Goal: Task Accomplishment & Management: Use online tool/utility

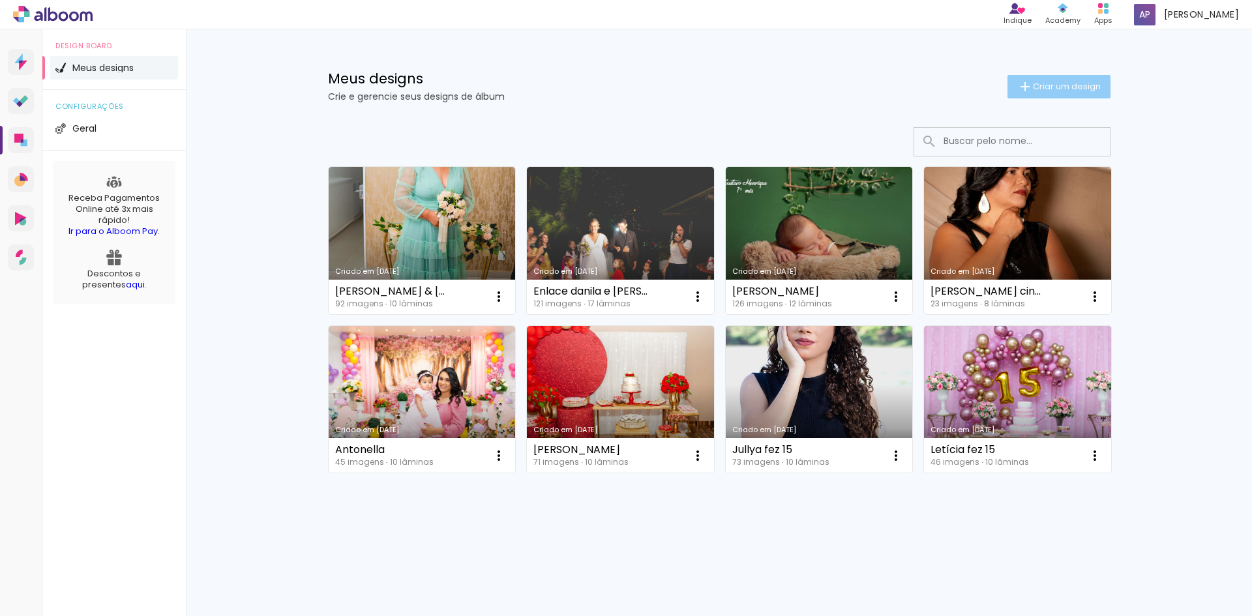
click at [1039, 88] on span "Criar um design" at bounding box center [1067, 86] width 68 height 8
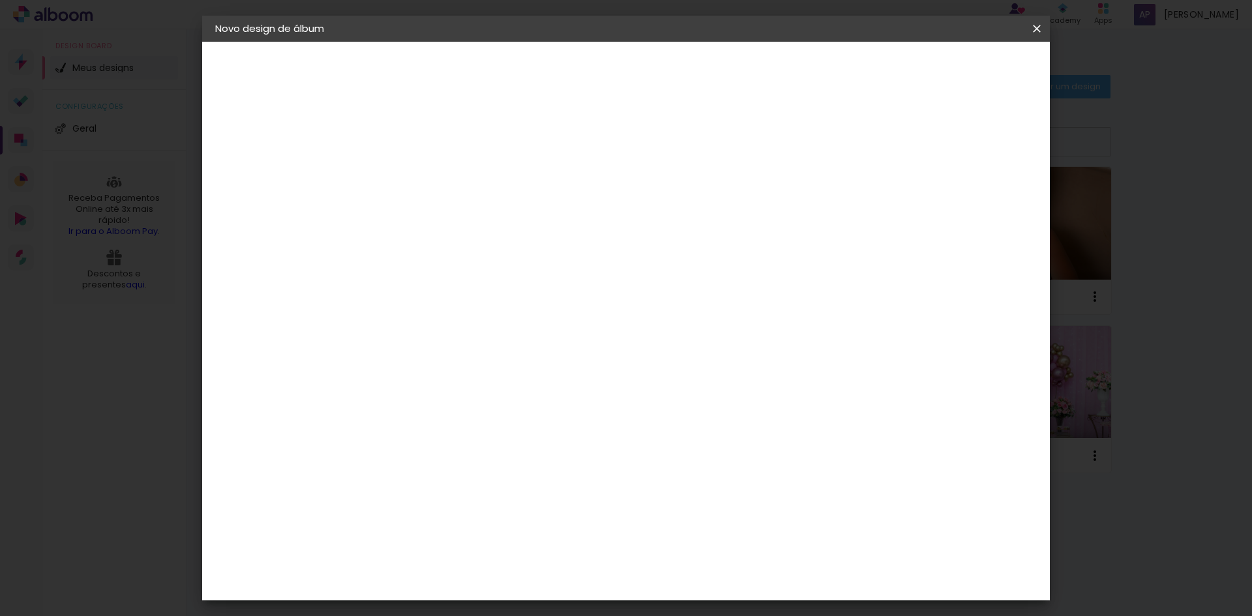
click at [428, 175] on input at bounding box center [428, 175] width 0 height 20
type input "8"
type input "a"
type input "Aparecida fez 80"
type paper-input "Aparecida fez 80"
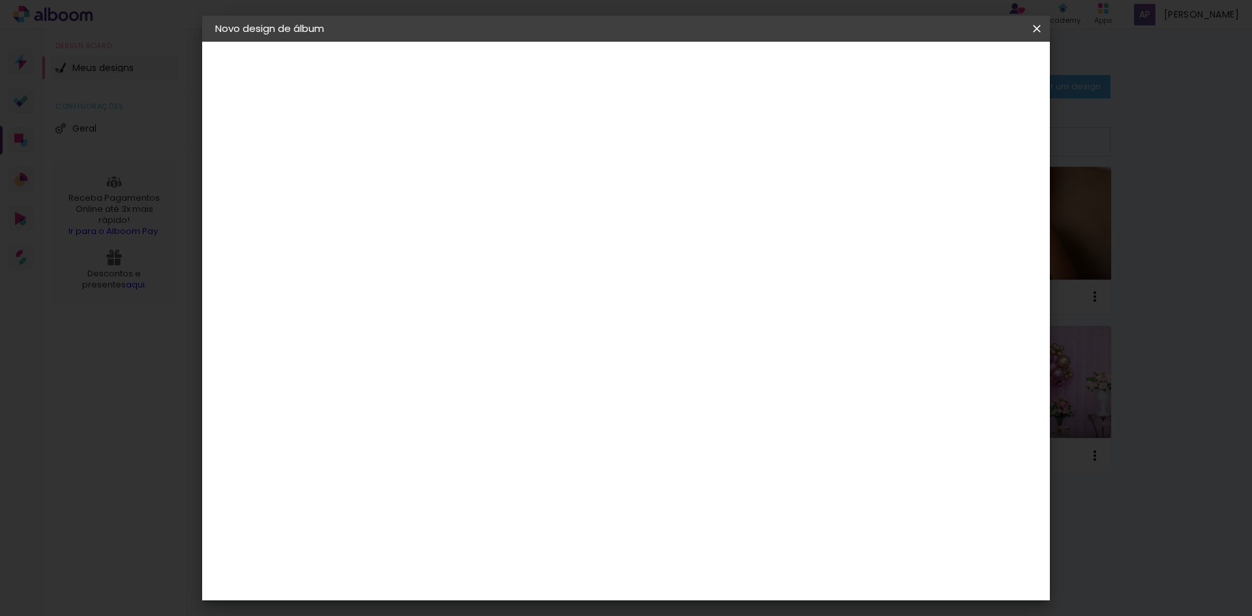
click at [0, 0] on slot "Avançar" at bounding box center [0, 0] width 0 height 0
click at [443, 532] on div "Foto 15" at bounding box center [431, 542] width 23 height 21
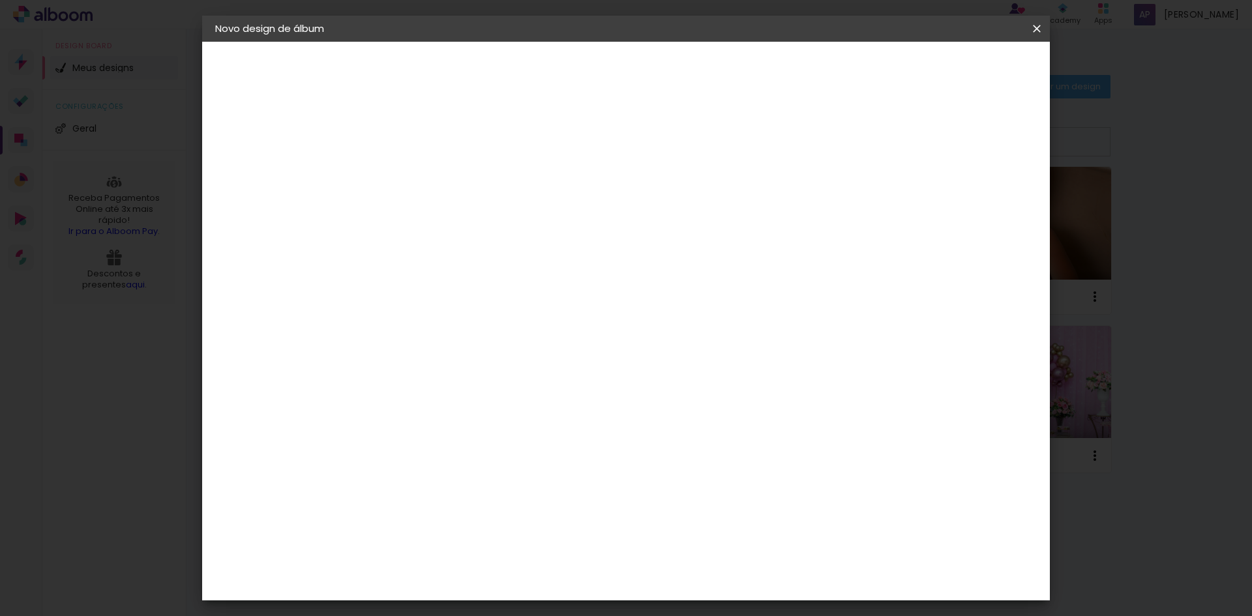
click at [443, 532] on div "Foto 15" at bounding box center [431, 542] width 23 height 21
click at [673, 191] on paper-item "Tamanho Livre" at bounding box center [610, 198] width 125 height 29
click at [657, 274] on div "Sugerir uma encadernadora" at bounding box center [616, 271] width 81 height 21
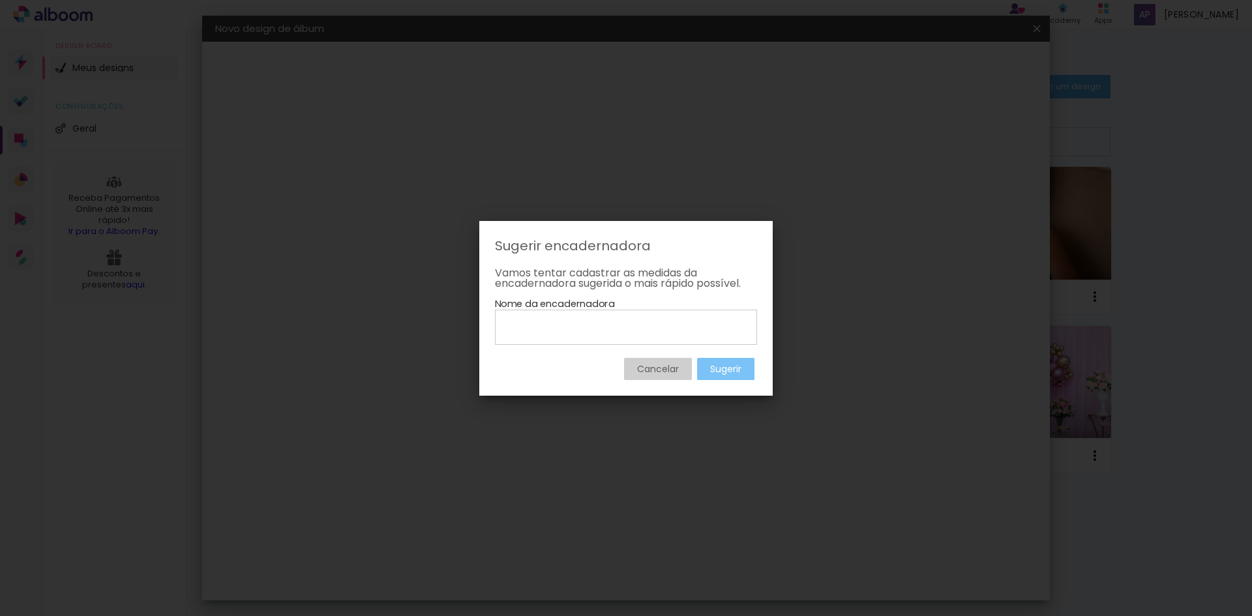
drag, startPoint x: 733, startPoint y: 363, endPoint x: 660, endPoint y: 402, distance: 82.9
click at [659, 418] on body "link( href="../../bower_components/polymer/polymer.html" rel="import" ) picture…" at bounding box center [626, 308] width 1252 height 616
drag, startPoint x: 661, startPoint y: 358, endPoint x: 693, endPoint y: 329, distance: 42.9
click at [661, 357] on div "Cancelar Sugerir" at bounding box center [626, 362] width 262 height 35
click at [782, 199] on iron-overlay-backdrop at bounding box center [626, 308] width 1252 height 616
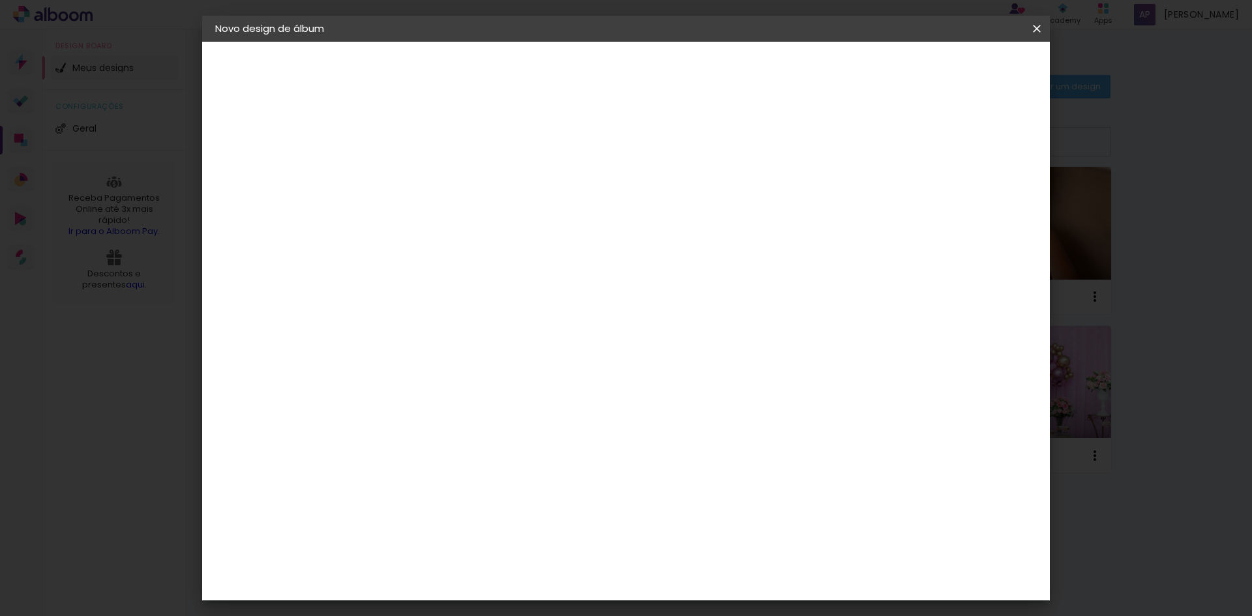
click at [570, 198] on iron-icon at bounding box center [562, 198] width 16 height 16
click at [673, 186] on paper-item "Tamanho Livre" at bounding box center [610, 198] width 125 height 29
click at [673, 209] on paper-item "Tamanho Livre" at bounding box center [610, 198] width 125 height 29
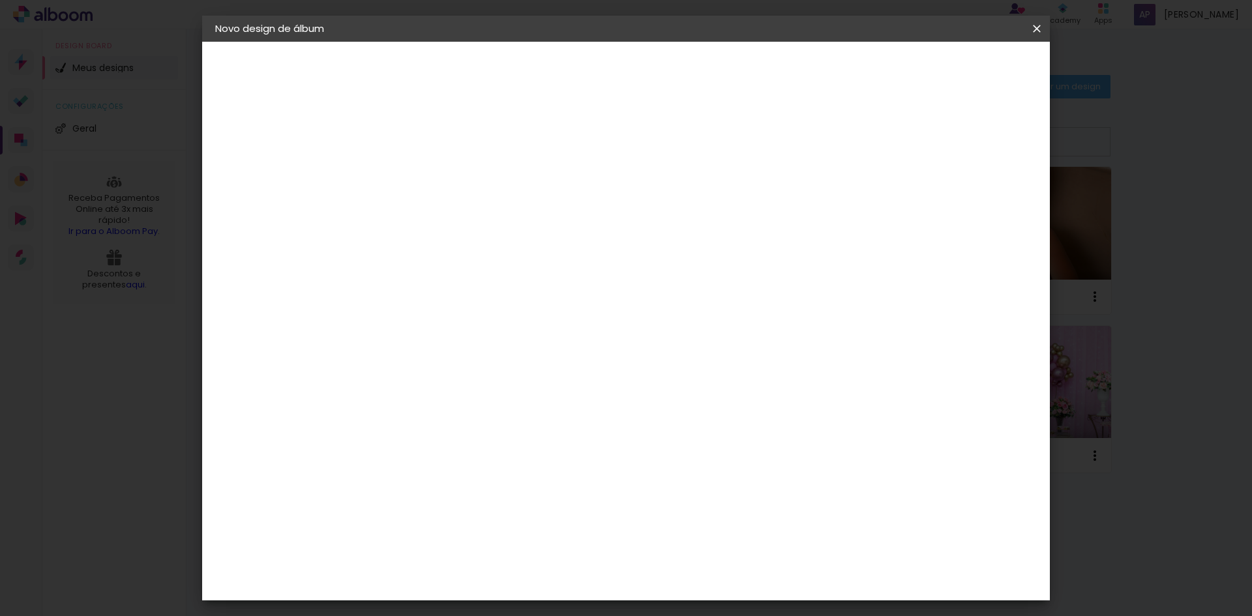
click at [441, 271] on div "Foto 15" at bounding box center [431, 281] width 23 height 21
click at [443, 271] on div "Foto 15" at bounding box center [431, 281] width 23 height 21
click at [0, 0] on slot "Avançar" at bounding box center [0, 0] width 0 height 0
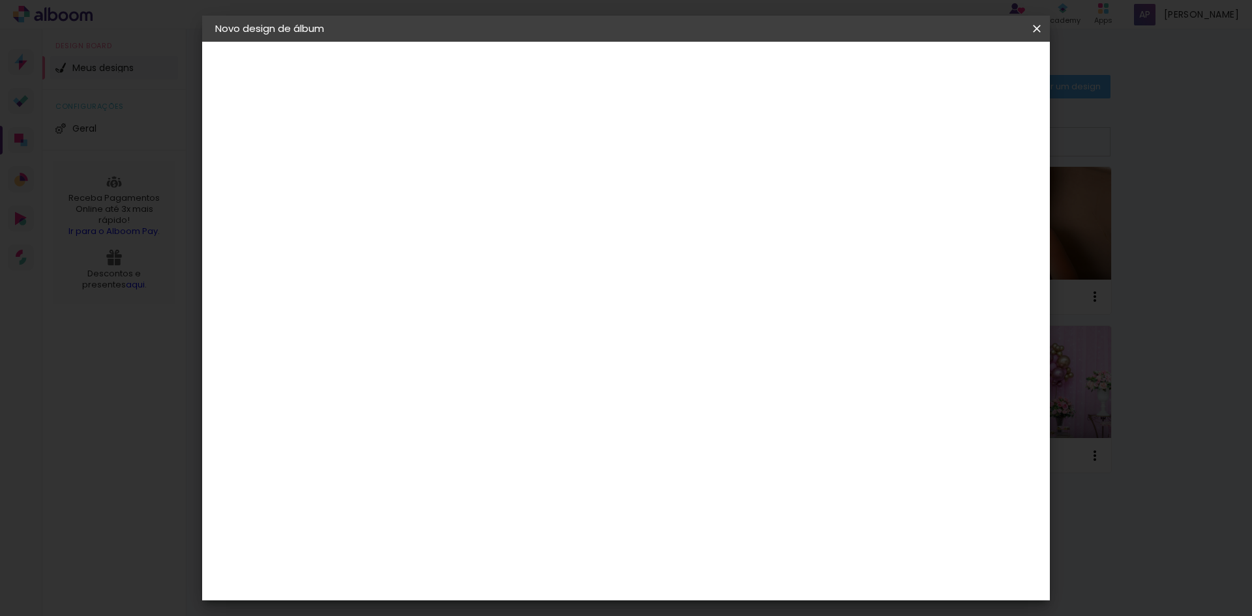
scroll to position [261, 0]
click at [516, 421] on span "20 × 20" at bounding box center [486, 438] width 61 height 35
click at [0, 0] on slot "Avançar" at bounding box center [0, 0] width 0 height 0
click at [955, 69] on span "Iniciar design" at bounding box center [925, 69] width 59 height 9
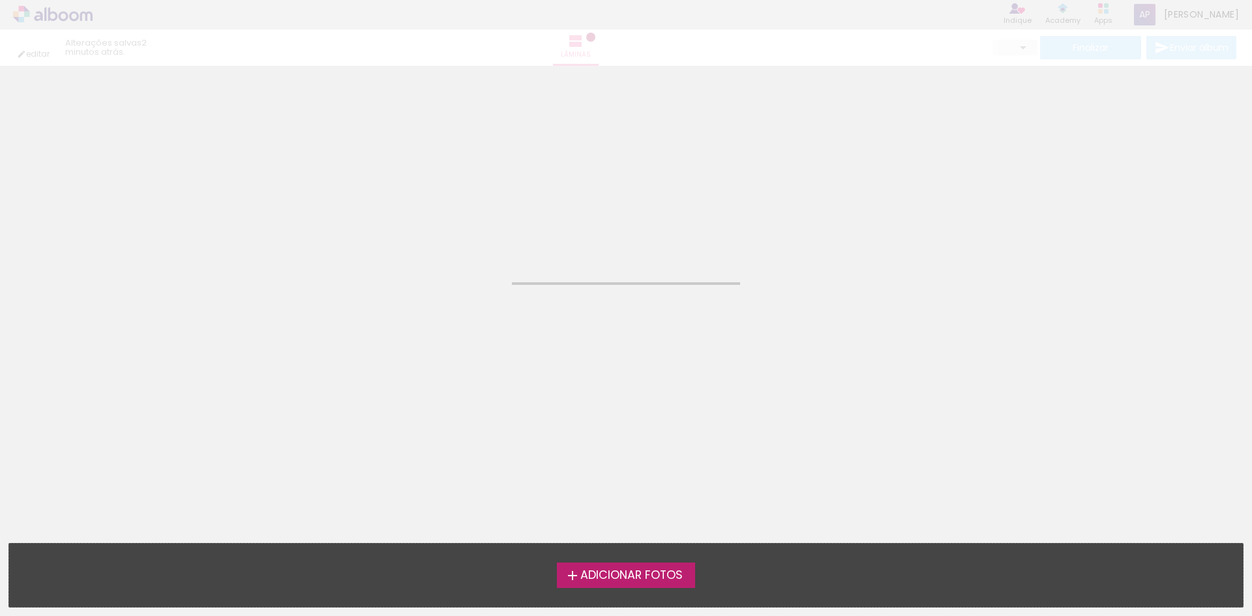
click at [641, 571] on span "Adicionar Fotos" at bounding box center [631, 576] width 102 height 12
click at [0, 0] on input "file" at bounding box center [0, 0] width 0 height 0
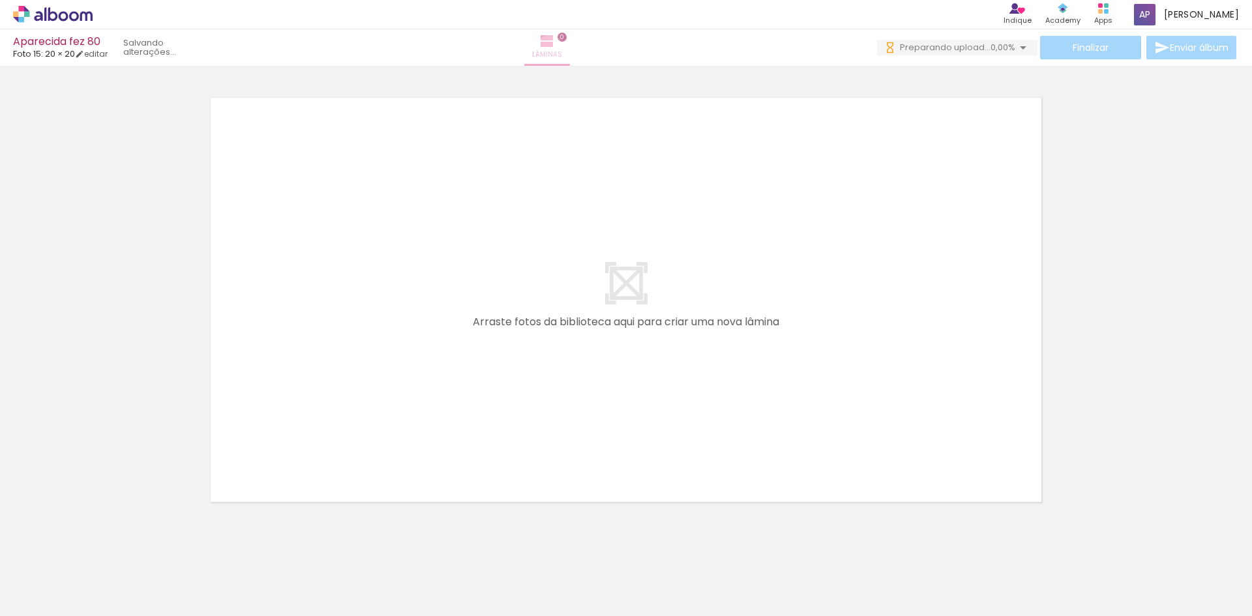
click at [555, 48] on iron-icon at bounding box center [547, 41] width 16 height 16
click at [562, 50] on span "Lâminas" at bounding box center [547, 55] width 30 height 12
click at [555, 37] on iron-icon at bounding box center [547, 41] width 16 height 16
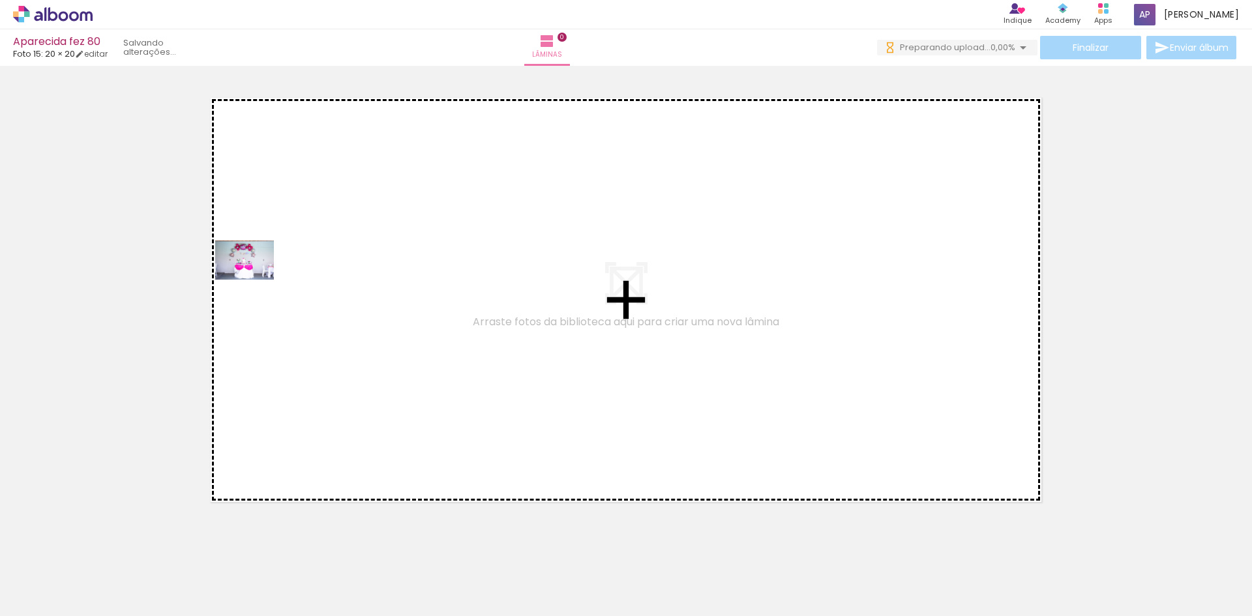
drag, startPoint x: 148, startPoint y: 575, endPoint x: 269, endPoint y: 192, distance: 401.5
click at [276, 166] on quentale-workspace at bounding box center [626, 308] width 1252 height 616
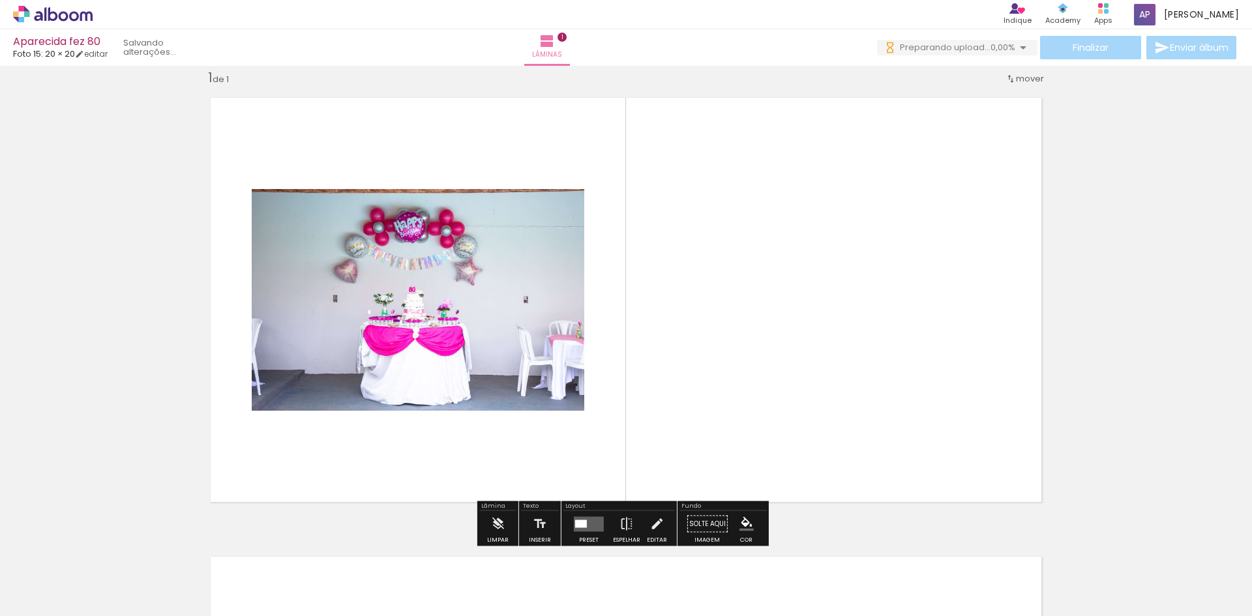
click at [591, 520] on quentale-layouter at bounding box center [589, 523] width 30 height 15
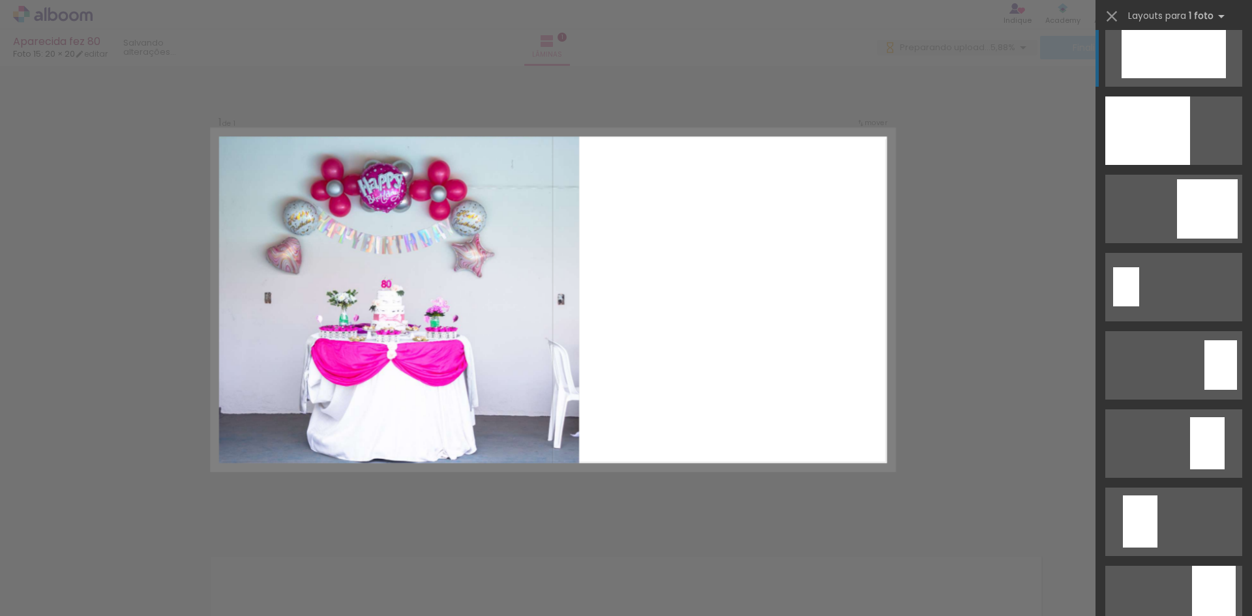
scroll to position [2217, 0]
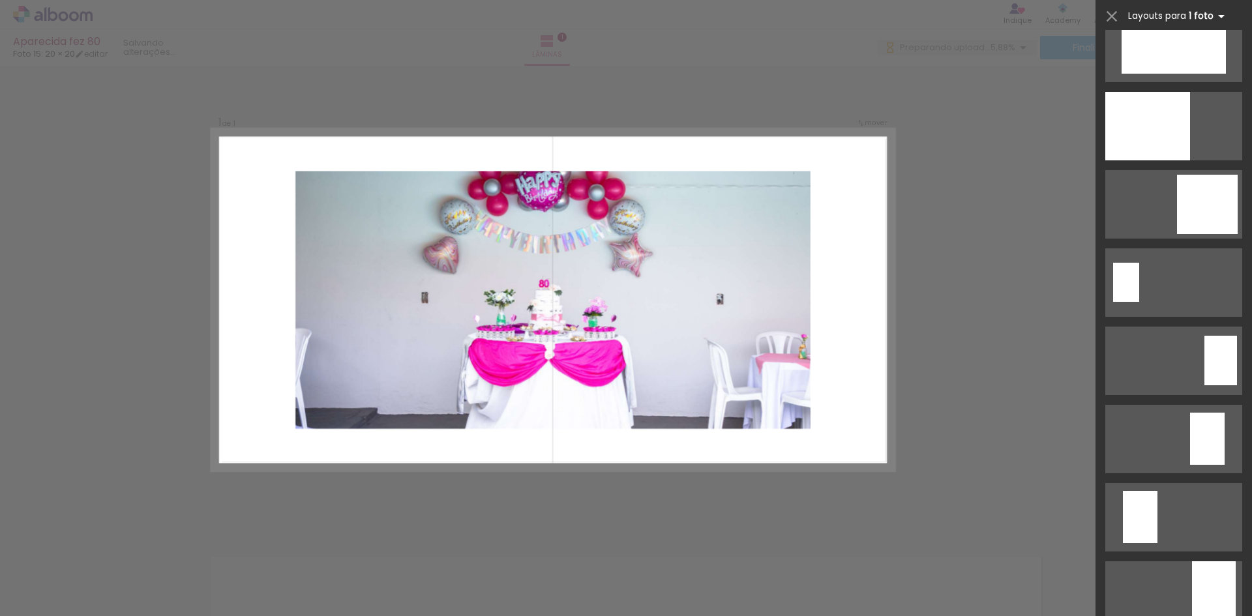
click at [1210, 20] on b "1 foto" at bounding box center [1209, 16] width 40 height 12
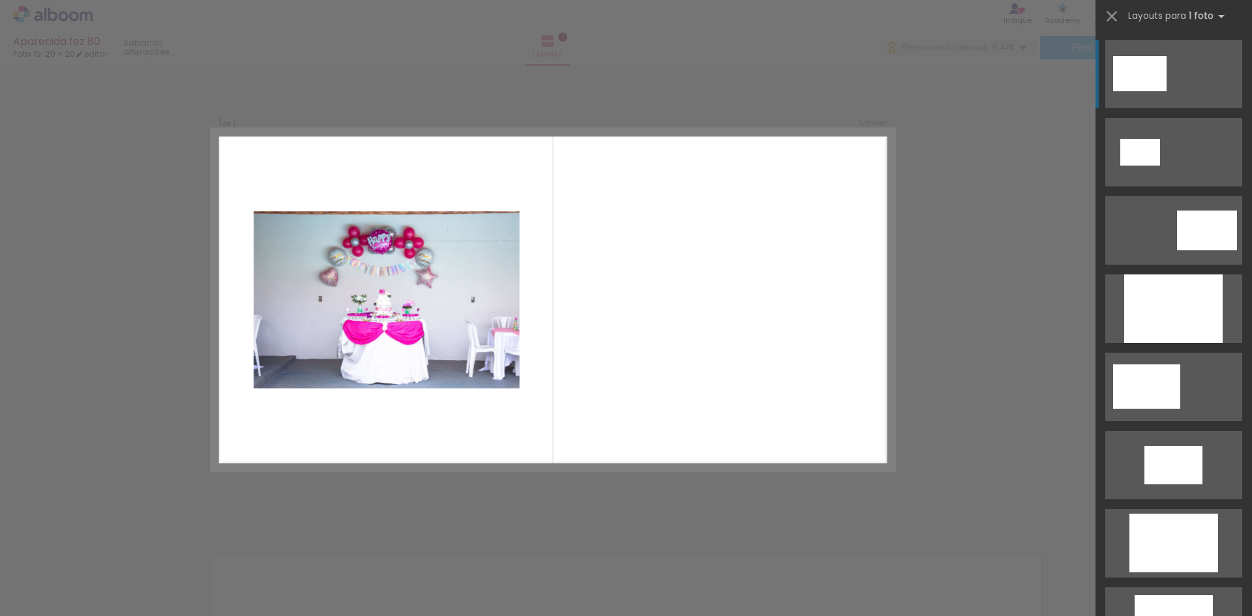
scroll to position [0, 0]
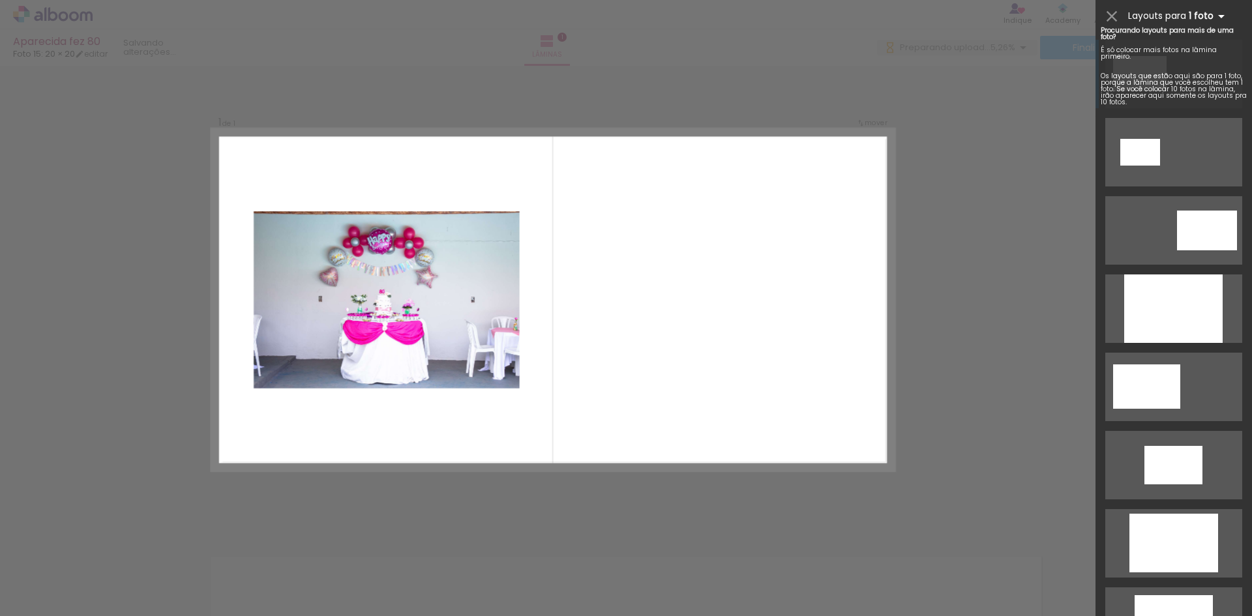
click at [1222, 20] on iron-icon at bounding box center [1222, 16] width 16 height 16
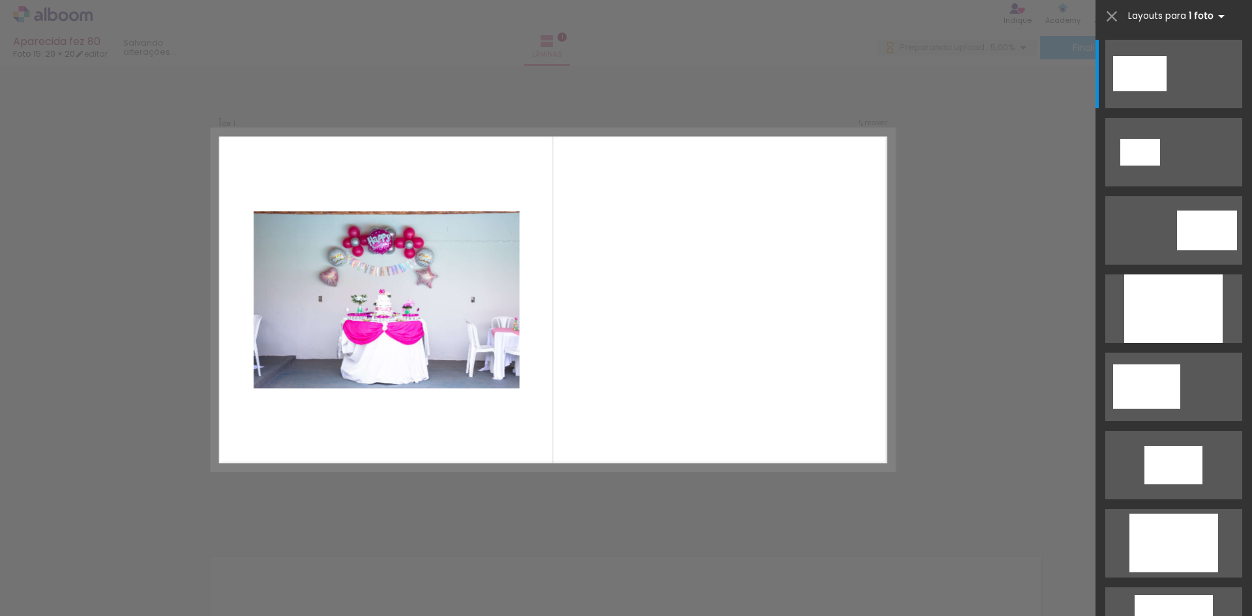
click at [1216, 12] on iron-icon at bounding box center [1222, 16] width 16 height 16
click at [1217, 18] on iron-icon at bounding box center [1222, 16] width 16 height 16
click at [1124, 21] on div "Layouts para 1 foto Procurando layouts para mais de uma foto? É só colocar mais…" at bounding box center [1174, 16] width 157 height 33
click at [1110, 20] on iron-icon at bounding box center [1112, 16] width 18 height 18
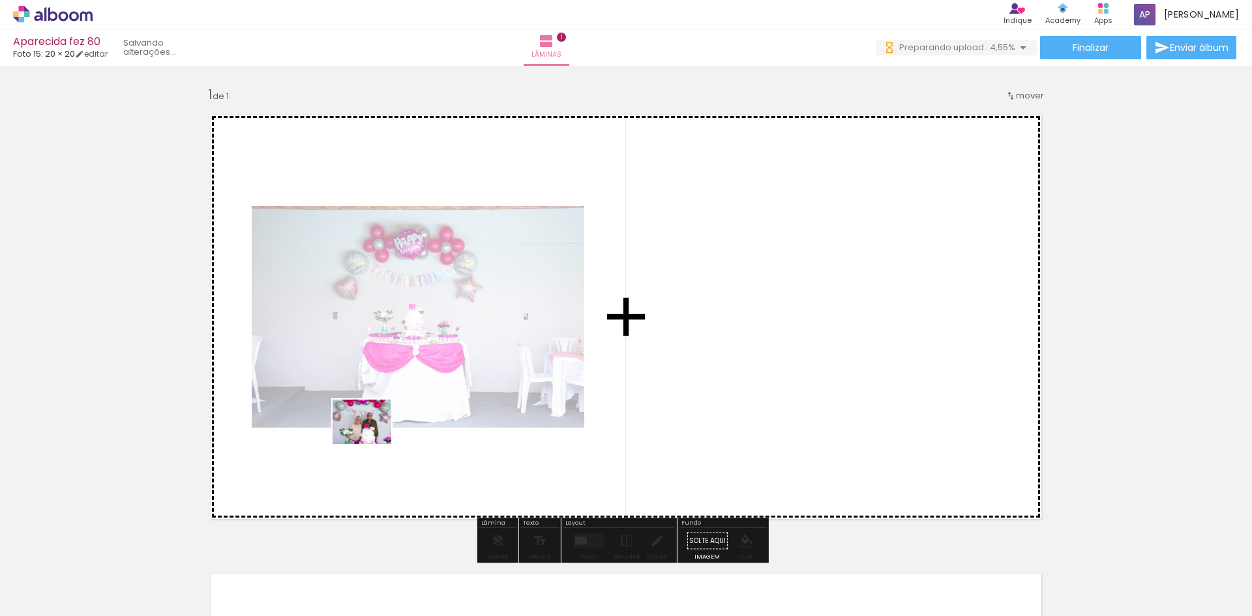
drag, startPoint x: 220, startPoint y: 561, endPoint x: 322, endPoint y: 595, distance: 107.2
click at [401, 417] on quentale-workspace at bounding box center [626, 308] width 1252 height 616
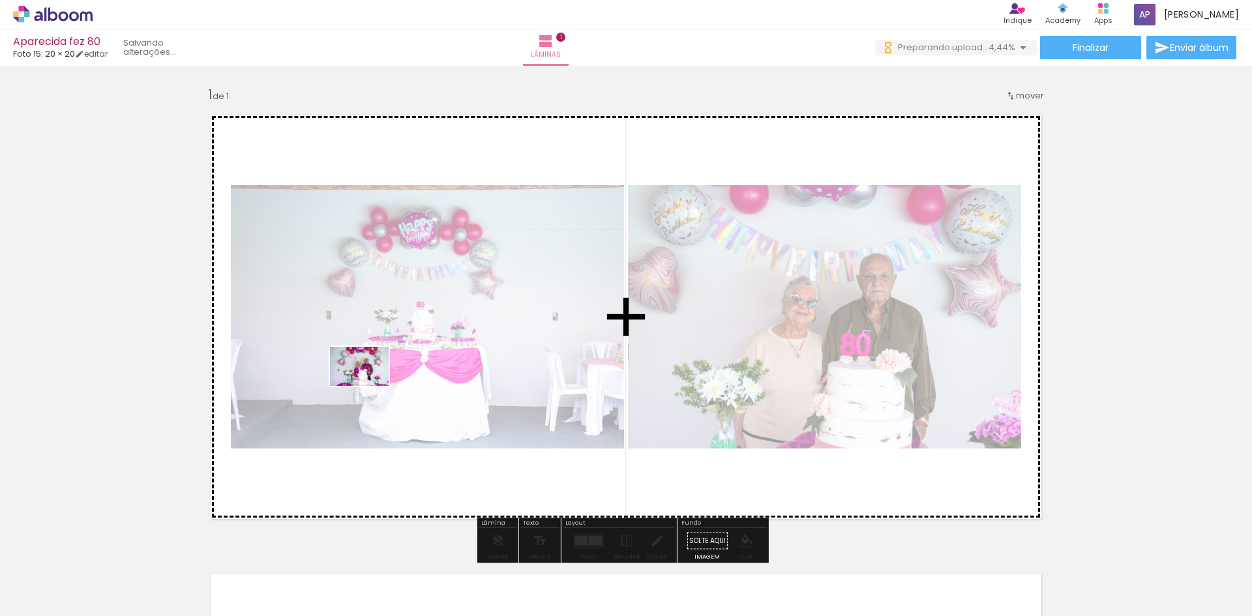
drag, startPoint x: 319, startPoint y: 499, endPoint x: 398, endPoint y: 537, distance: 88.1
click at [385, 365] on quentale-workspace at bounding box center [626, 308] width 1252 height 616
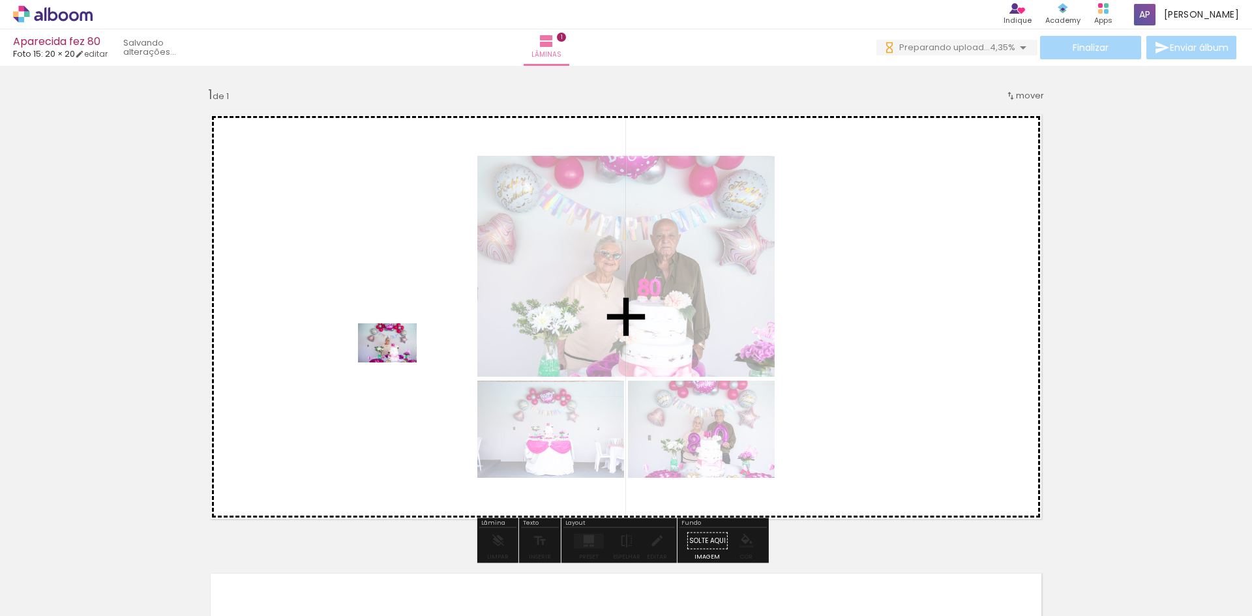
drag, startPoint x: 362, startPoint y: 536, endPoint x: 419, endPoint y: 571, distance: 66.8
click at [398, 362] on quentale-workspace at bounding box center [626, 308] width 1252 height 616
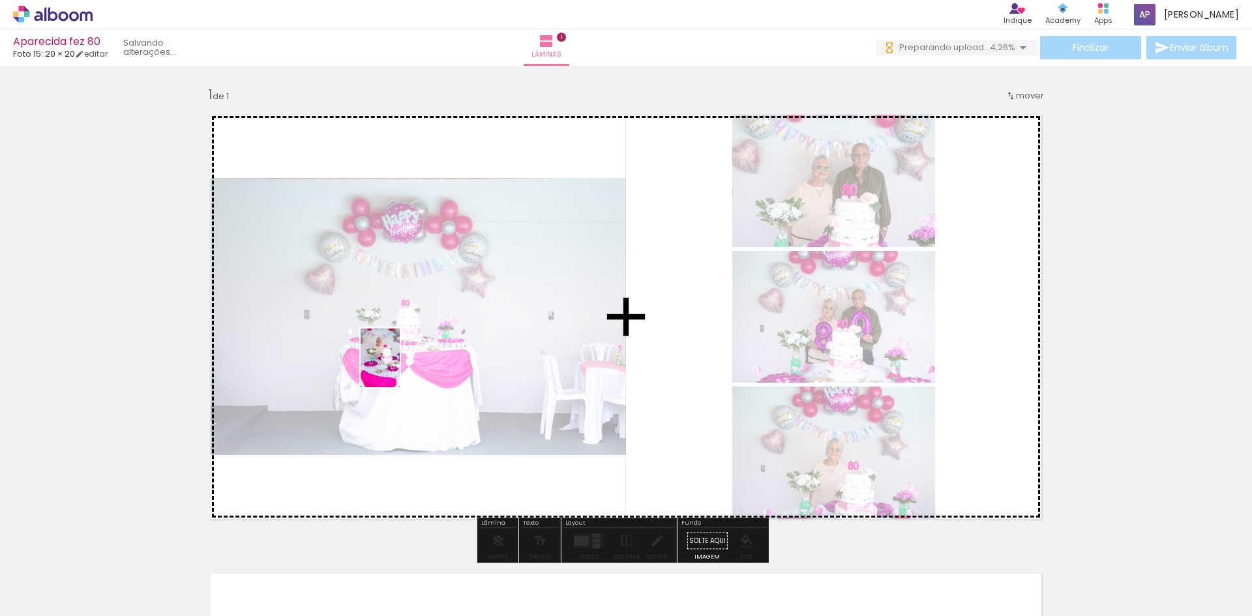
drag, startPoint x: 429, startPoint y: 535, endPoint x: 589, endPoint y: 343, distance: 250.0
click at [400, 365] on quentale-workspace at bounding box center [626, 308] width 1252 height 616
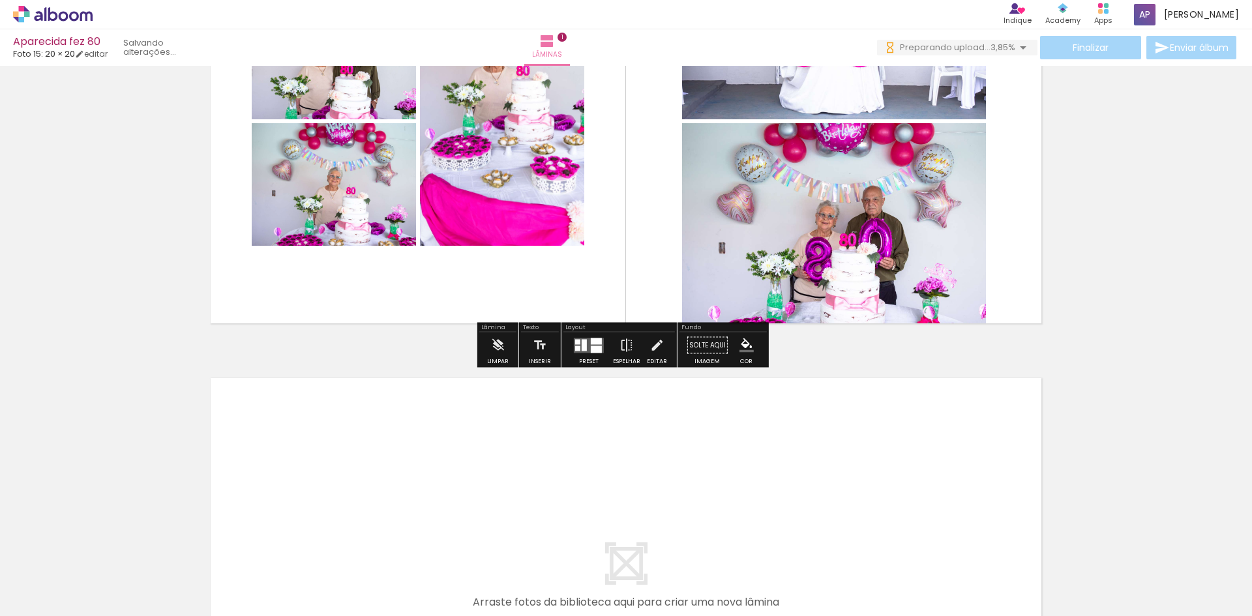
click at [587, 340] on quentale-layouter at bounding box center [589, 345] width 30 height 15
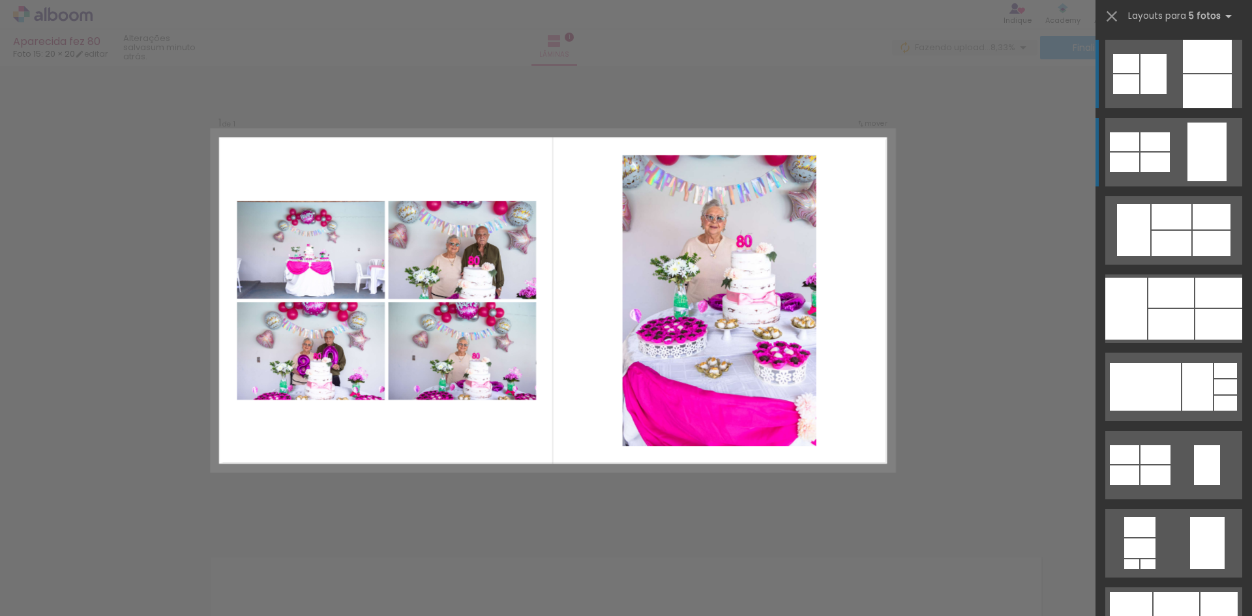
click at [1187, 160] on div at bounding box center [1206, 152] width 39 height 59
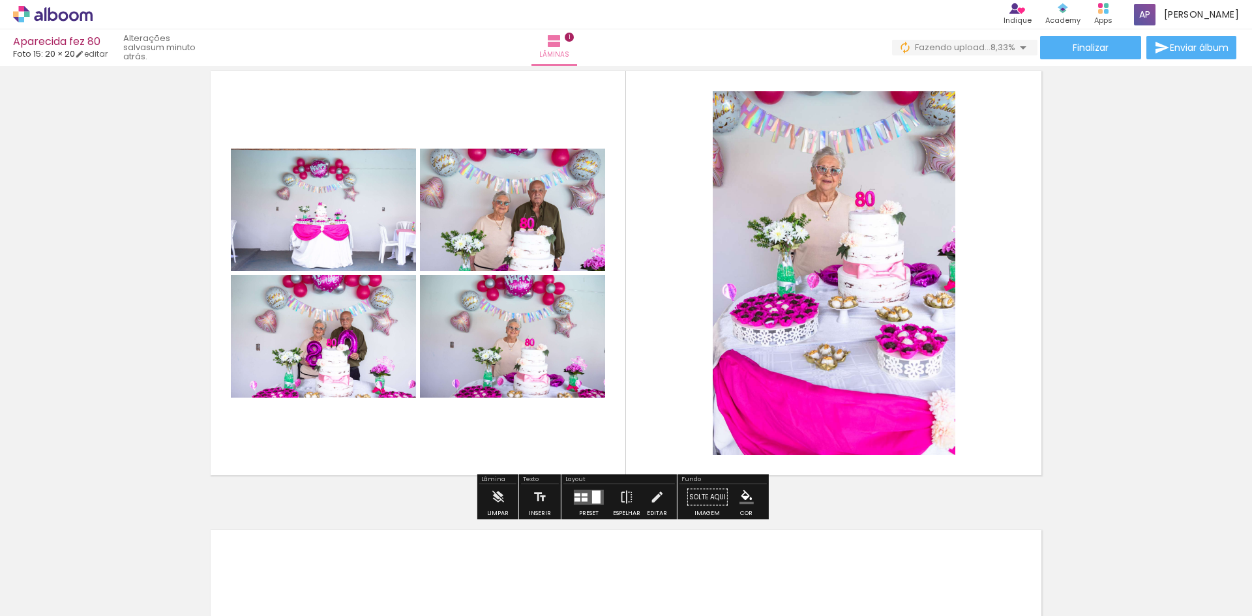
click at [650, 329] on quentale-layouter at bounding box center [626, 273] width 853 height 426
drag, startPoint x: 737, startPoint y: 503, endPoint x: 734, endPoint y: 497, distance: 7.3
click at [739, 500] on iron-icon "color picker" at bounding box center [746, 497] width 14 height 14
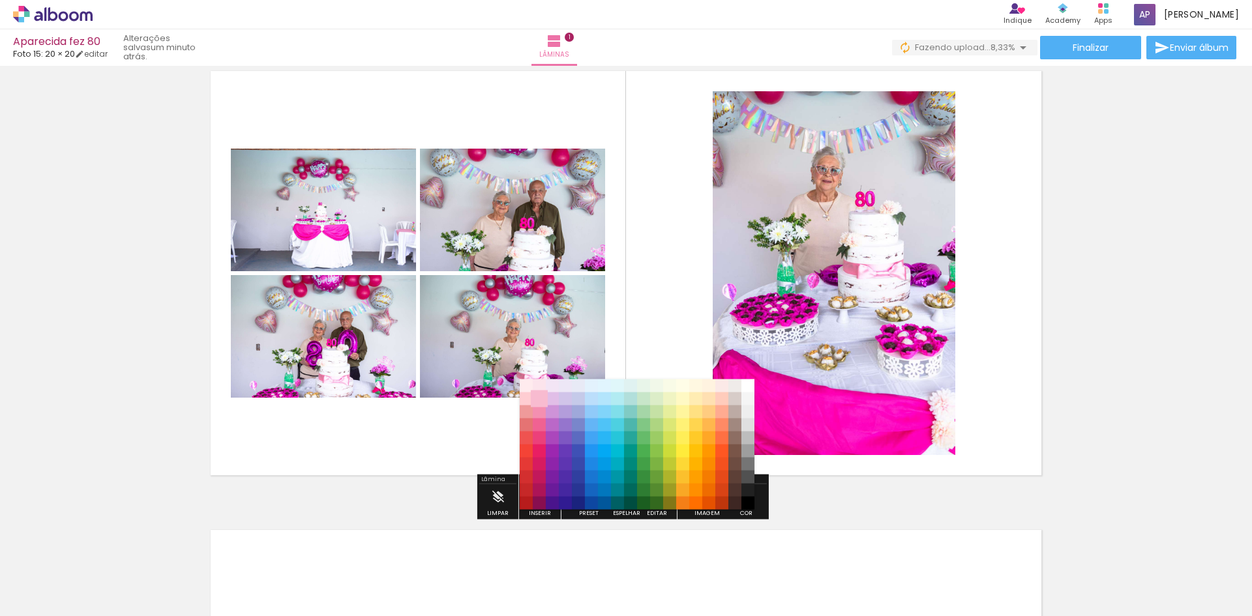
click at [540, 398] on paper-item "#f8bbd0" at bounding box center [539, 399] width 13 height 13
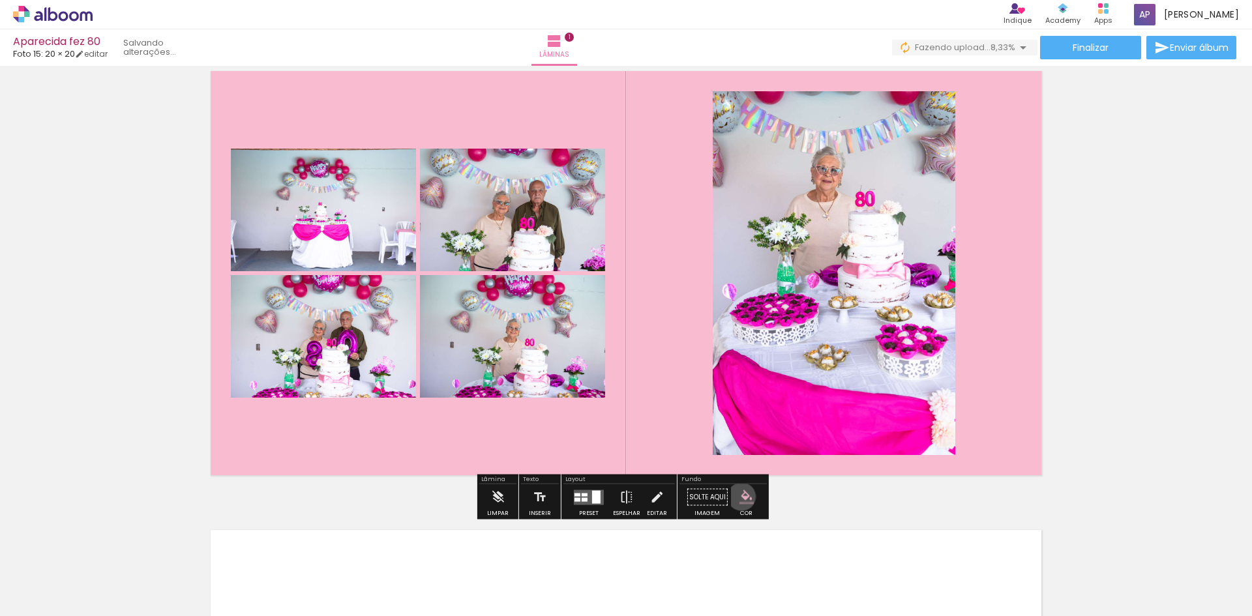
drag, startPoint x: 737, startPoint y: 497, endPoint x: 710, endPoint y: 485, distance: 29.2
click at [739, 496] on iron-icon "color picker" at bounding box center [746, 497] width 14 height 14
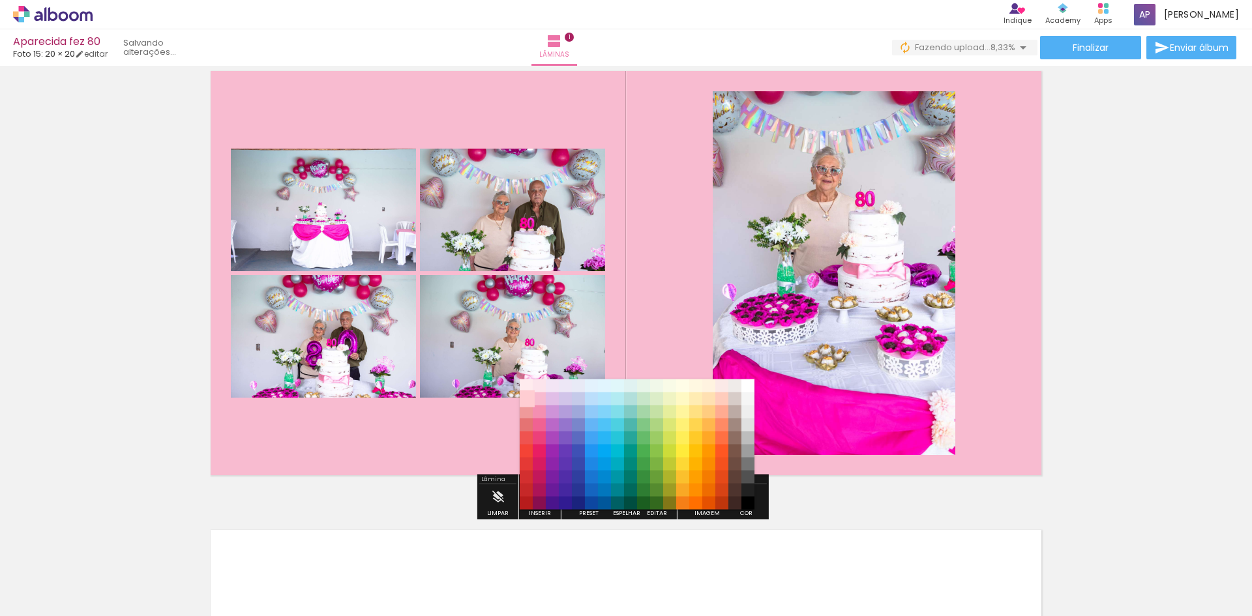
click at [526, 399] on paper-item "#ffcdd2" at bounding box center [526, 399] width 13 height 13
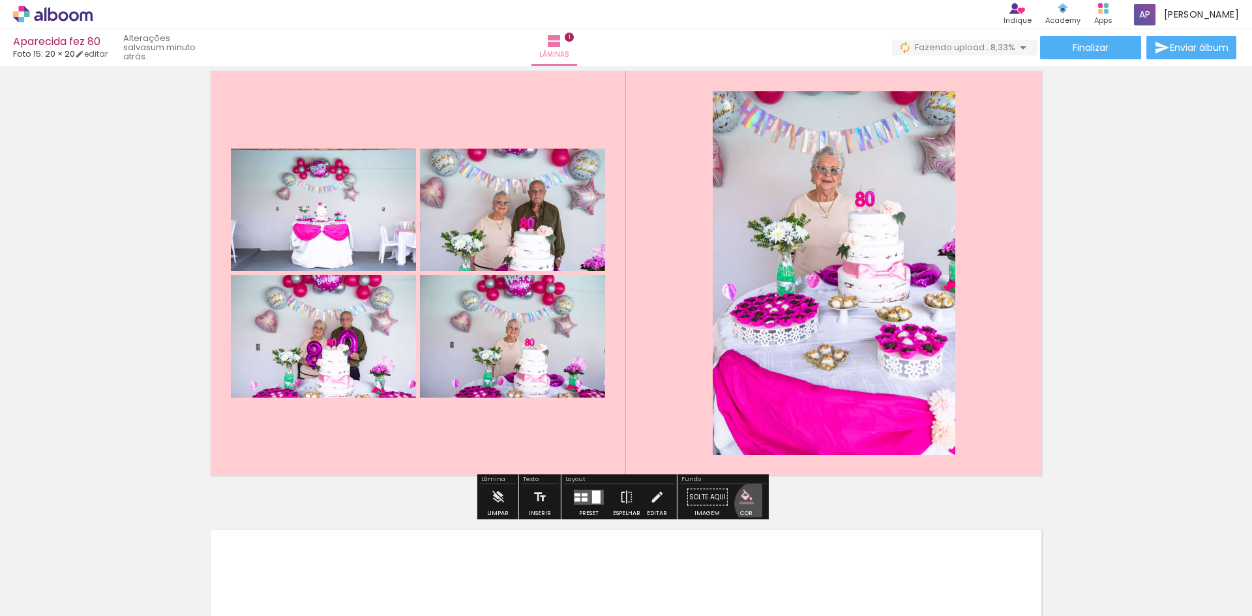
click at [753, 503] on paper-menu-button "#ffebee #ffcdd2 #ef9a9a #e57373 #ef5350 #f44336 #e53935 #d32f2f #c62828 #b71c1c…" at bounding box center [746, 497] width 25 height 25
drag, startPoint x: 740, startPoint y: 508, endPoint x: 738, endPoint y: 497, distance: 11.4
click at [740, 507] on paper-menu-button "#ffebee #ffcdd2 #ef9a9a #e57373 #ef5350 #f44336 #e53935 #d32f2f #c62828 #b71c1c…" at bounding box center [746, 497] width 25 height 25
click at [745, 497] on iron-icon "color picker" at bounding box center [746, 497] width 14 height 14
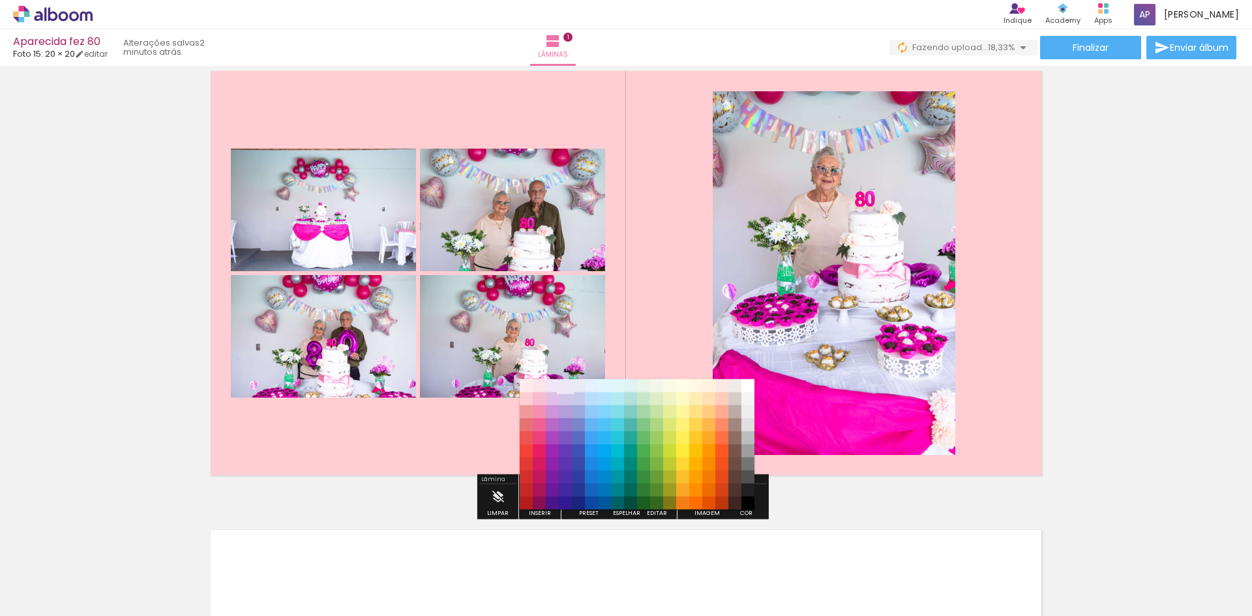
click at [563, 385] on paper-item "#ede7f6" at bounding box center [565, 386] width 13 height 13
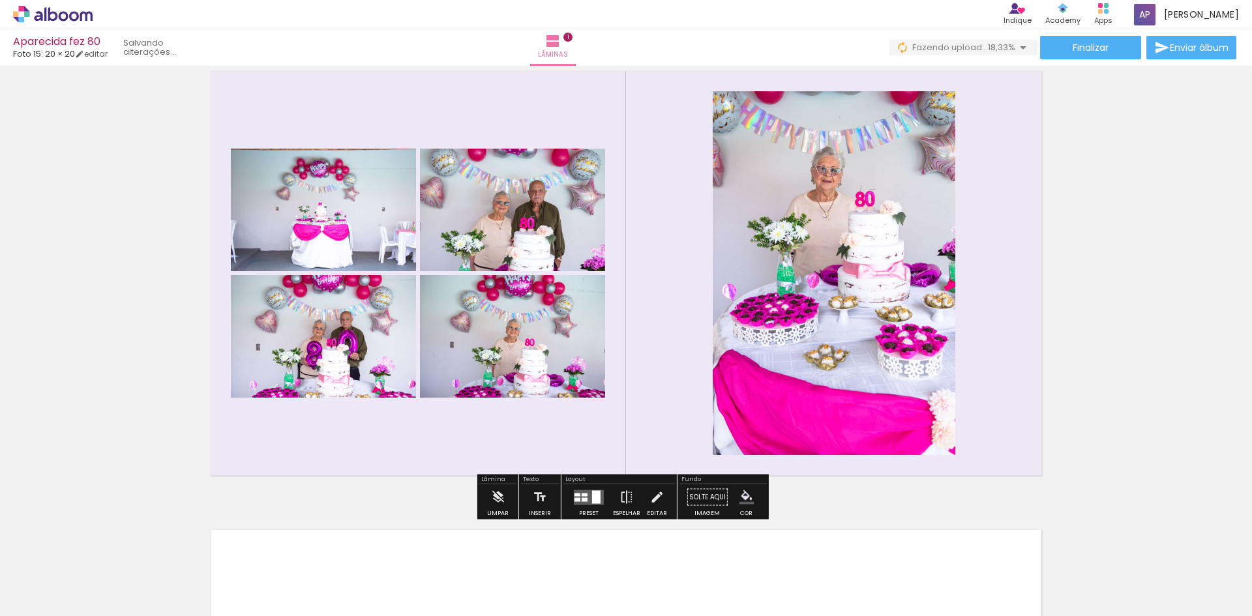
click at [745, 492] on iron-icon "color picker" at bounding box center [746, 497] width 14 height 14
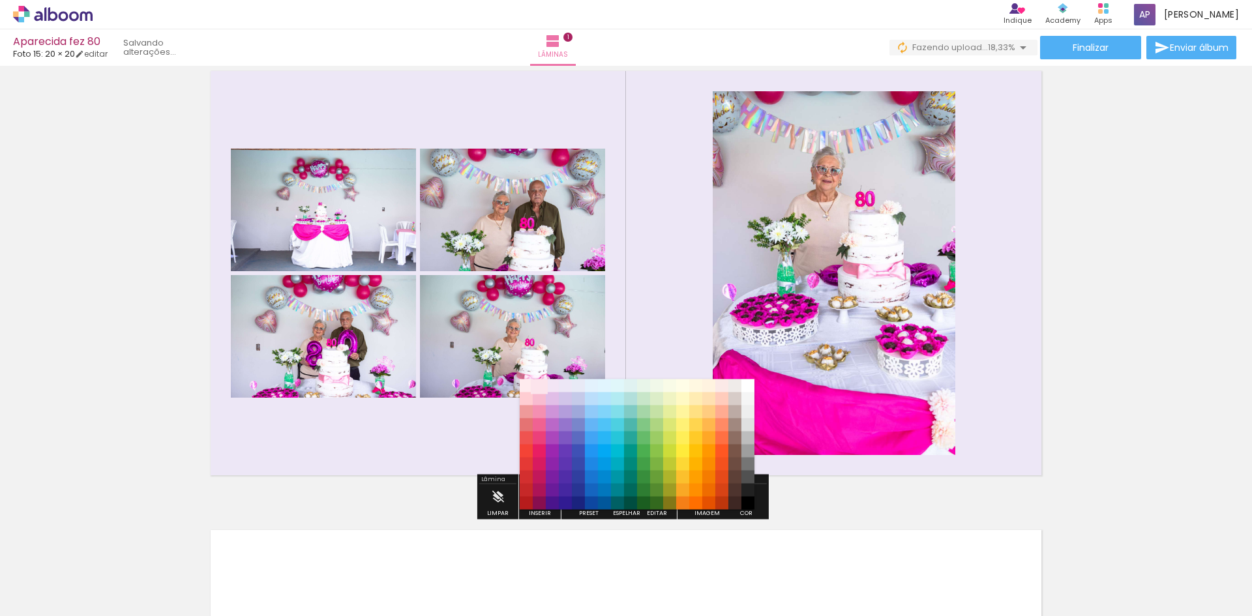
click at [541, 387] on paper-item "#fce4ec" at bounding box center [539, 386] width 13 height 13
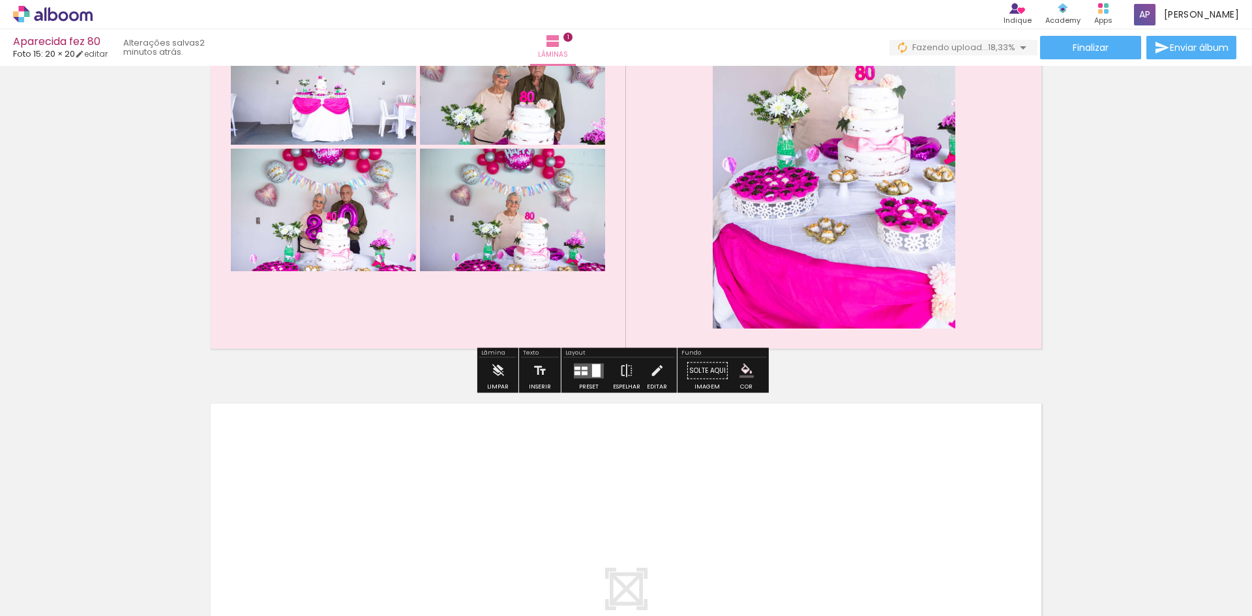
scroll to position [174, 0]
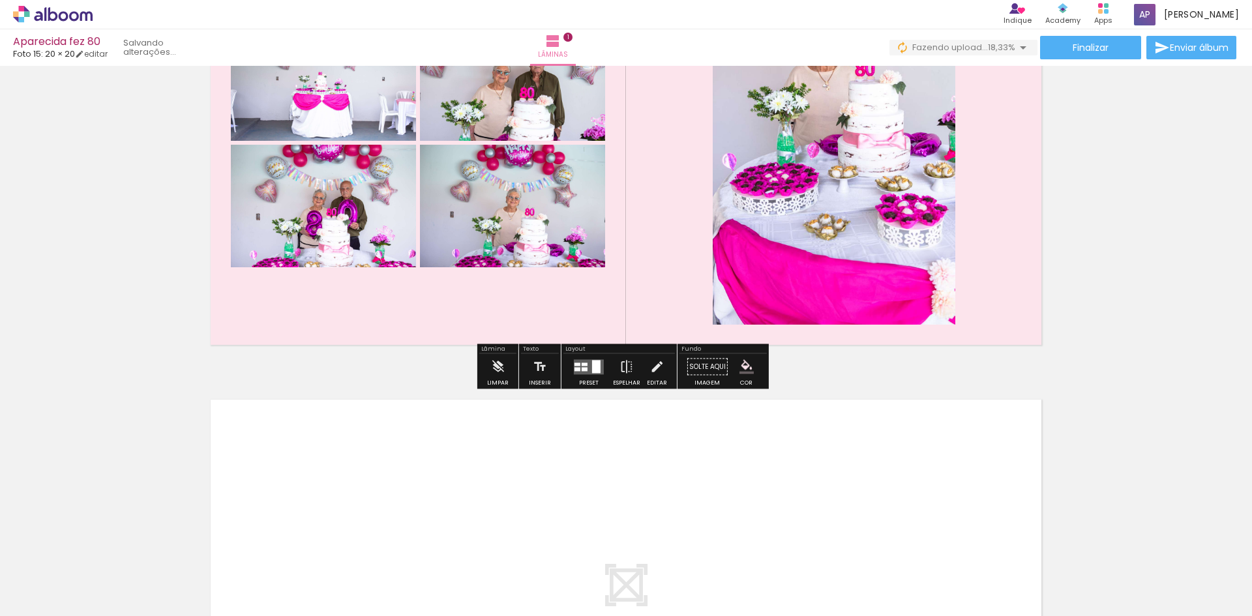
click at [745, 364] on iron-icon "color picker" at bounding box center [746, 367] width 14 height 14
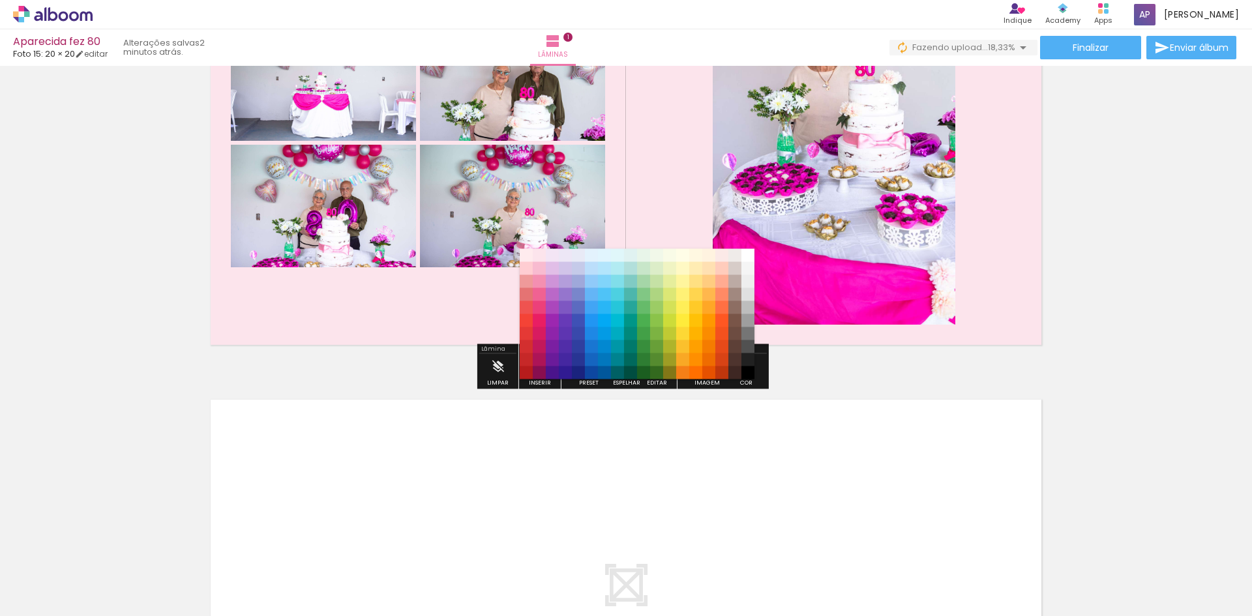
drag, startPoint x: 561, startPoint y: 256, endPoint x: 570, endPoint y: 254, distance: 9.3
click at [560, 255] on paper-item "#ede7f6" at bounding box center [565, 255] width 13 height 13
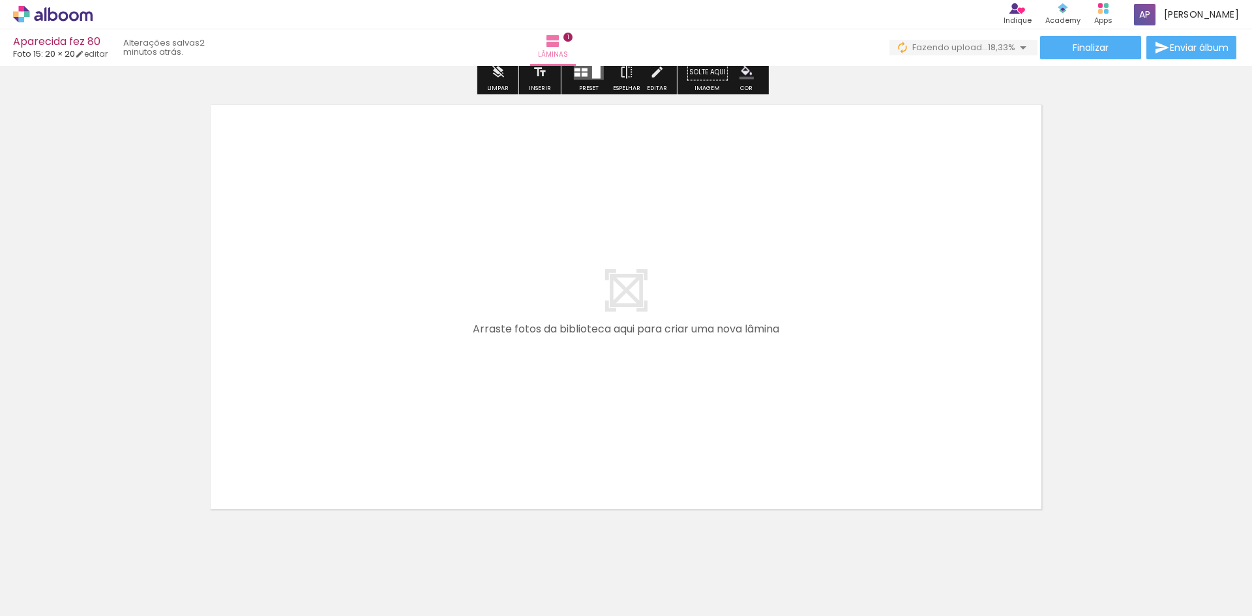
scroll to position [500, 0]
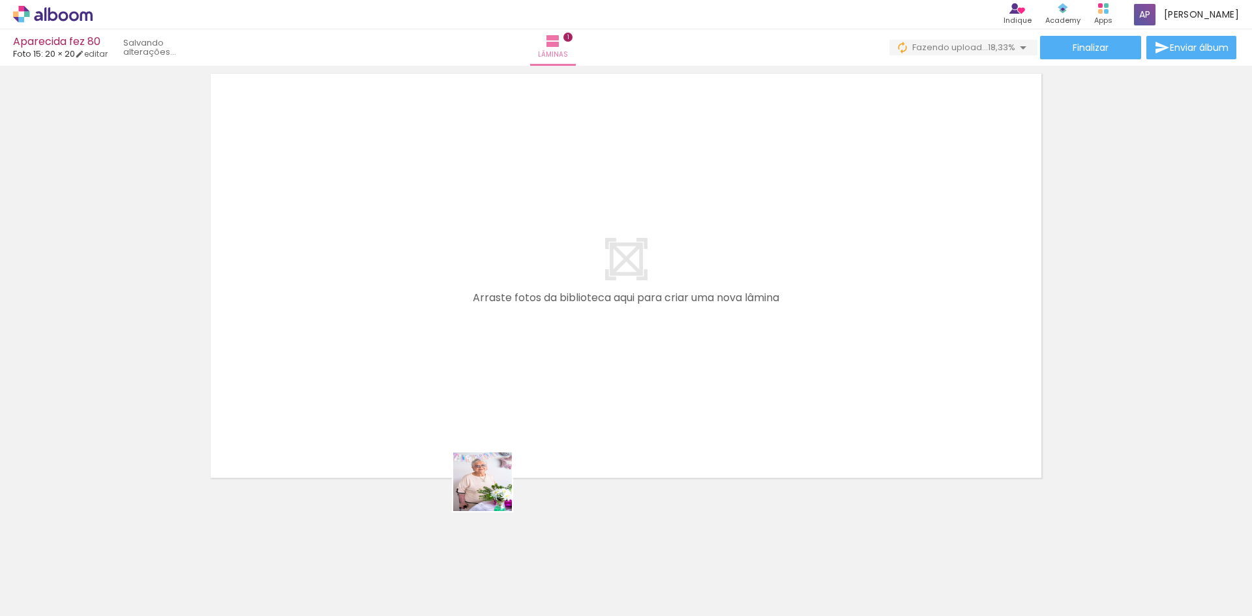
drag, startPoint x: 492, startPoint y: 492, endPoint x: 541, endPoint y: 523, distance: 58.1
click at [460, 372] on quentale-workspace at bounding box center [626, 308] width 1252 height 616
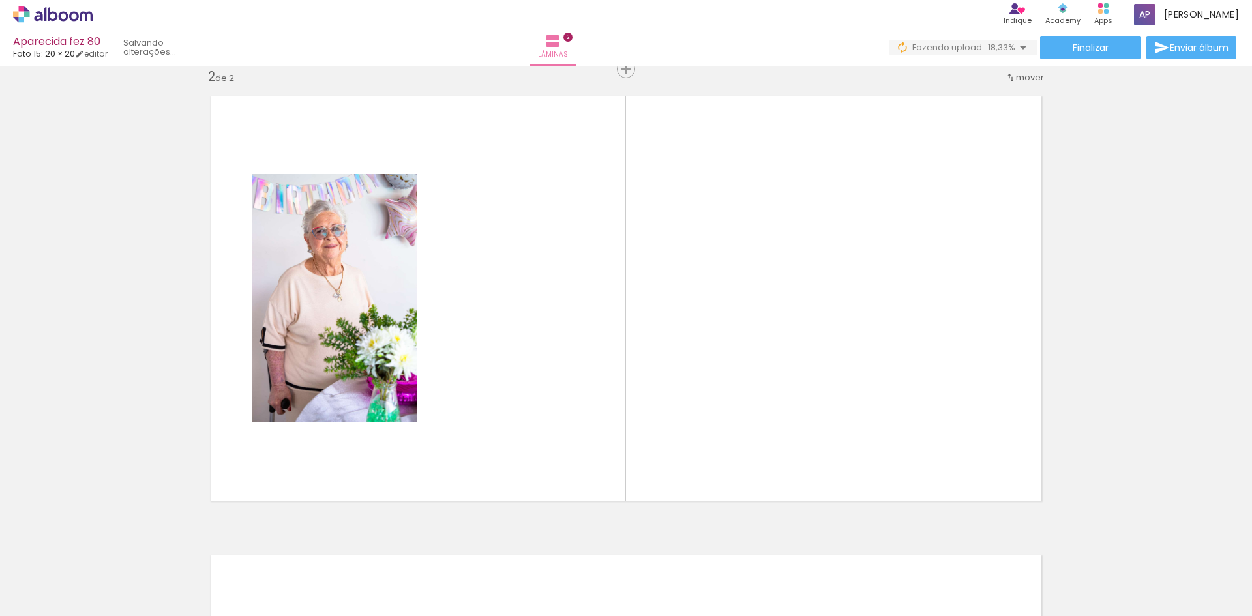
scroll to position [476, 0]
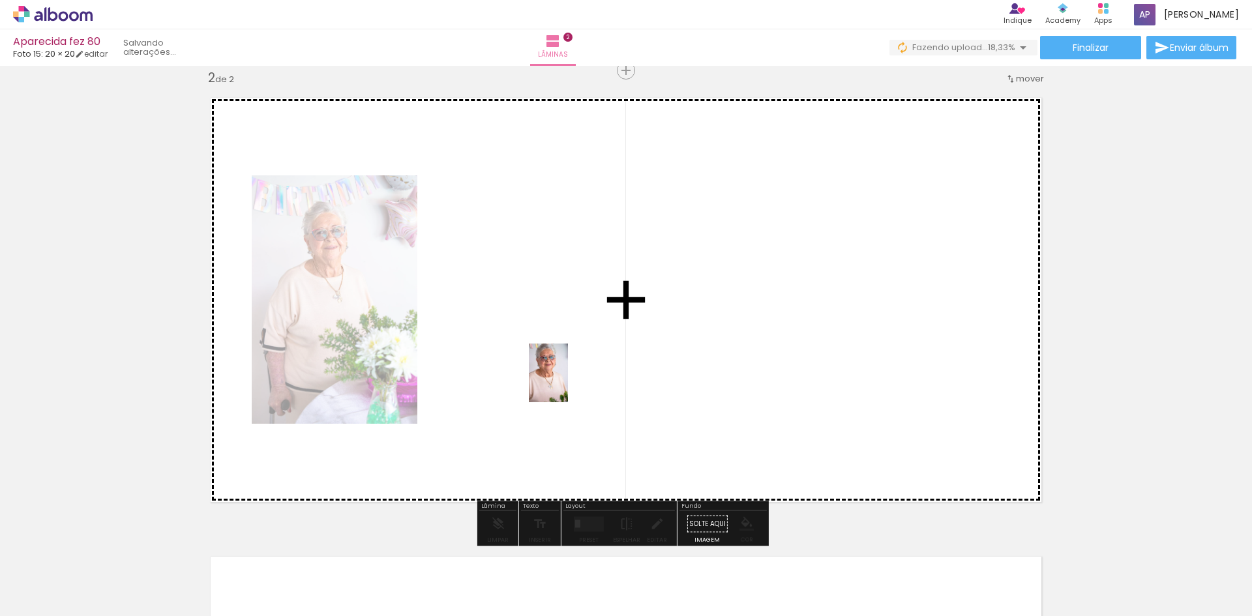
drag, startPoint x: 578, startPoint y: 563, endPoint x: 744, endPoint y: 394, distance: 236.6
click at [568, 376] on quentale-workspace at bounding box center [626, 308] width 1252 height 616
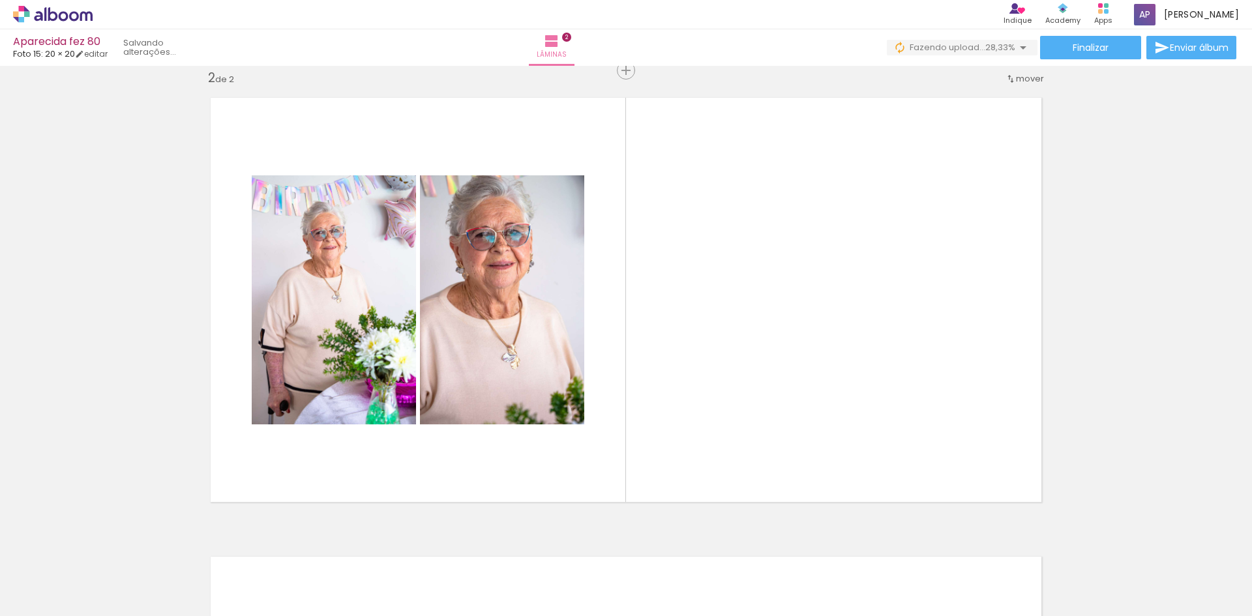
scroll to position [0, 3241]
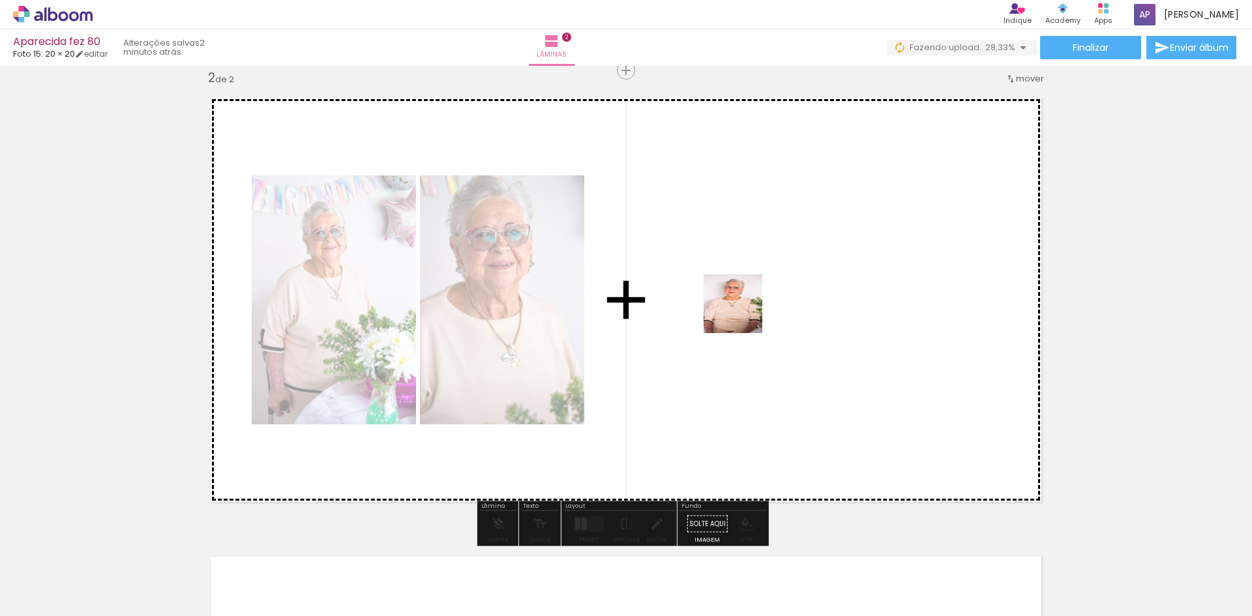
drag, startPoint x: 693, startPoint y: 576, endPoint x: 789, endPoint y: 509, distance: 117.6
click at [743, 239] on quentale-workspace at bounding box center [626, 308] width 1252 height 616
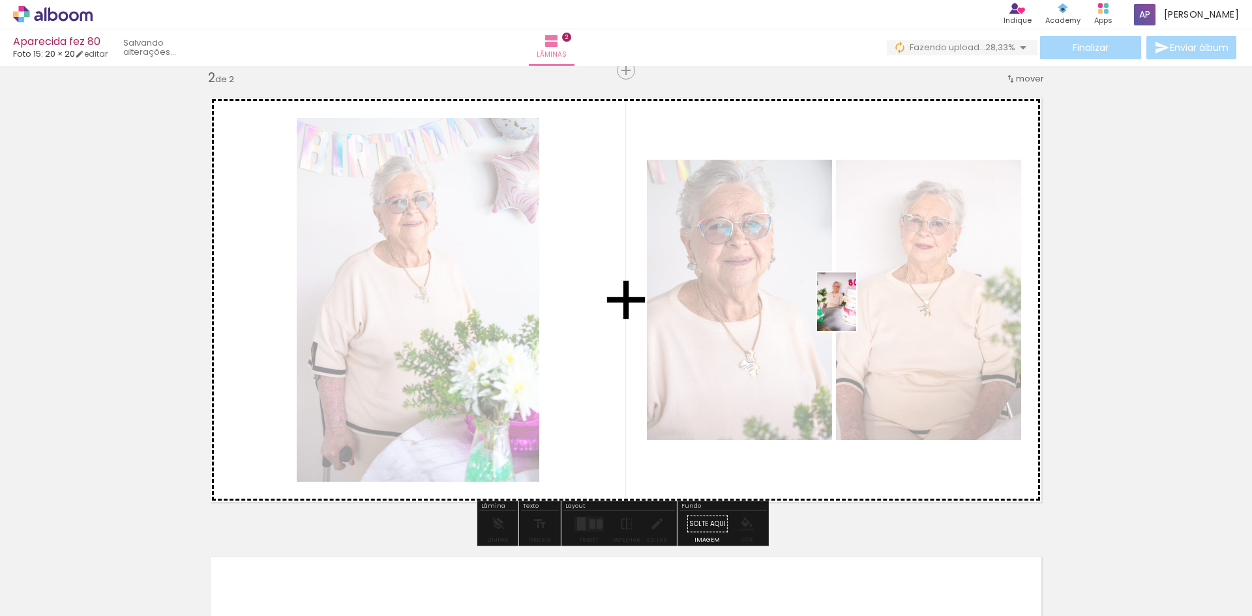
drag, startPoint x: 773, startPoint y: 580, endPoint x: 920, endPoint y: 602, distance: 148.4
click at [859, 291] on quentale-workspace at bounding box center [626, 308] width 1252 height 616
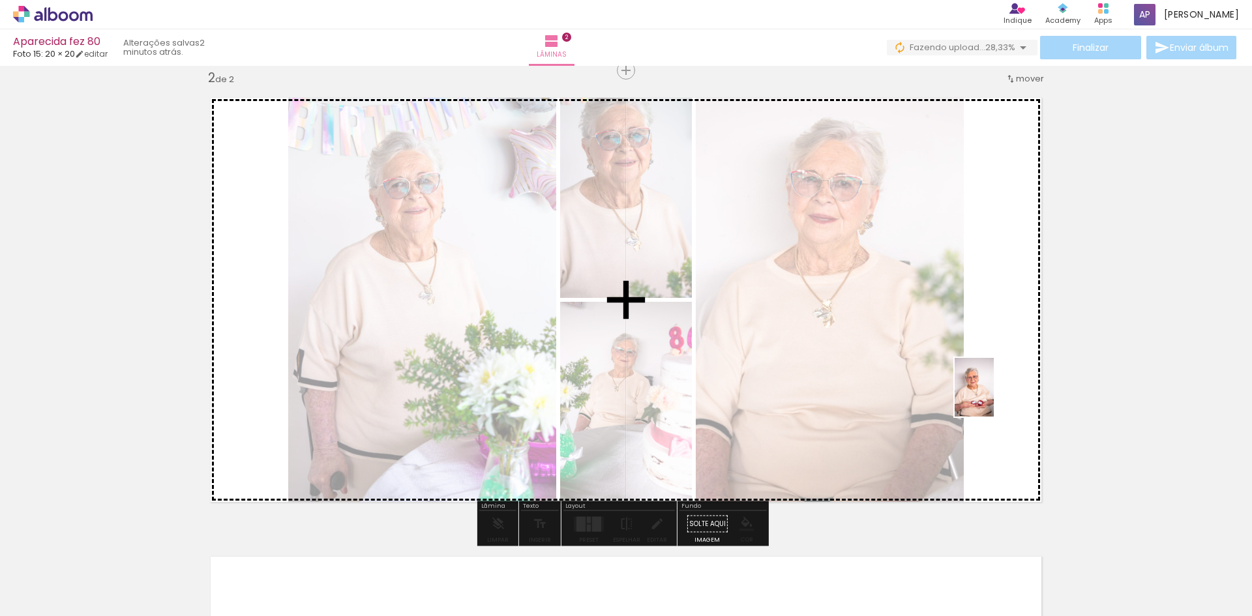
drag, startPoint x: 927, startPoint y: 573, endPoint x: 994, endPoint y: 397, distance: 188.2
click at [994, 397] on quentale-workspace at bounding box center [626, 308] width 1252 height 616
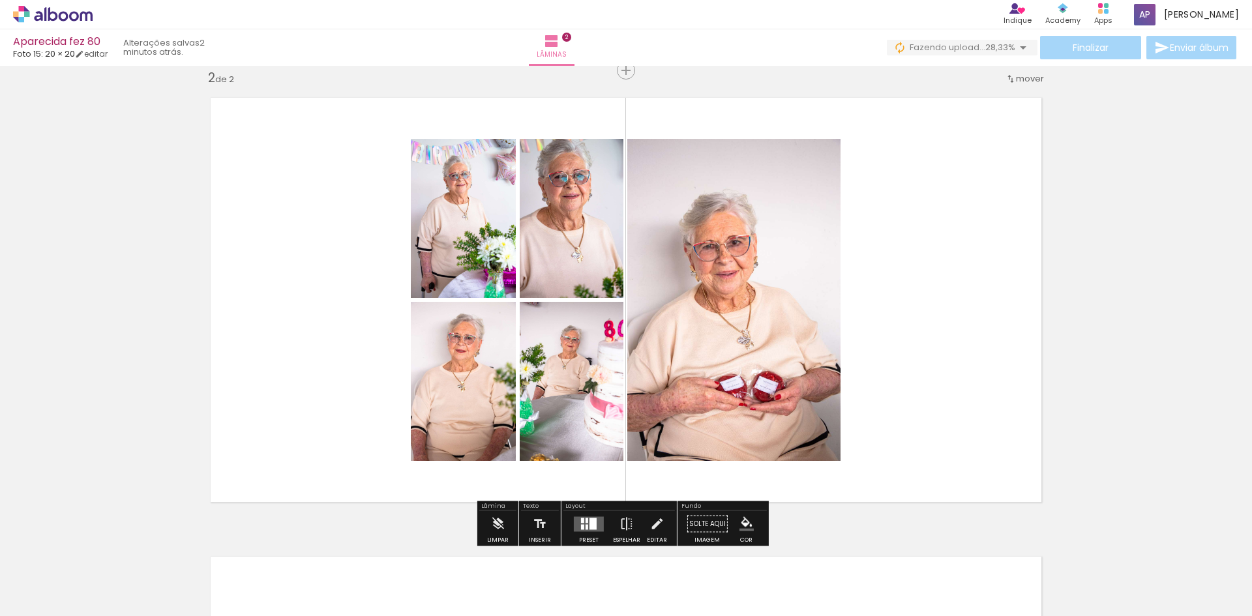
drag, startPoint x: 584, startPoint y: 521, endPoint x: 1208, endPoint y: 305, distance: 659.7
click at [586, 520] on div at bounding box center [587, 520] width 3 height 5
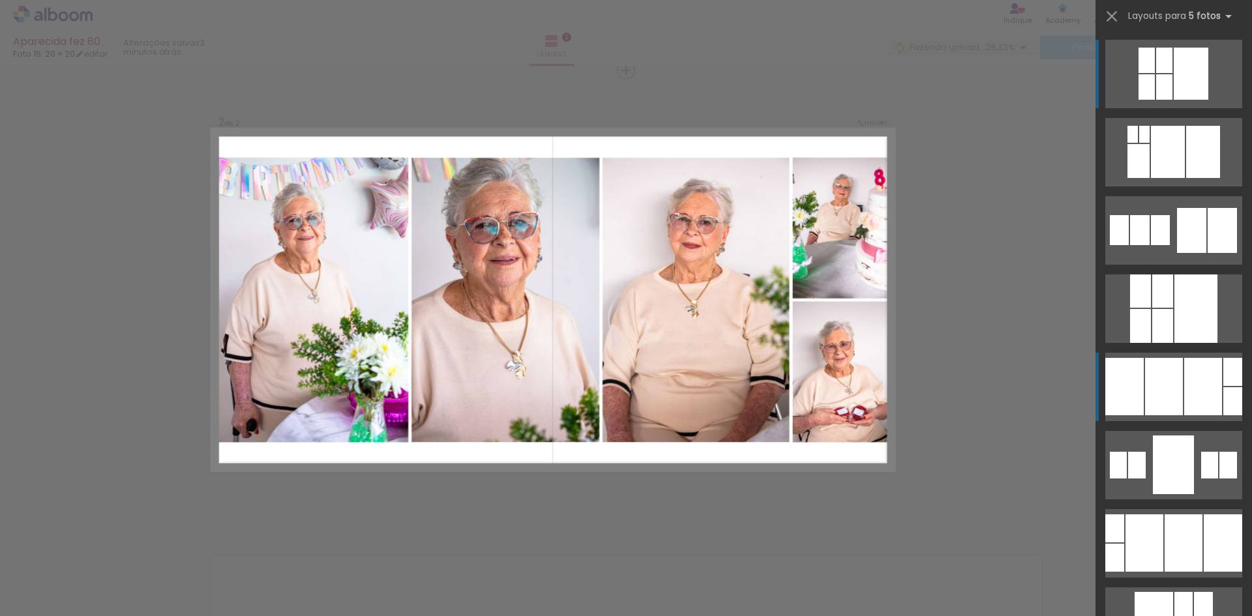
click at [1160, 381] on div at bounding box center [1164, 386] width 38 height 57
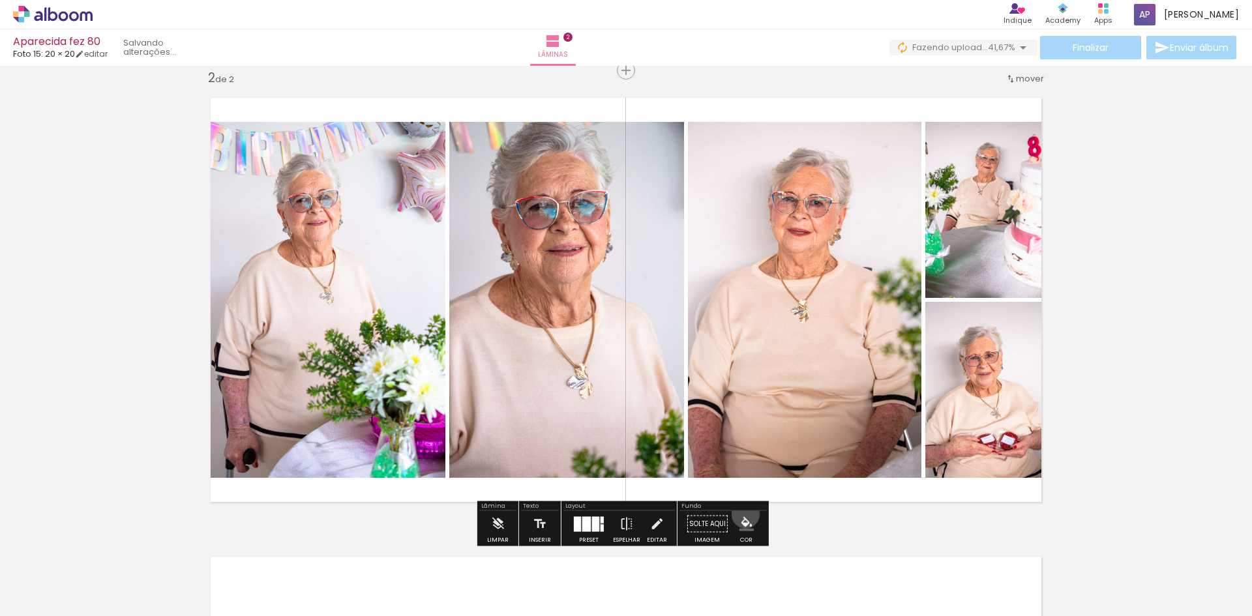
drag, startPoint x: 741, startPoint y: 515, endPoint x: 718, endPoint y: 451, distance: 67.9
click at [741, 514] on paper-menu-button "#ffebee #ffcdd2 #ef9a9a #e57373 #ef5350 #f44336 #e53935 #d32f2f #c62828 #b71c1c…" at bounding box center [746, 524] width 25 height 25
drag, startPoint x: 737, startPoint y: 522, endPoint x: 719, endPoint y: 494, distance: 33.1
click at [739, 520] on iron-icon "color picker" at bounding box center [746, 524] width 14 height 14
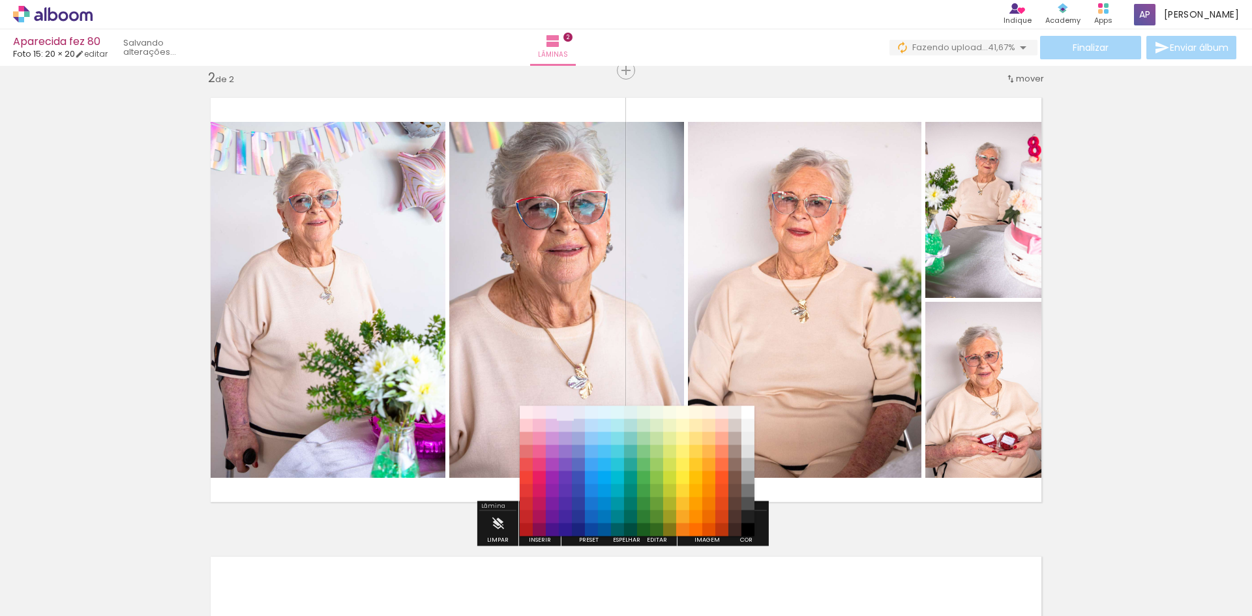
click at [560, 414] on paper-item "#ede7f6" at bounding box center [565, 412] width 13 height 13
click at [565, 410] on paper-item "#ede7f6" at bounding box center [565, 412] width 13 height 13
click at [547, 412] on paper-item "#f3e5f5" at bounding box center [552, 412] width 13 height 13
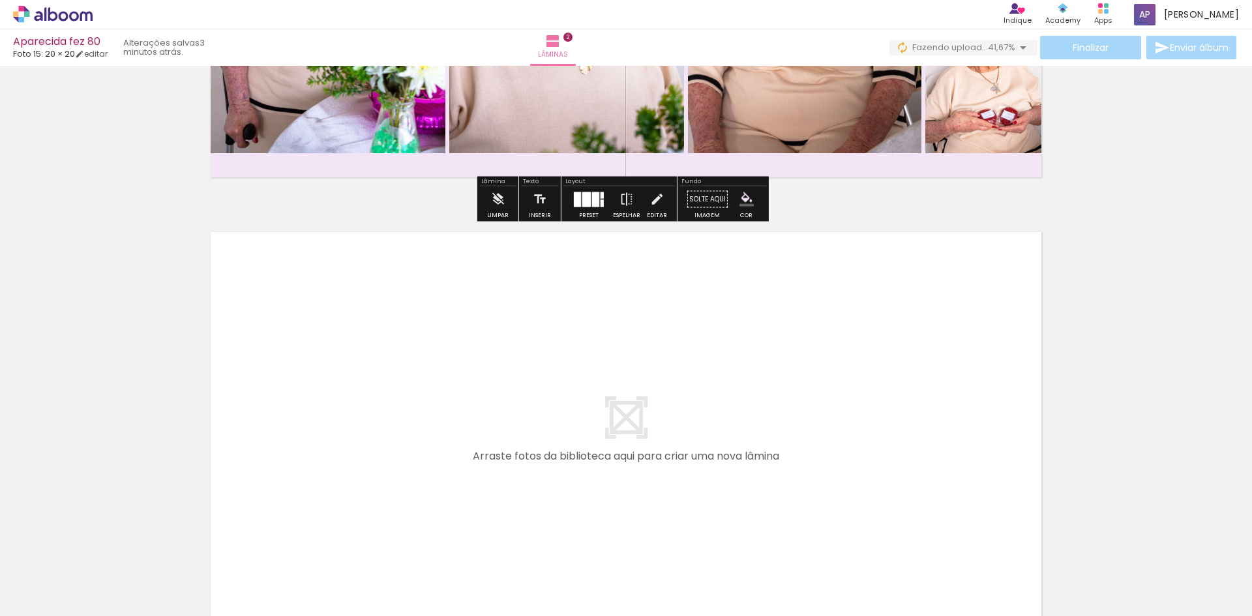
scroll to position [802, 0]
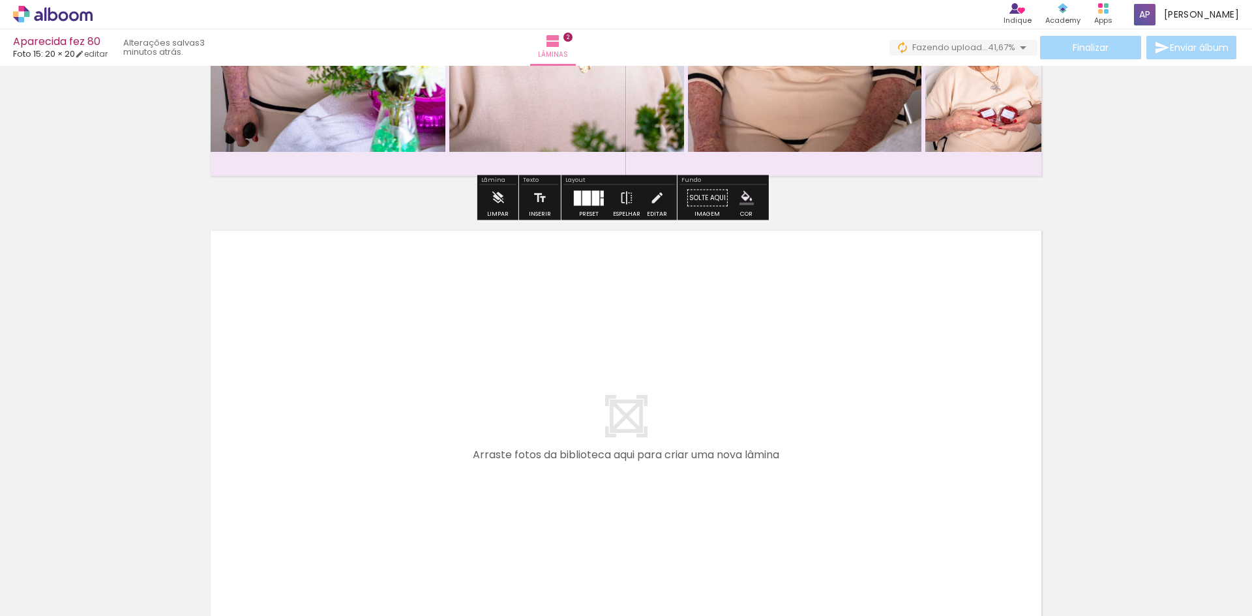
click at [708, 355] on quentale-layouter at bounding box center [626, 433] width 853 height 426
click at [739, 194] on iron-icon "color picker" at bounding box center [746, 198] width 14 height 14
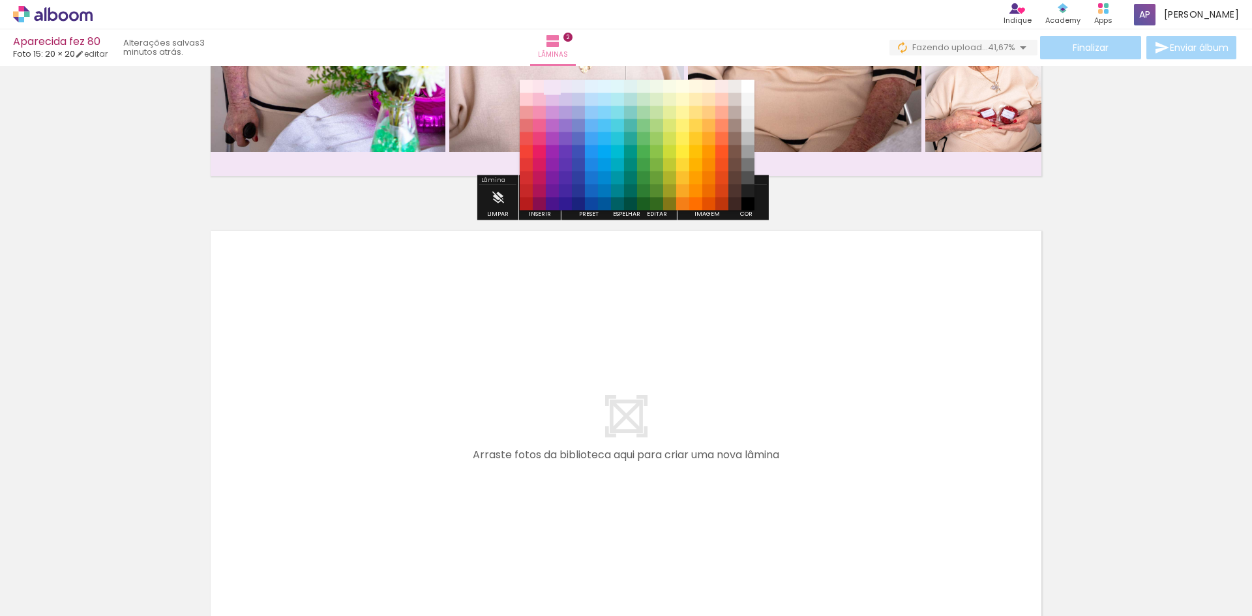
click at [554, 89] on paper-item "#f3e5f5" at bounding box center [552, 86] width 13 height 13
click at [539, 89] on paper-item "#fce4ec" at bounding box center [539, 86] width 13 height 13
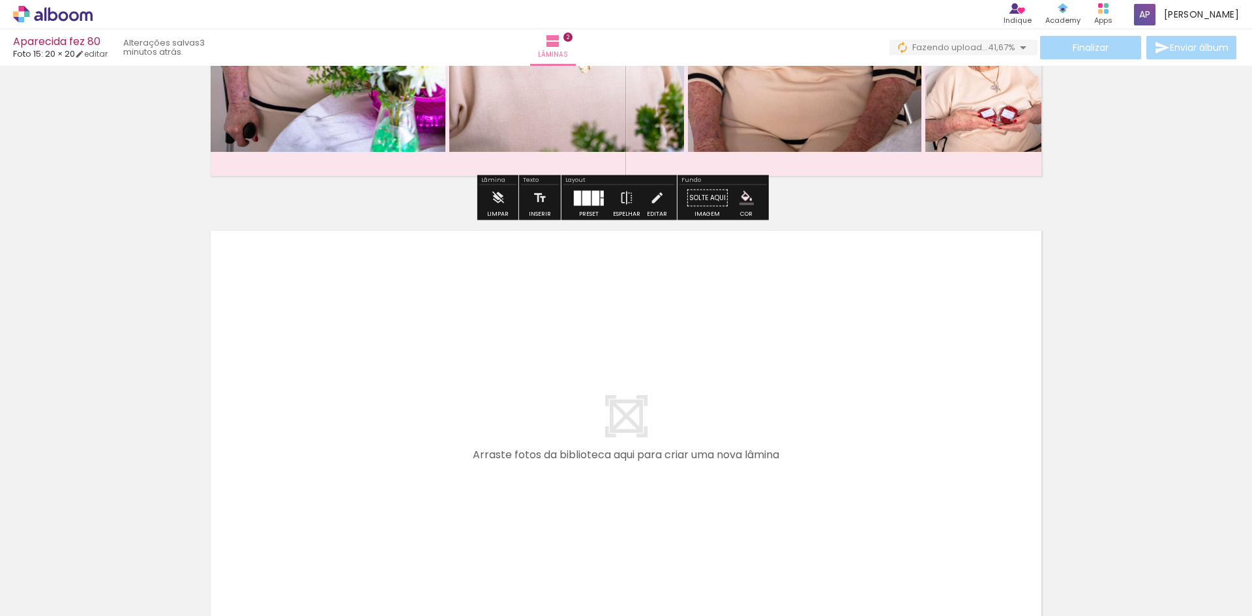
drag, startPoint x: 658, startPoint y: 305, endPoint x: 685, endPoint y: 238, distance: 71.7
click at [659, 291] on quentale-layouter at bounding box center [626, 433] width 853 height 426
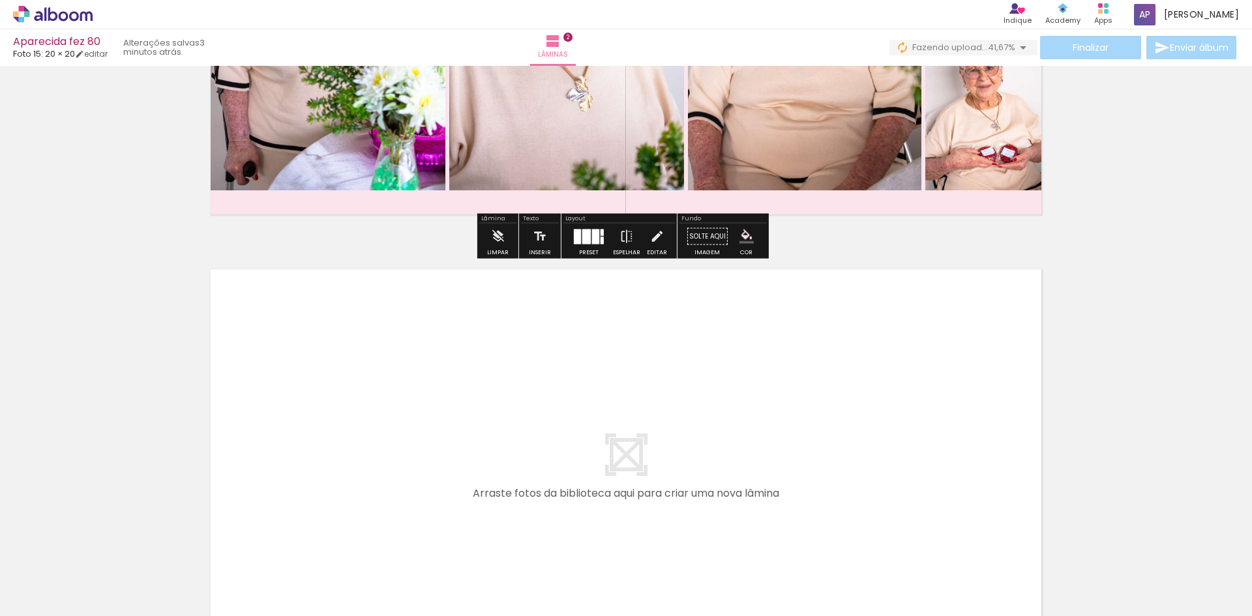
scroll to position [894, 0]
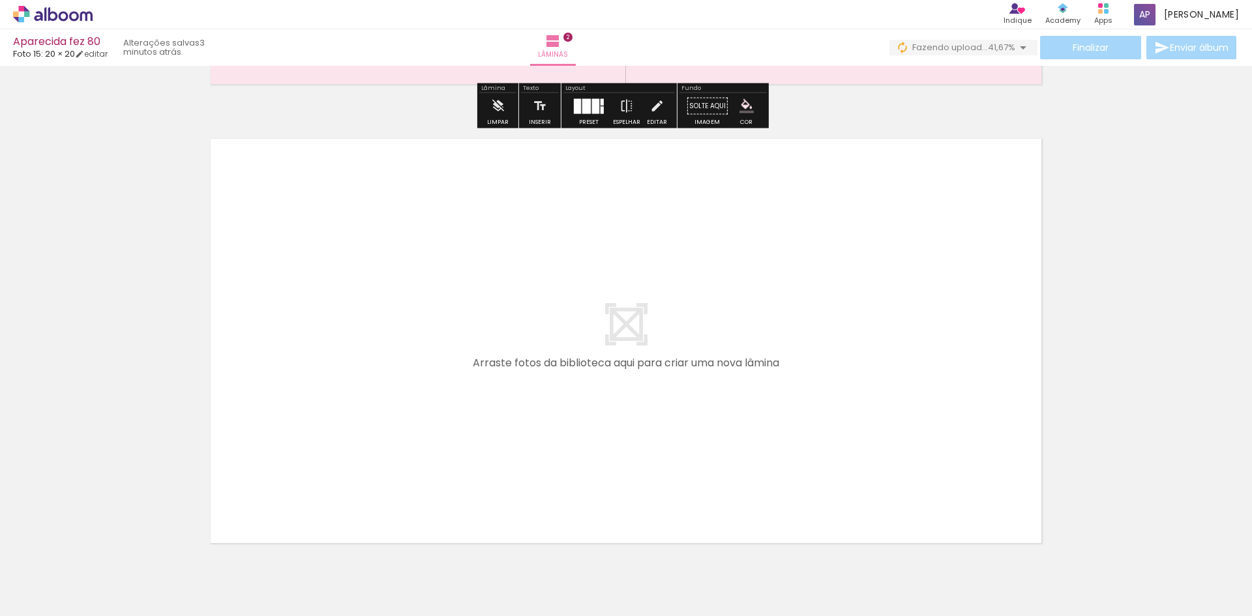
drag, startPoint x: 711, startPoint y: 357, endPoint x: 721, endPoint y: 300, distance: 57.6
click at [711, 350] on quentale-layouter at bounding box center [626, 341] width 853 height 426
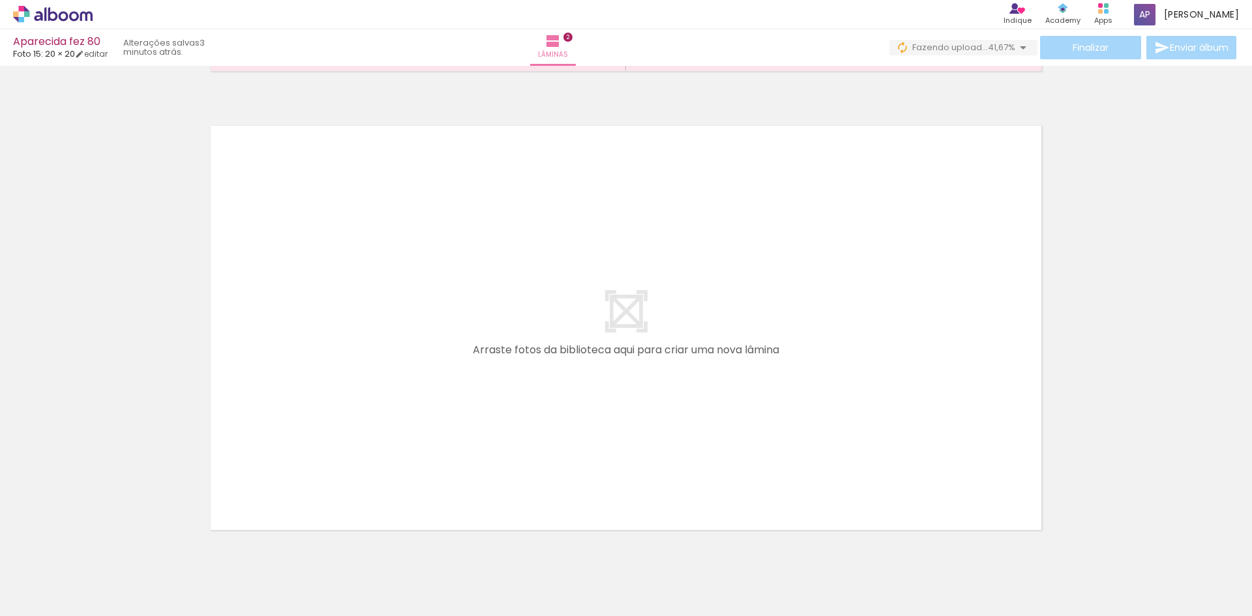
scroll to position [959, 0]
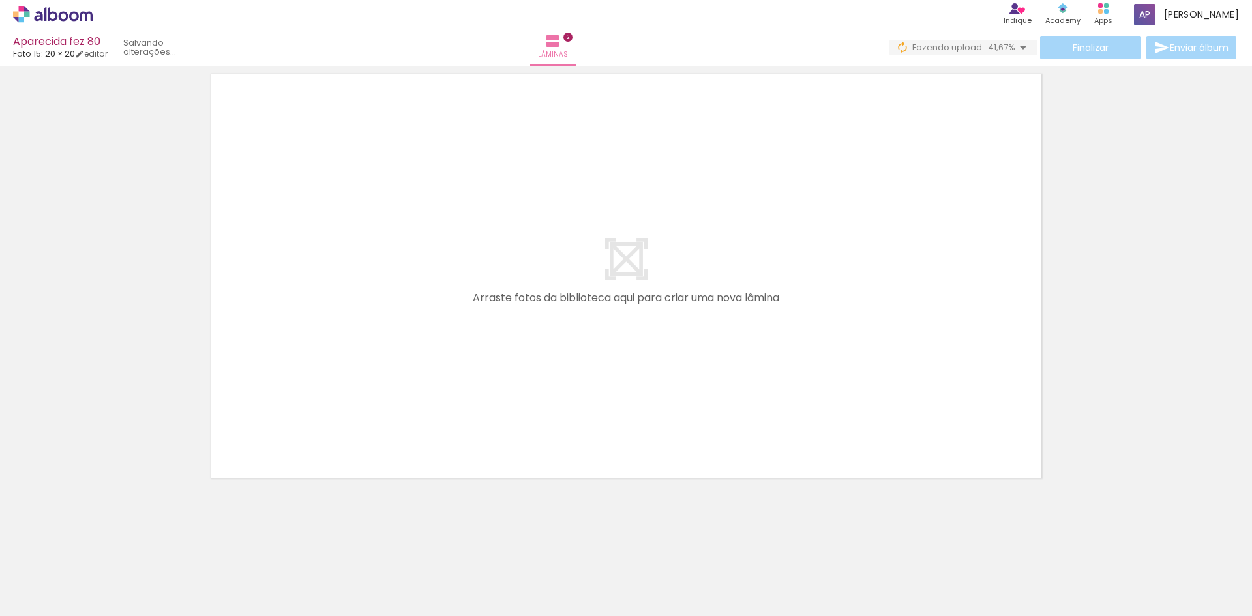
click at [694, 381] on quentale-layouter at bounding box center [626, 276] width 853 height 426
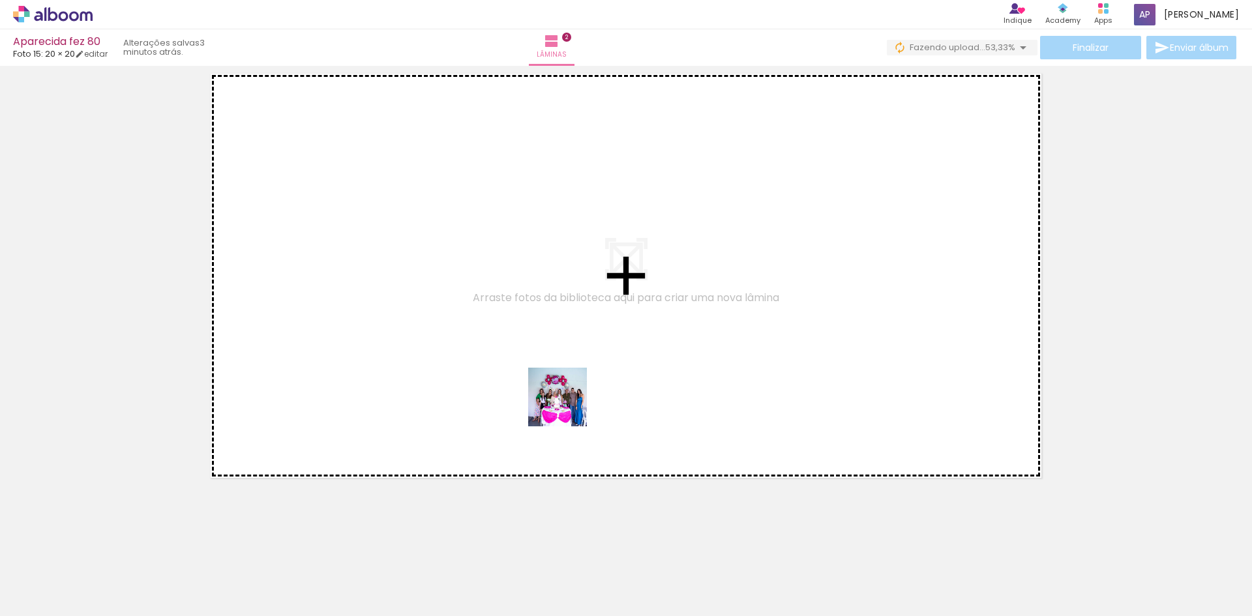
drag, startPoint x: 660, startPoint y: 581, endPoint x: 509, endPoint y: 277, distance: 339.5
click at [509, 277] on quentale-workspace at bounding box center [626, 308] width 1252 height 616
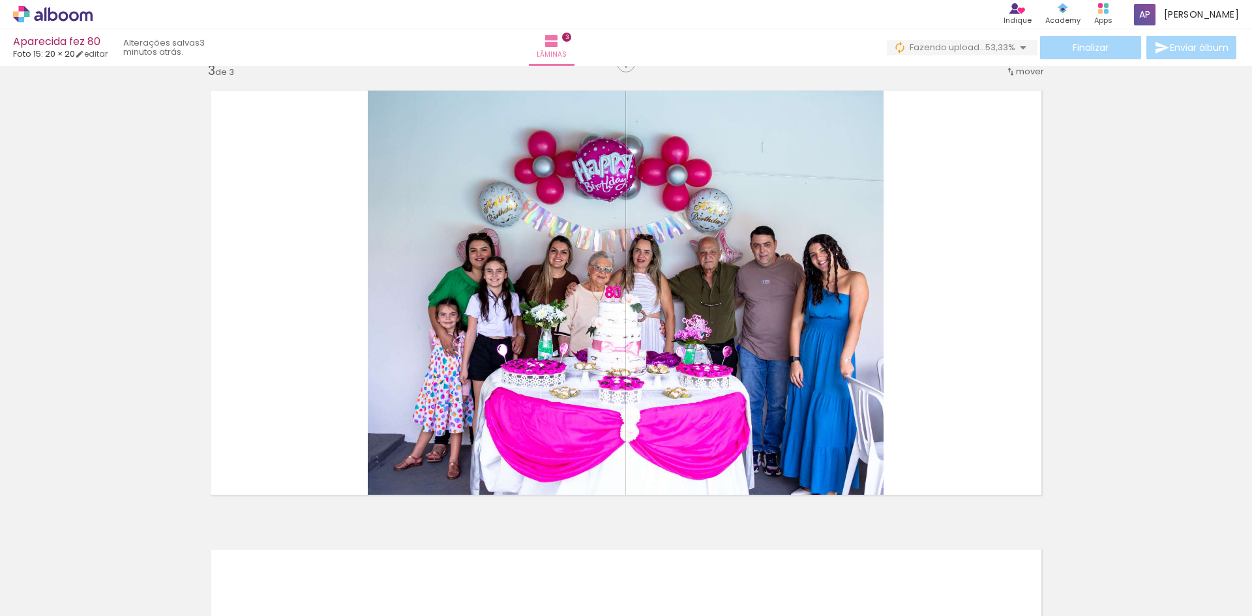
scroll to position [935, 0]
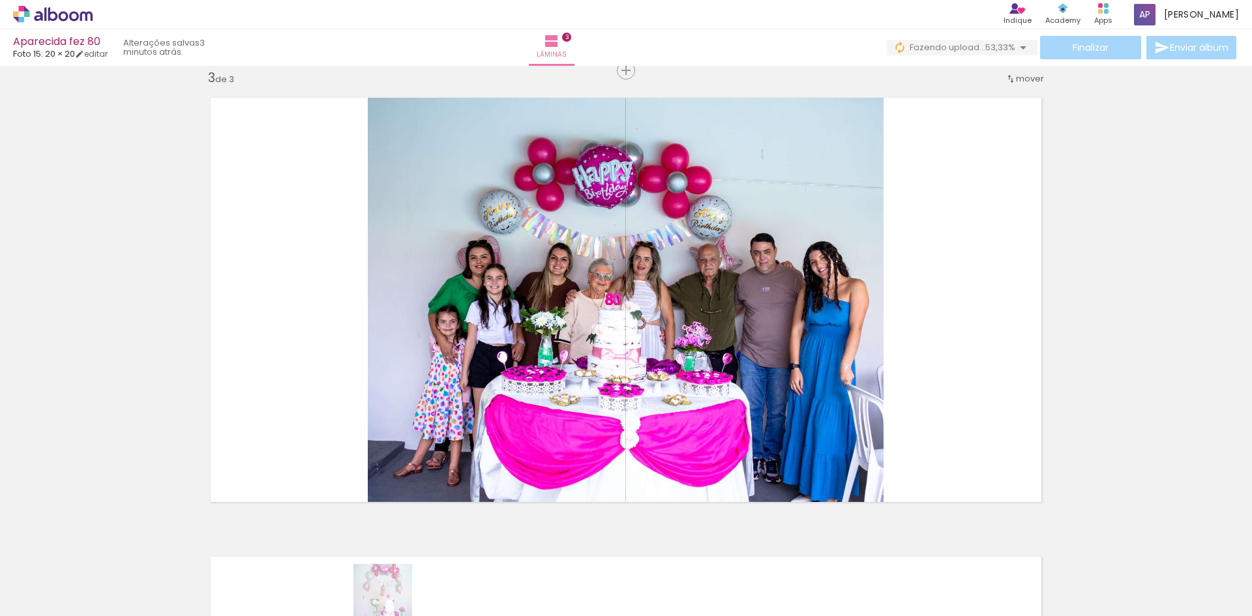
drag, startPoint x: 365, startPoint y: 604, endPoint x: 390, endPoint y: 603, distance: 24.8
click at [0, 0] on slot at bounding box center [0, 0] width 0 height 0
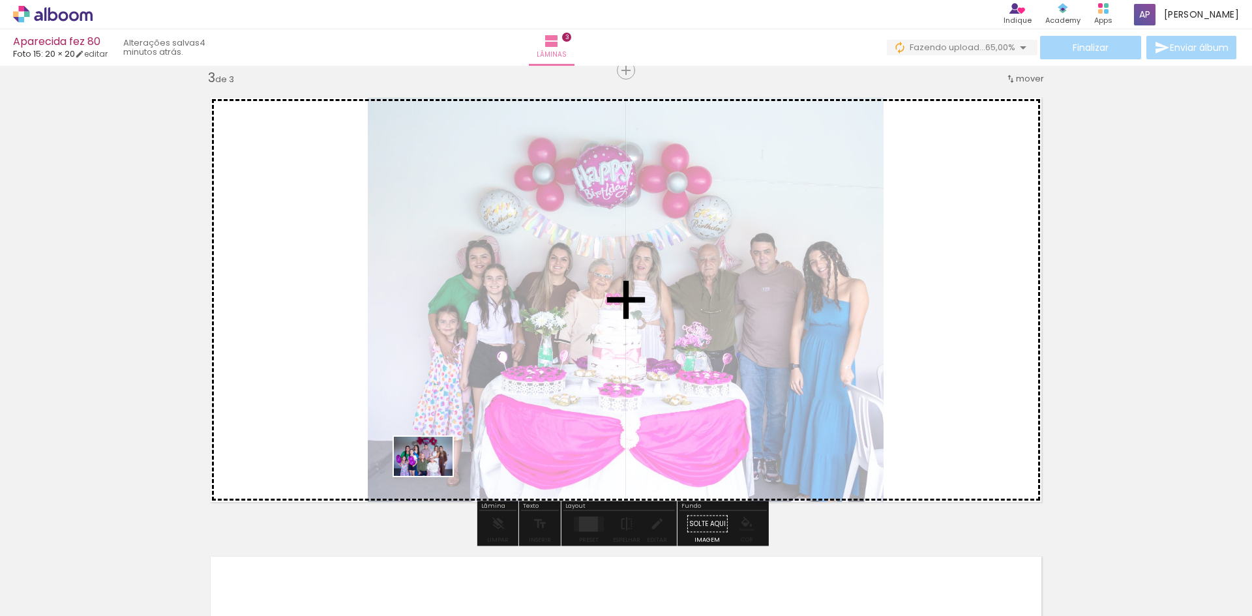
drag, startPoint x: 426, startPoint y: 581, endPoint x: 542, endPoint y: 492, distance: 146.1
click at [433, 475] on quentale-workspace at bounding box center [626, 308] width 1252 height 616
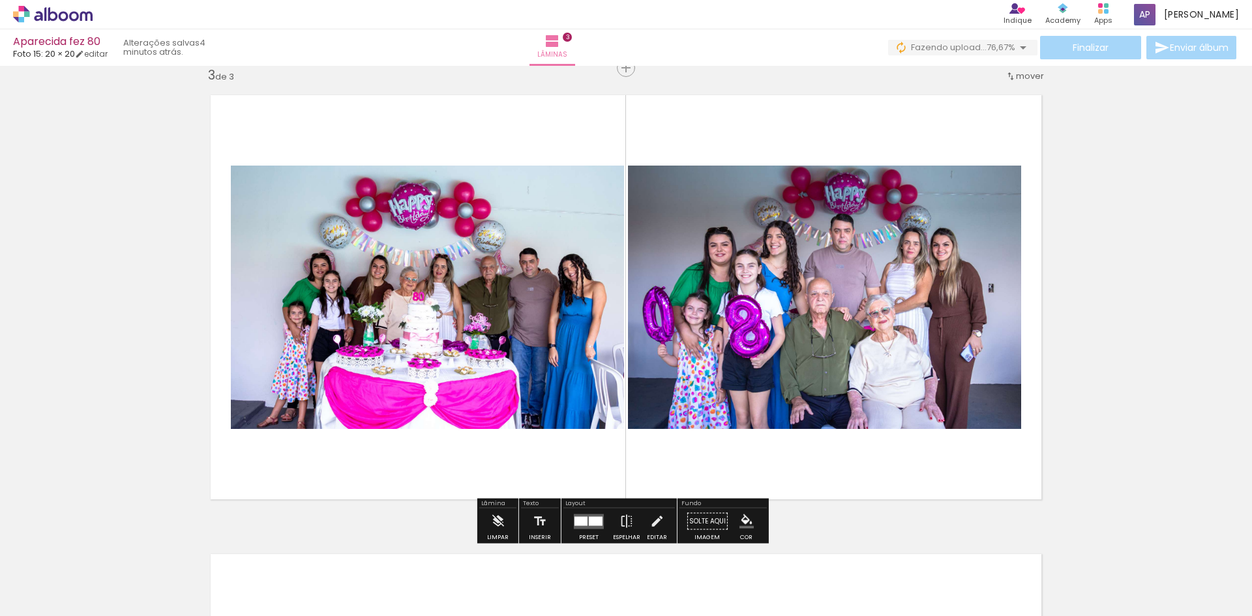
scroll to position [935, 0]
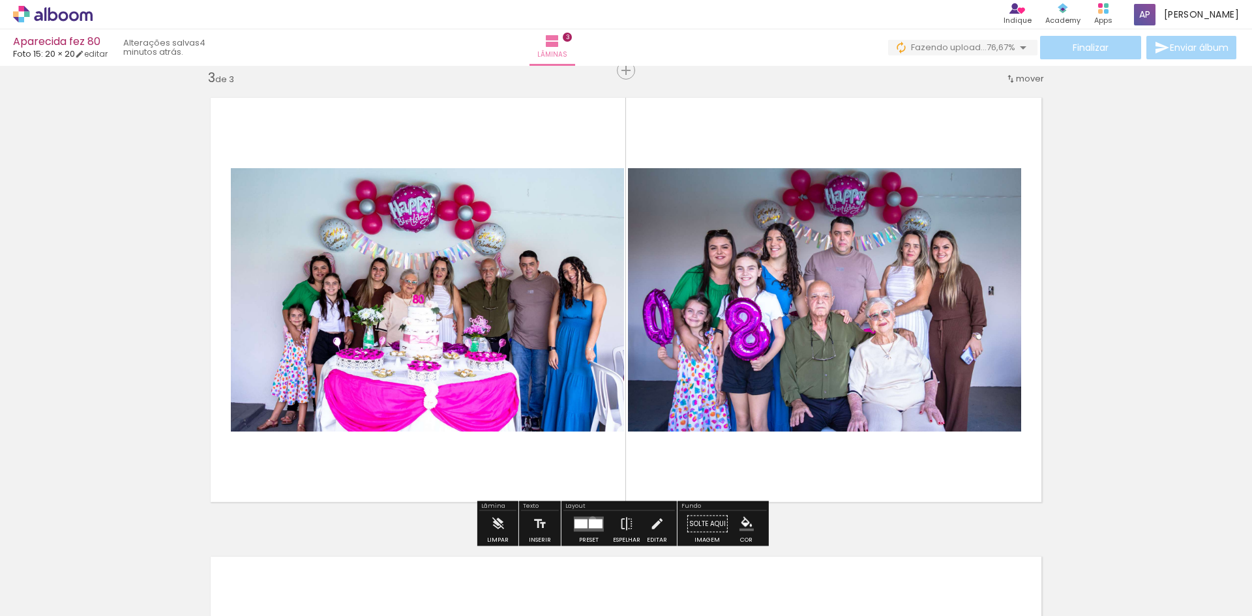
drag, startPoint x: 589, startPoint y: 520, endPoint x: 1203, endPoint y: 321, distance: 645.0
click at [589, 516] on quentale-layouter at bounding box center [589, 523] width 30 height 15
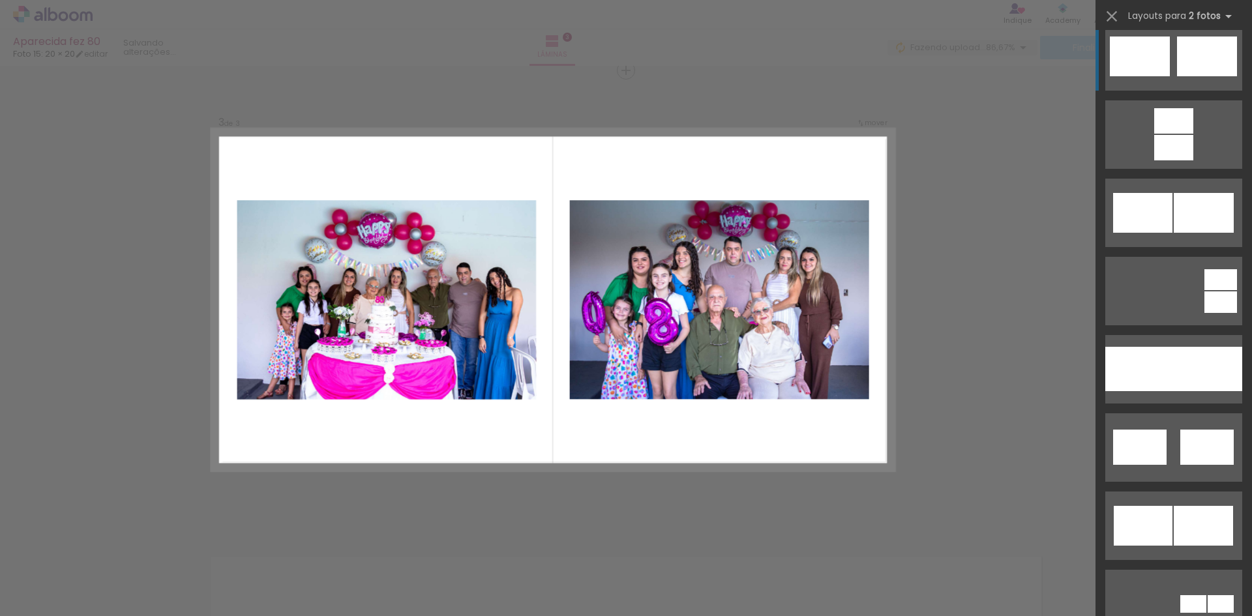
scroll to position [456, 0]
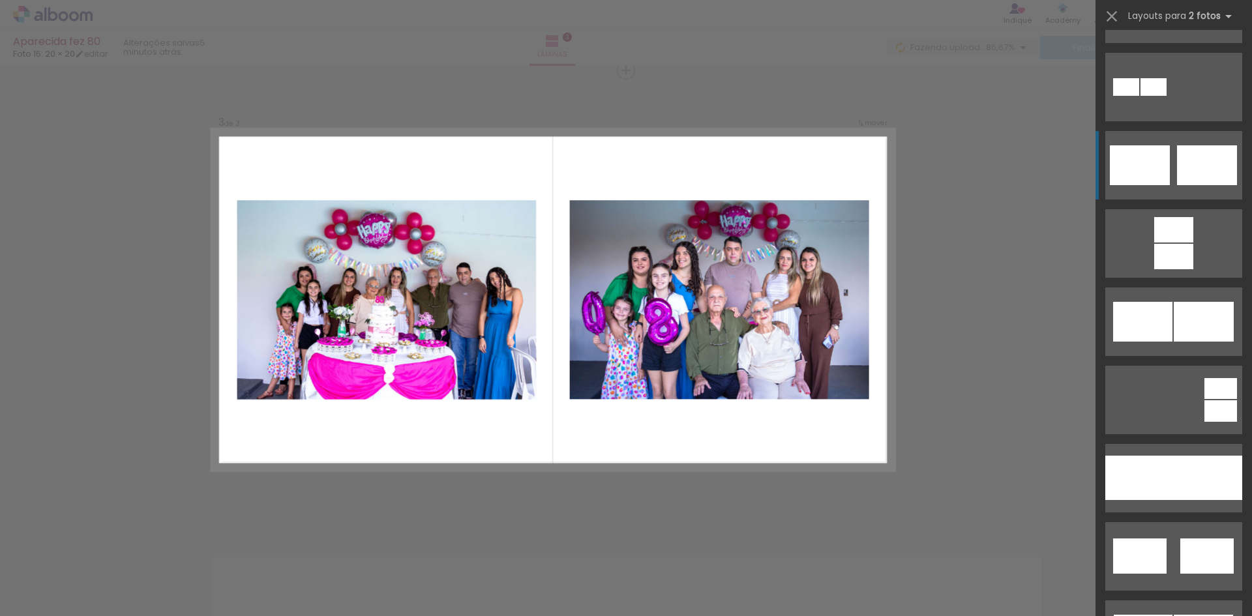
click at [1189, 166] on div at bounding box center [1207, 165] width 60 height 40
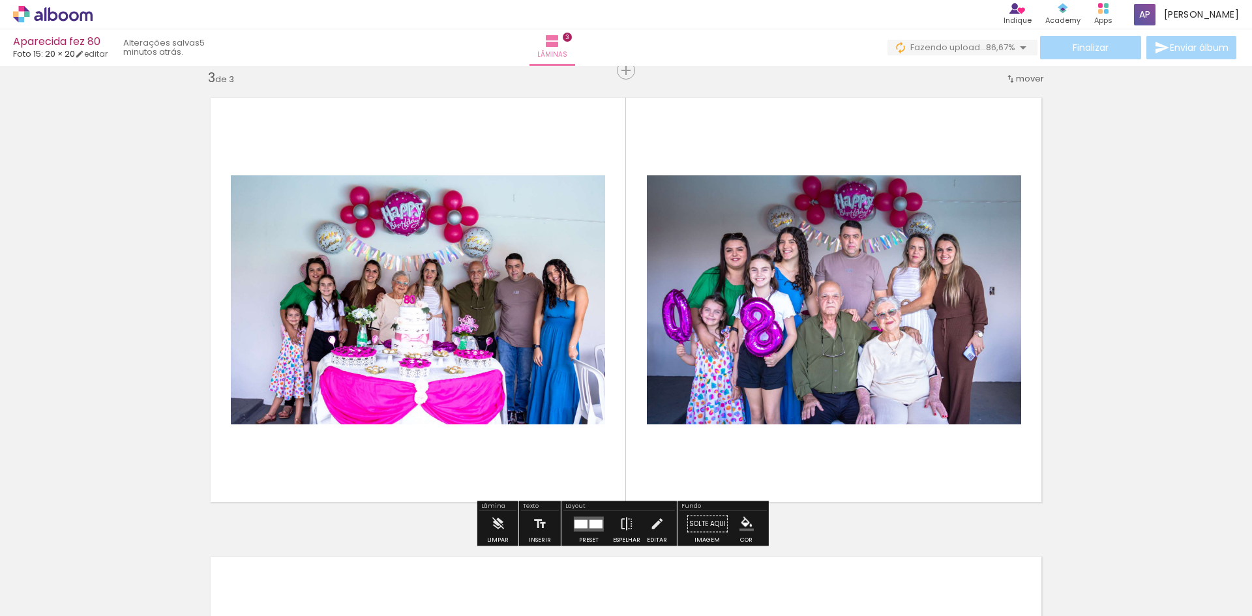
drag, startPoint x: 745, startPoint y: 522, endPoint x: 738, endPoint y: 505, distance: 18.7
click at [745, 522] on iron-icon "color picker" at bounding box center [746, 524] width 14 height 14
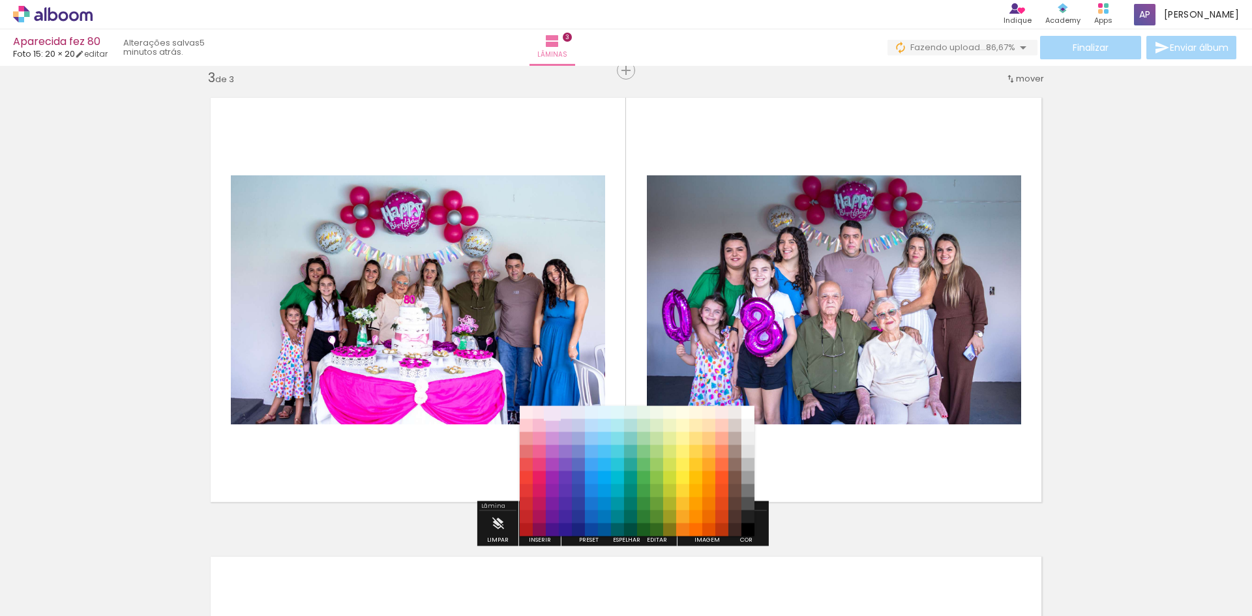
click at [549, 415] on paper-item "#f3e5f5" at bounding box center [552, 412] width 13 height 13
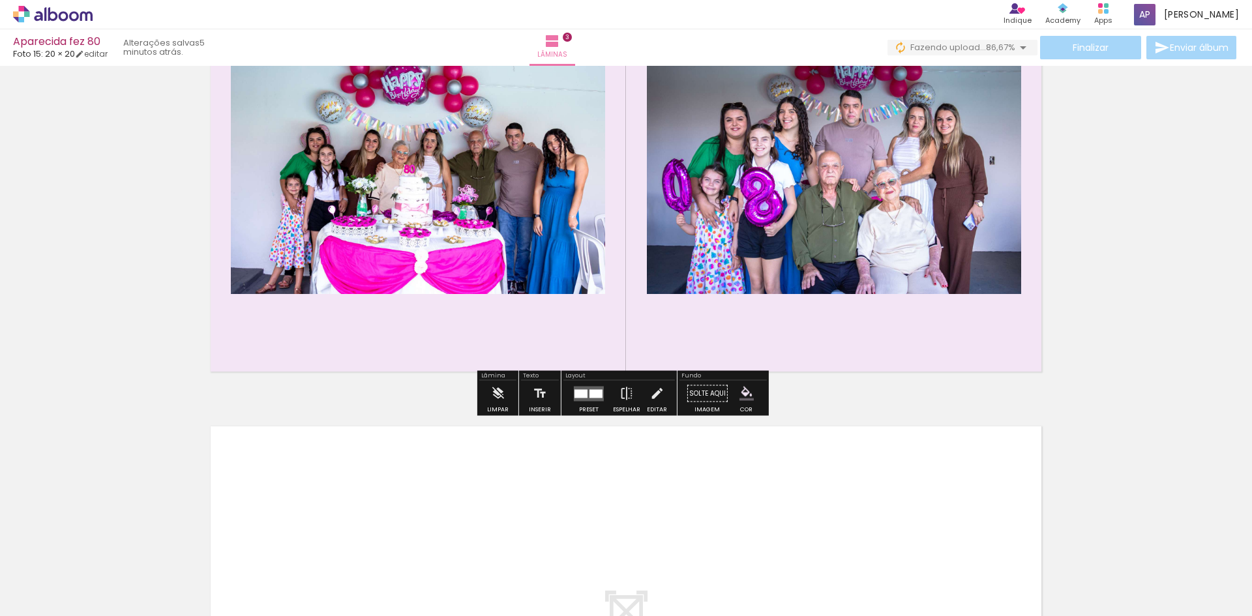
scroll to position [1326, 0]
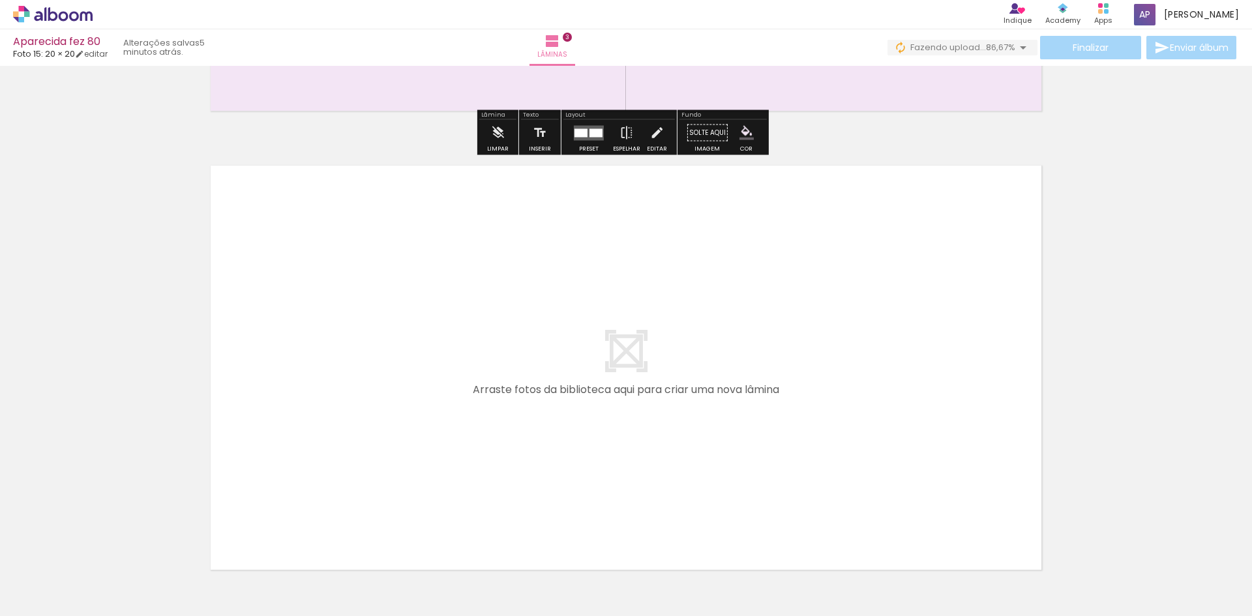
click at [702, 296] on quentale-layouter at bounding box center [626, 368] width 853 height 426
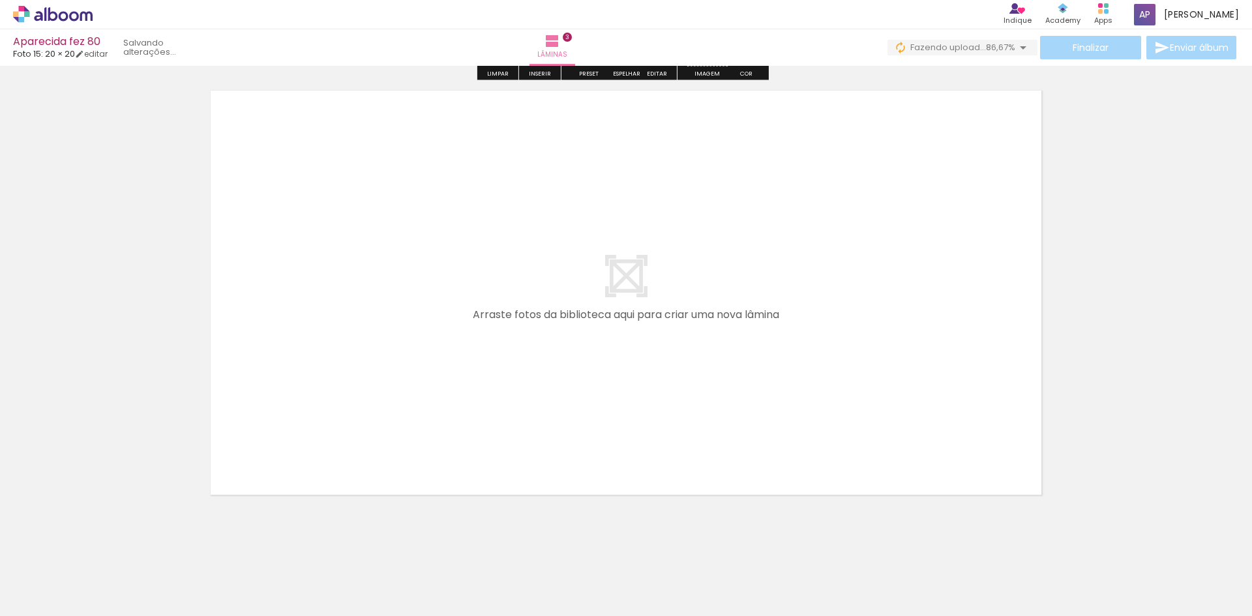
scroll to position [1418, 0]
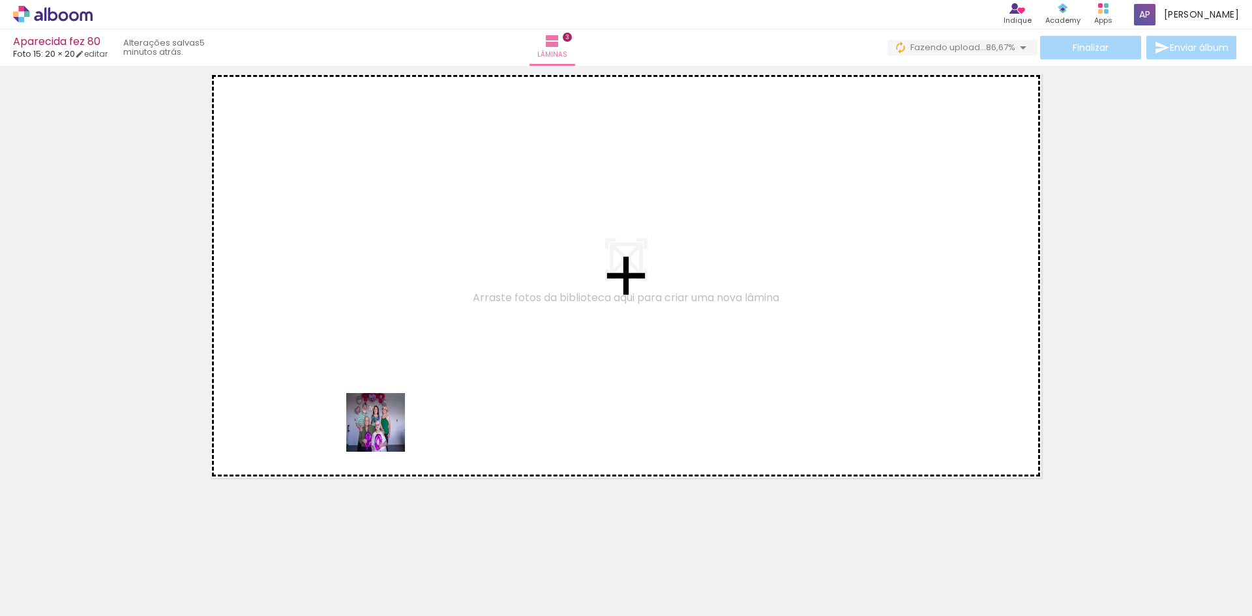
drag, startPoint x: 378, startPoint y: 586, endPoint x: 445, endPoint y: 546, distance: 77.2
click at [389, 350] on quentale-workspace at bounding box center [626, 308] width 1252 height 616
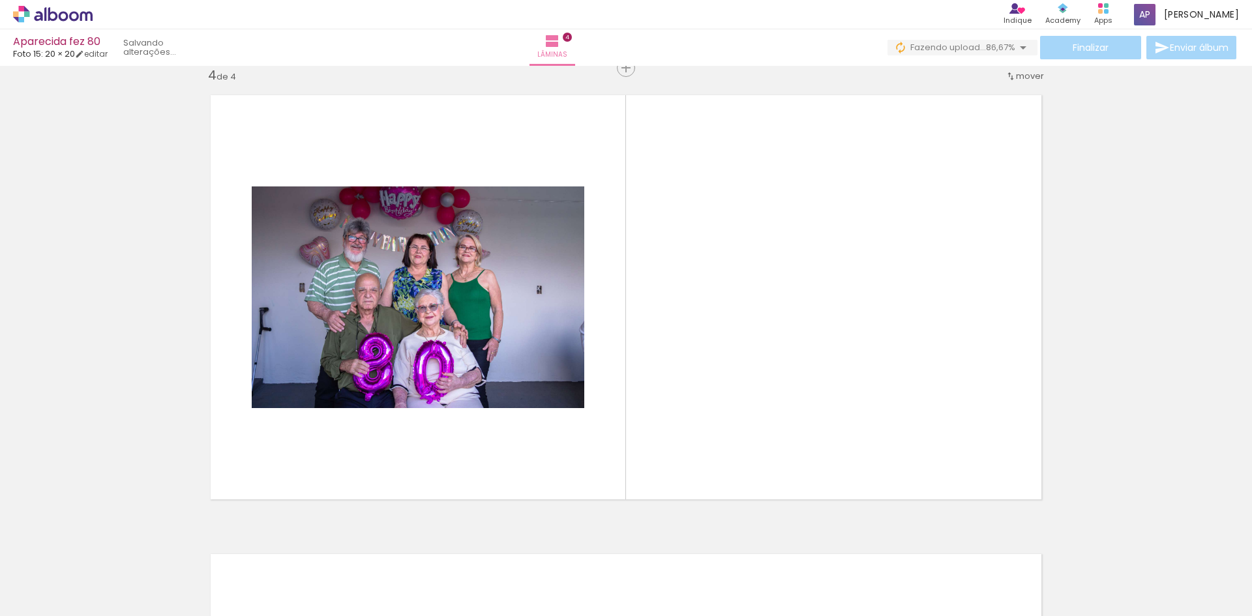
scroll to position [1394, 0]
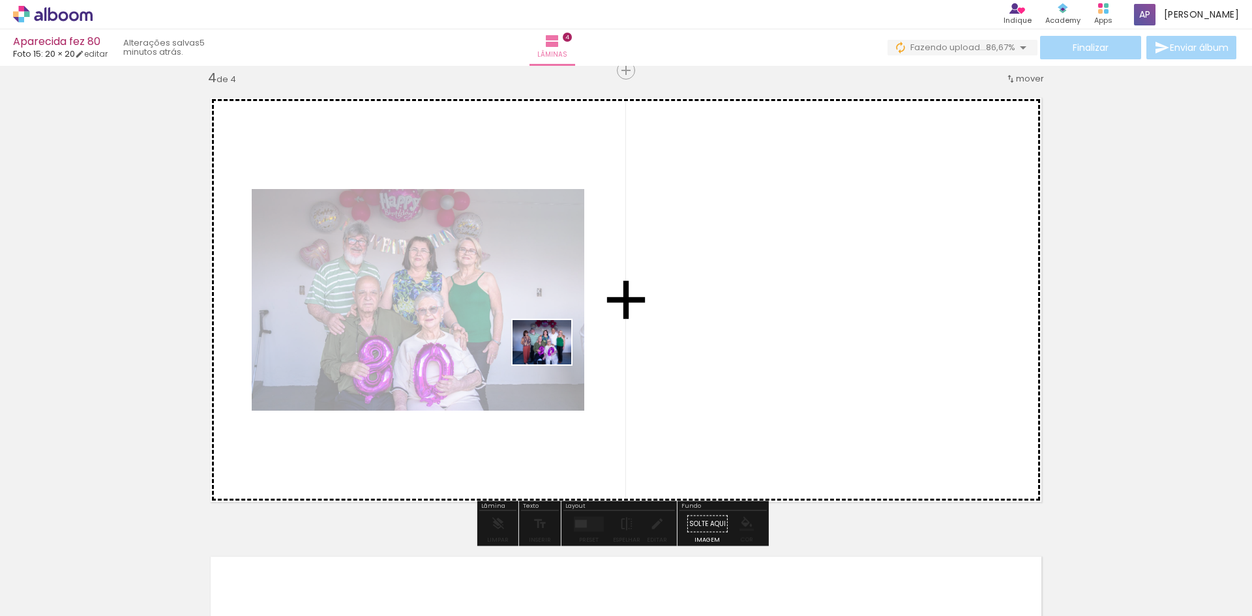
drag, startPoint x: 447, startPoint y: 580, endPoint x: 695, endPoint y: 586, distance: 248.5
click at [552, 359] on quentale-workspace at bounding box center [626, 308] width 1252 height 616
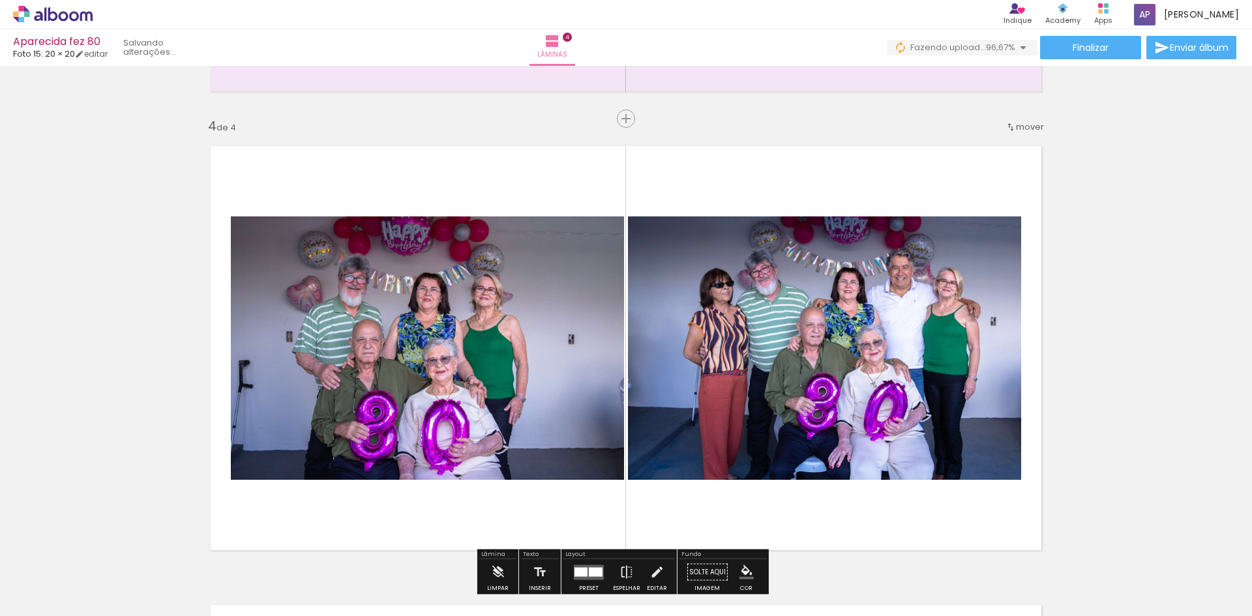
scroll to position [1264, 0]
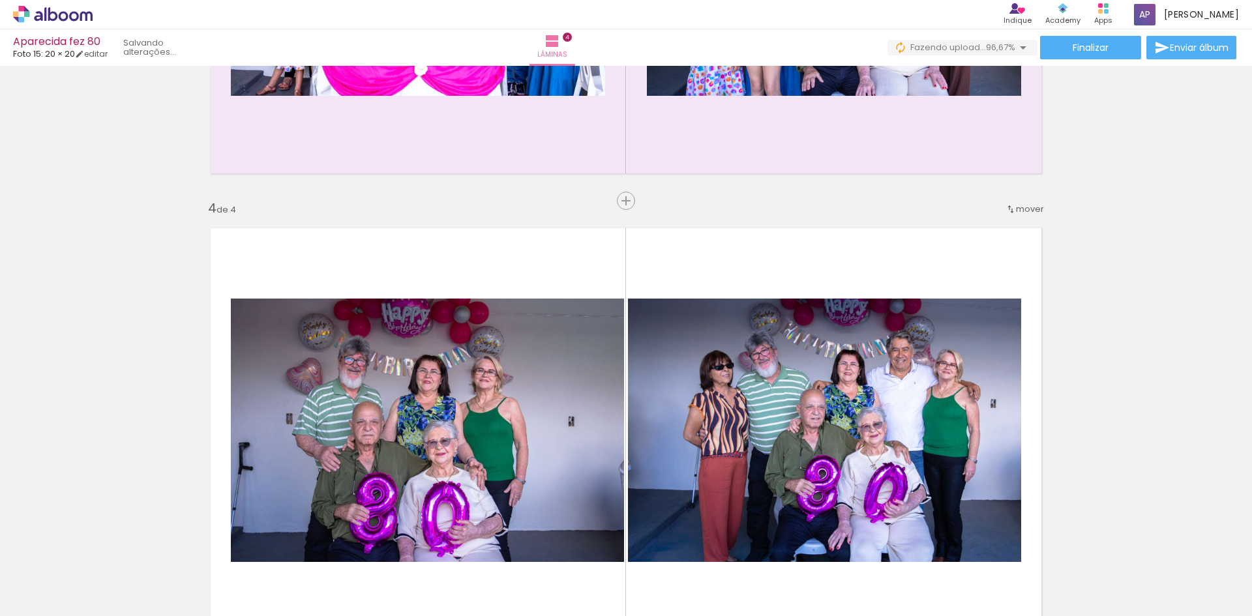
click at [1019, 214] on span "mover" at bounding box center [1030, 209] width 28 height 12
click at [1006, 246] on paper-item "antes da 3" at bounding box center [991, 250] width 99 height 22
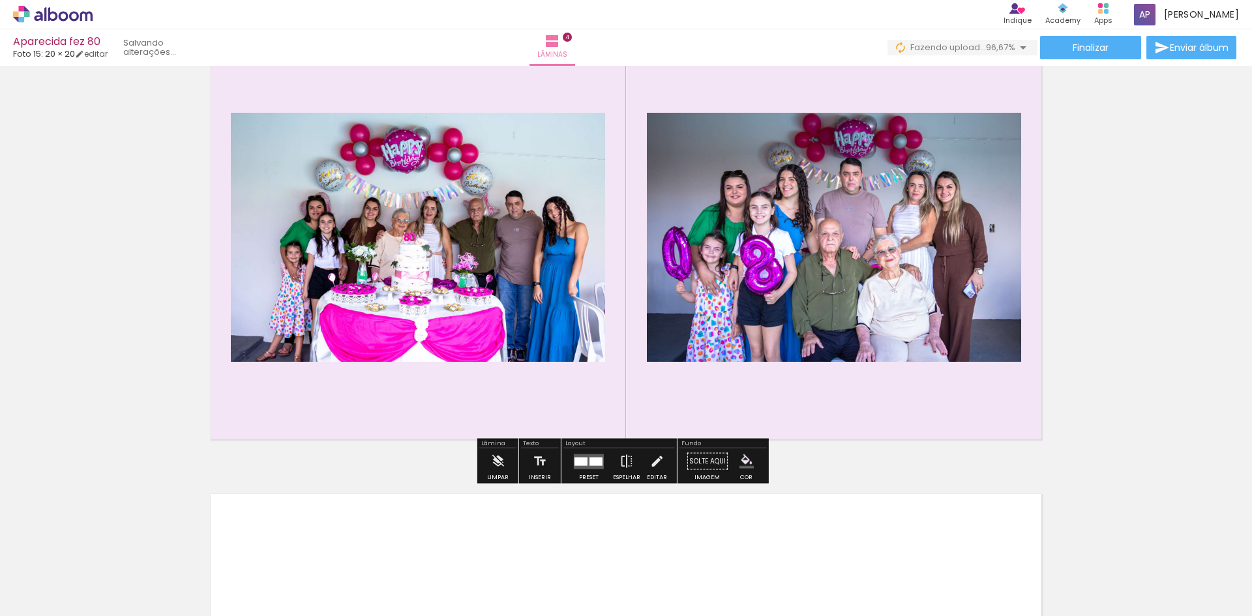
scroll to position [1598, 0]
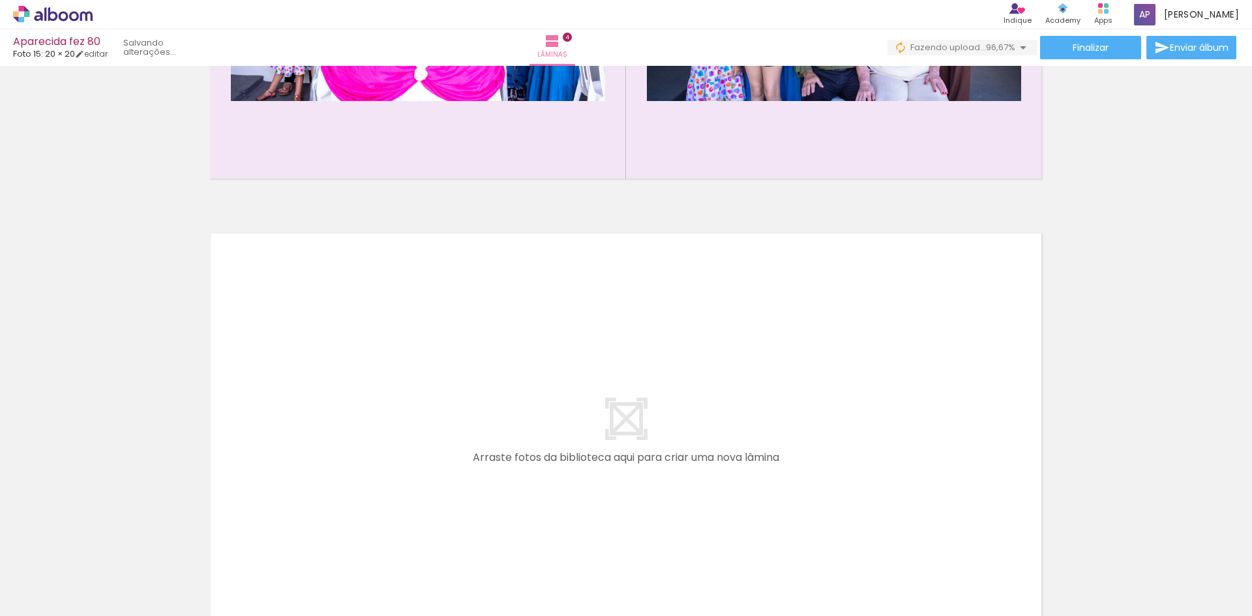
scroll to position [0, 1005]
drag, startPoint x: 745, startPoint y: 574, endPoint x: 729, endPoint y: 586, distance: 19.6
click at [729, 586] on div at bounding box center [732, 572] width 65 height 43
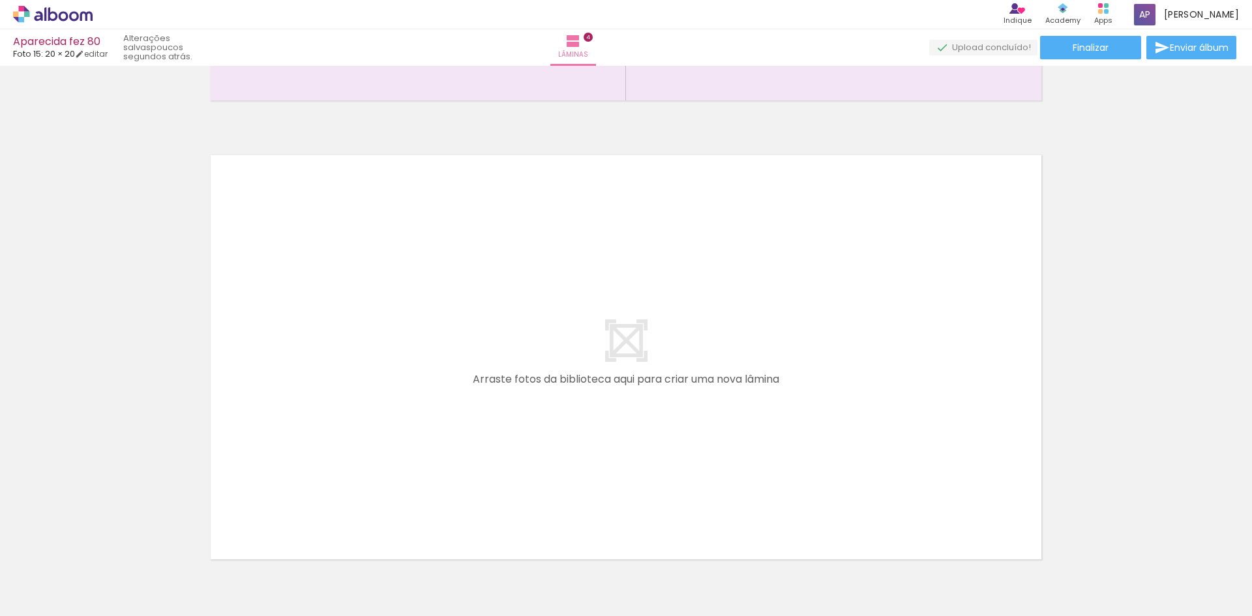
scroll to position [1877, 0]
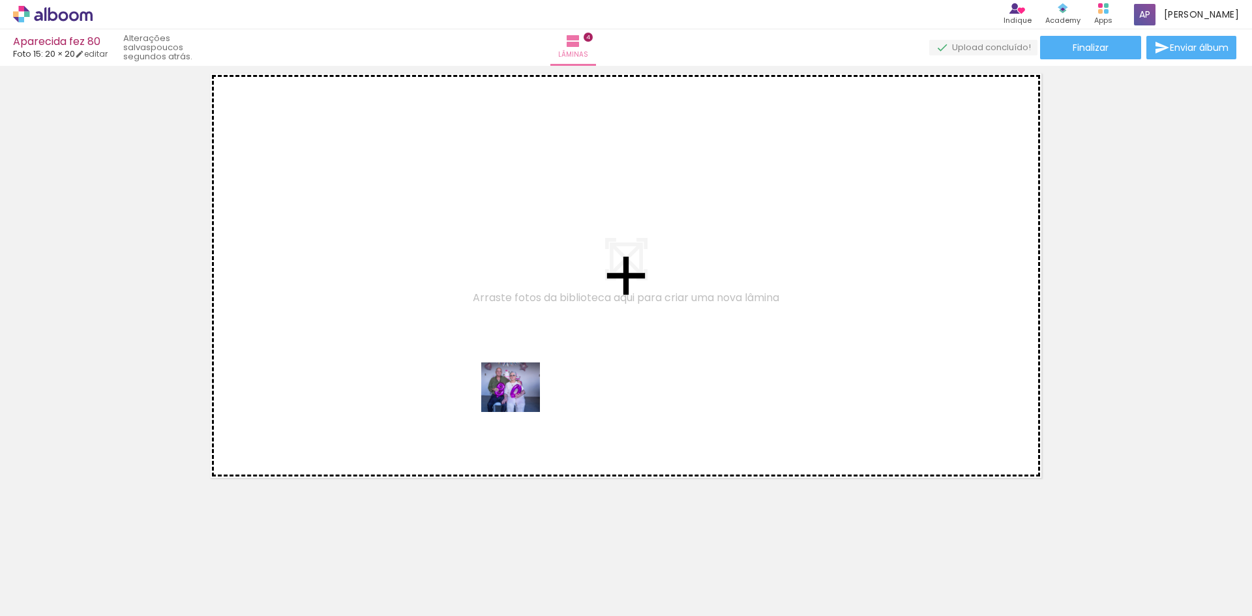
drag, startPoint x: 526, startPoint y: 584, endPoint x: 543, endPoint y: 397, distance: 187.9
click at [523, 400] on quentale-workspace at bounding box center [626, 308] width 1252 height 616
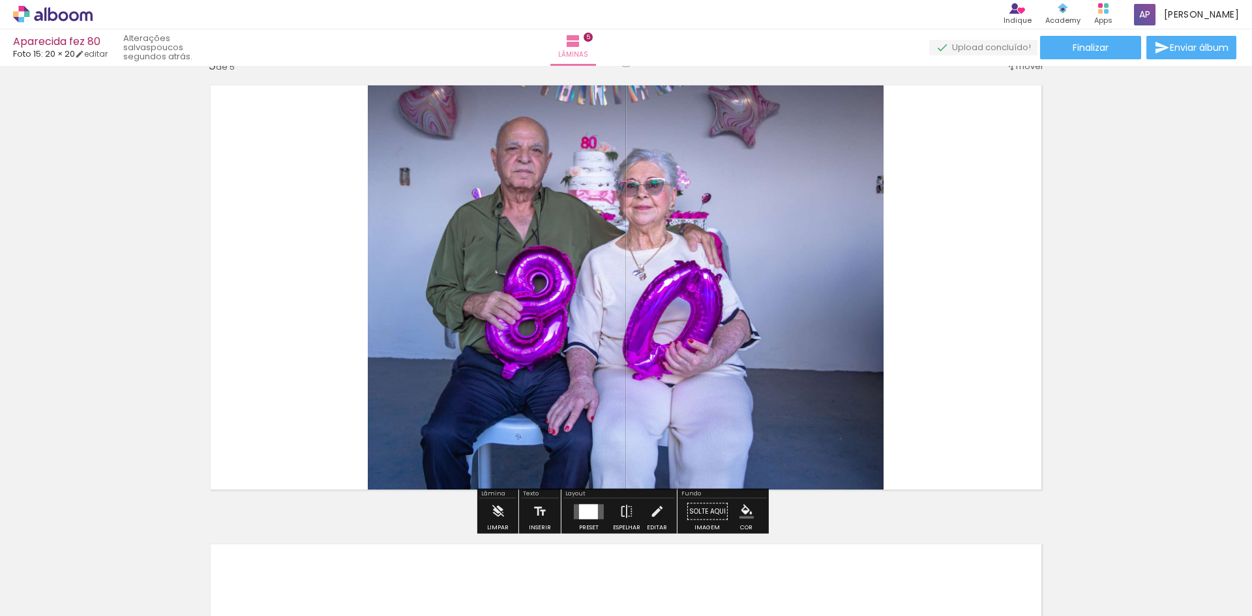
scroll to position [1853, 0]
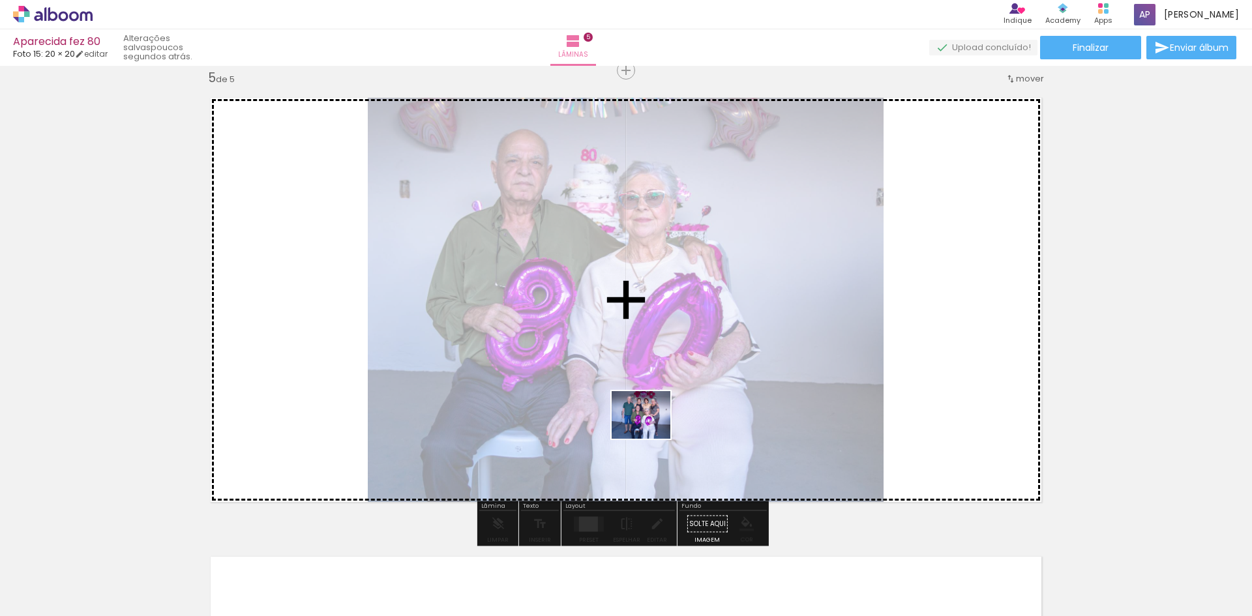
drag, startPoint x: 591, startPoint y: 564, endPoint x: 695, endPoint y: 518, distance: 113.3
click at [672, 392] on quentale-workspace at bounding box center [626, 308] width 1252 height 616
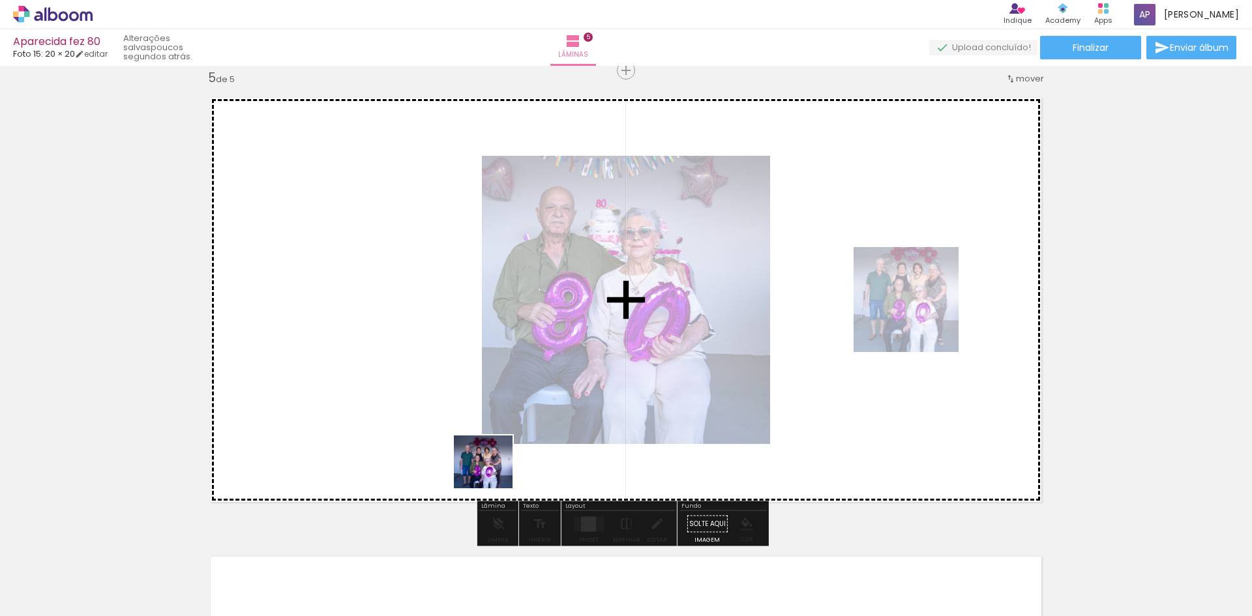
drag, startPoint x: 670, startPoint y: 583, endPoint x: 527, endPoint y: 458, distance: 189.5
click at [423, 430] on quentale-workspace at bounding box center [626, 308] width 1252 height 616
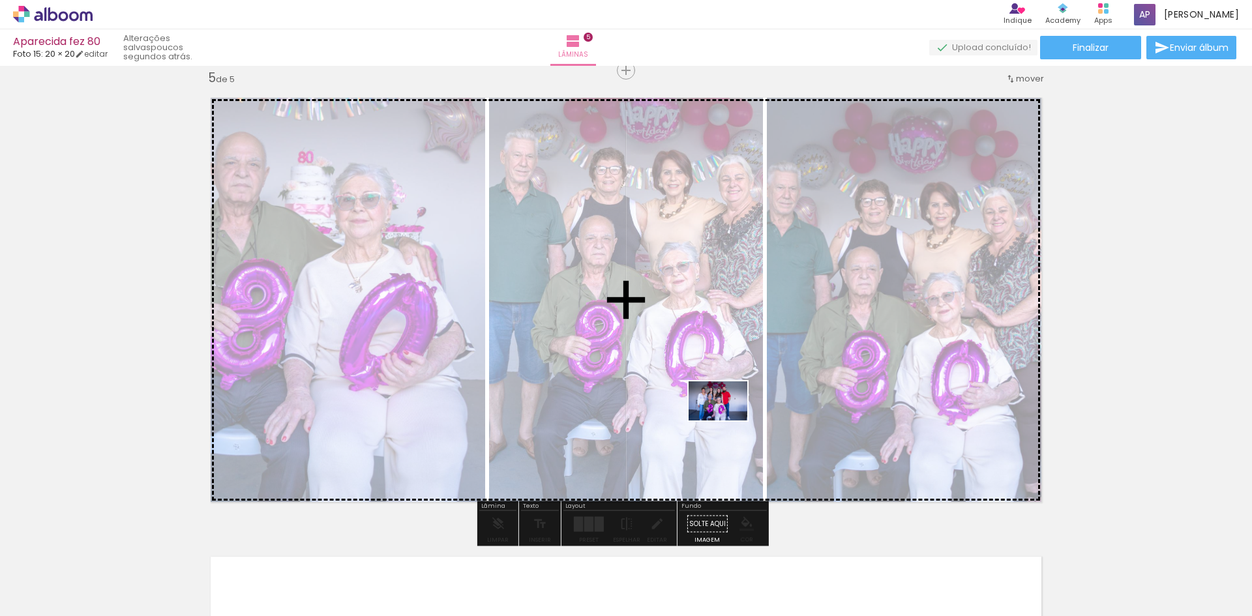
drag, startPoint x: 736, startPoint y: 567, endPoint x: 727, endPoint y: 419, distance: 147.7
click at [727, 419] on quentale-workspace at bounding box center [626, 308] width 1252 height 616
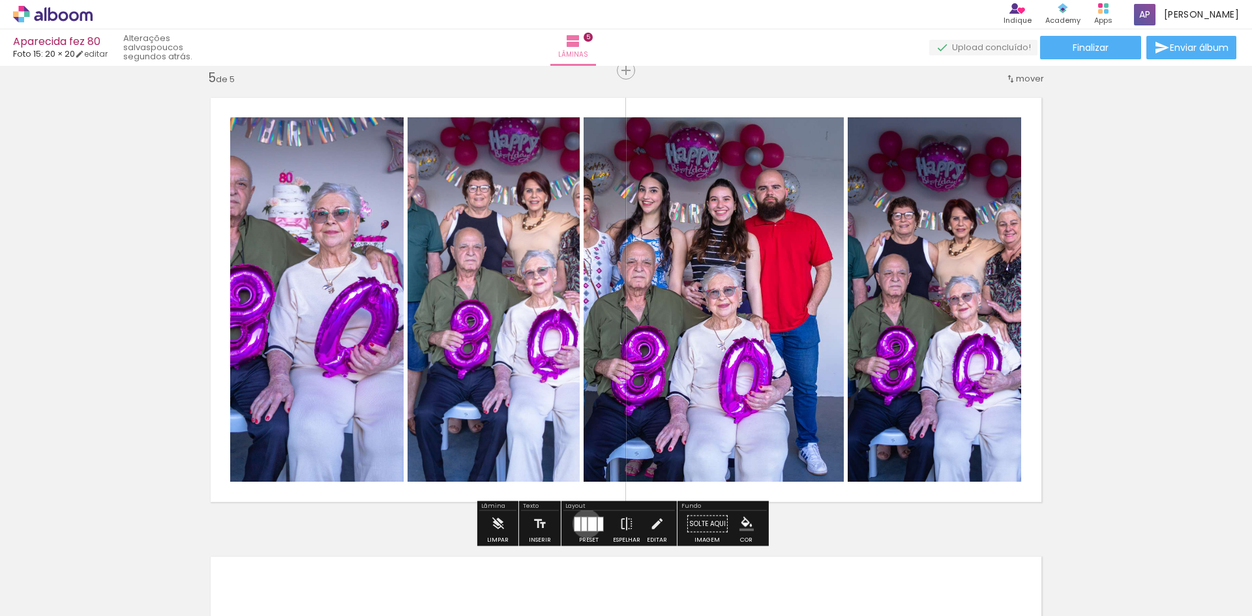
click at [584, 524] on div at bounding box center [584, 524] width 5 height 14
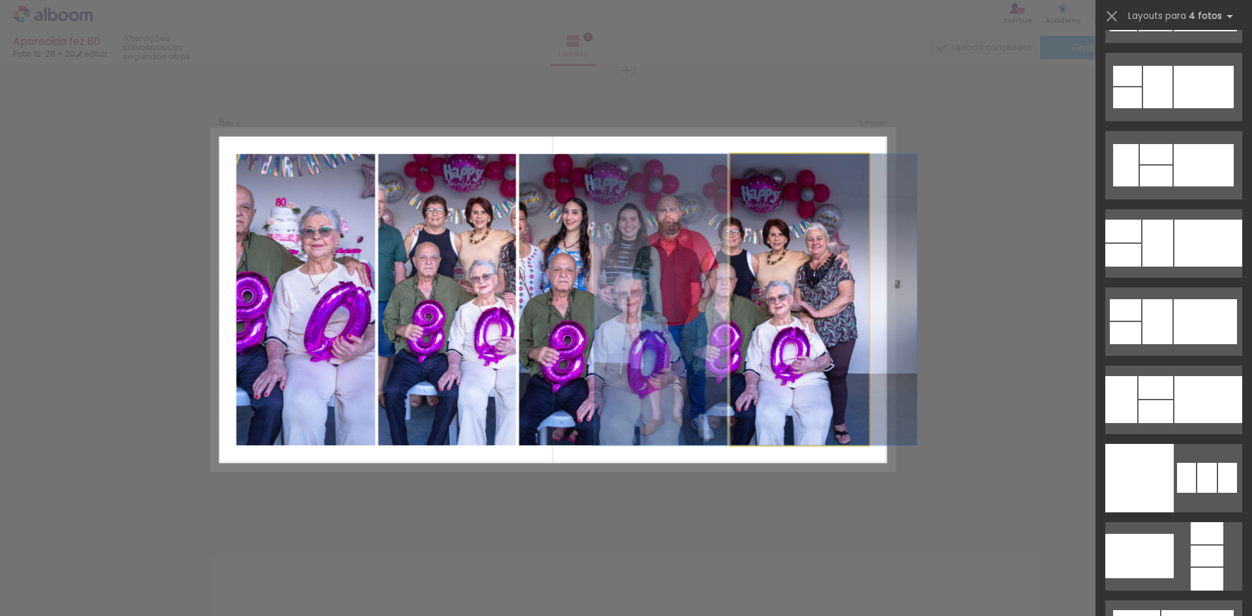
scroll to position [0, 0]
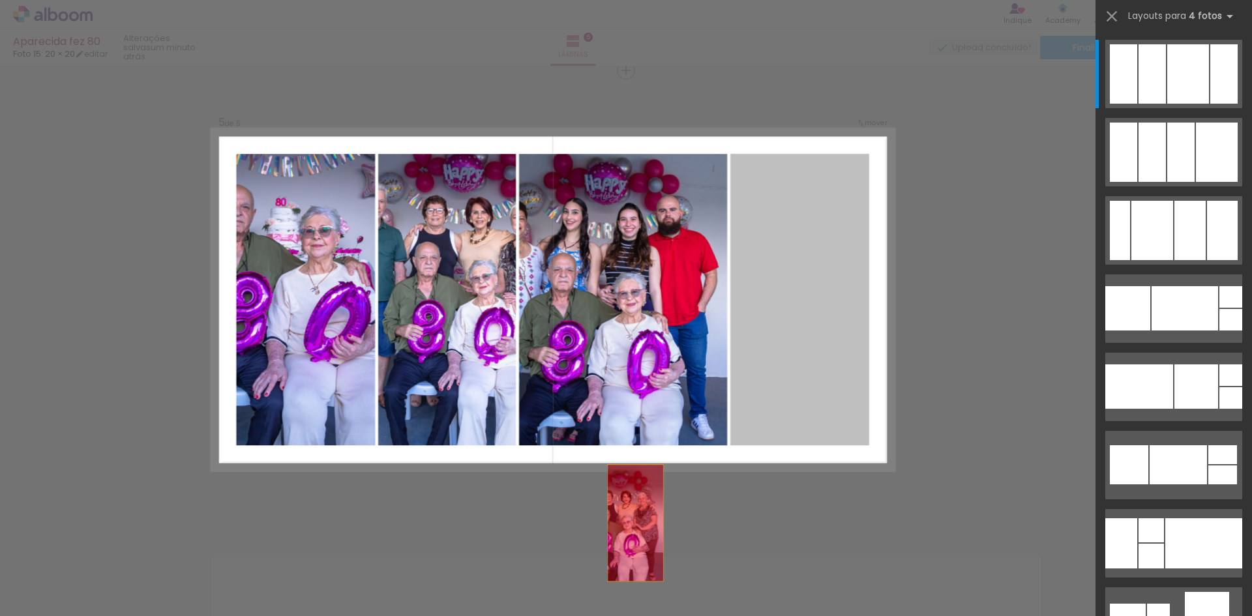
drag, startPoint x: 820, startPoint y: 306, endPoint x: 590, endPoint y: 580, distance: 357.8
click at [590, 580] on quentale-workspace at bounding box center [626, 308] width 1252 height 616
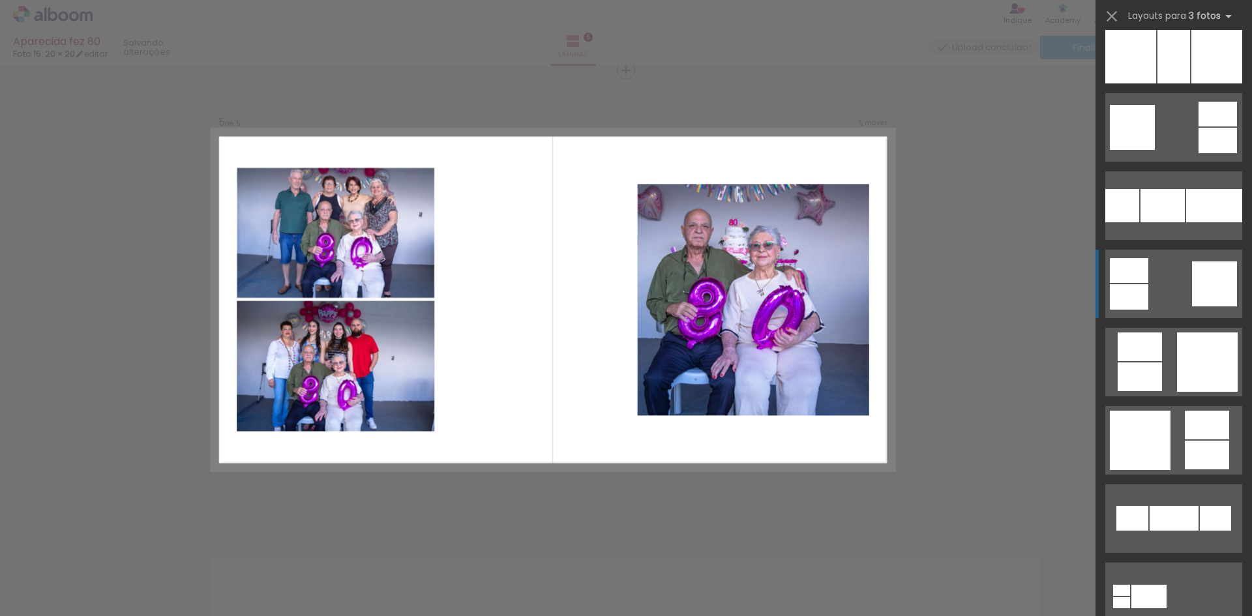
scroll to position [652, 0]
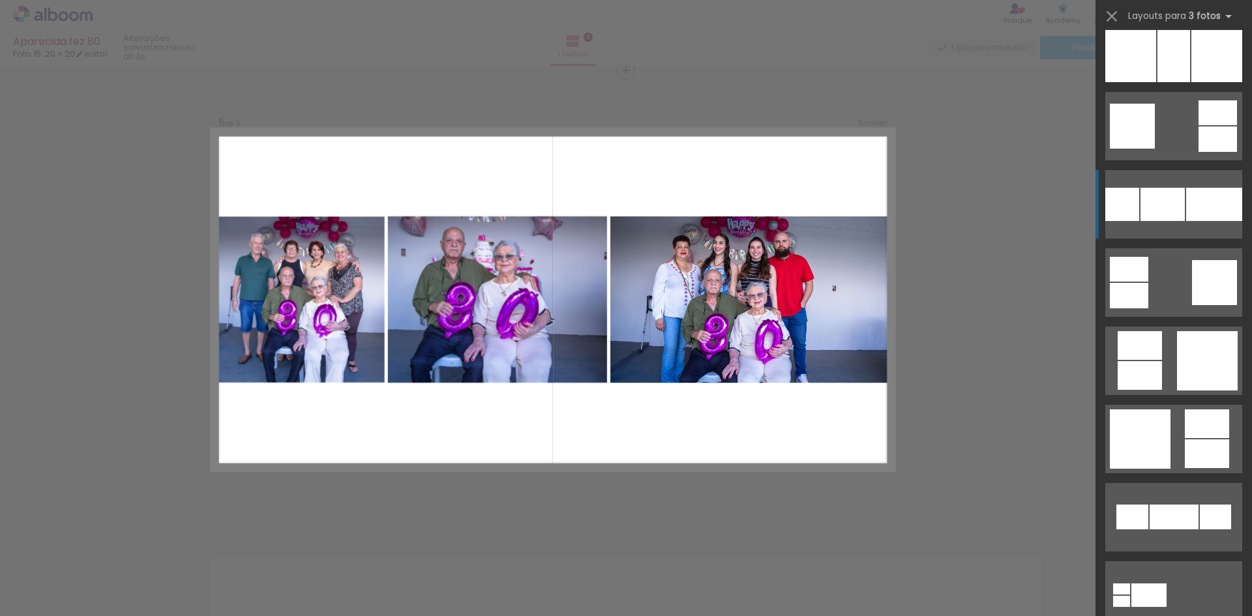
click at [1190, 208] on div at bounding box center [1214, 204] width 56 height 33
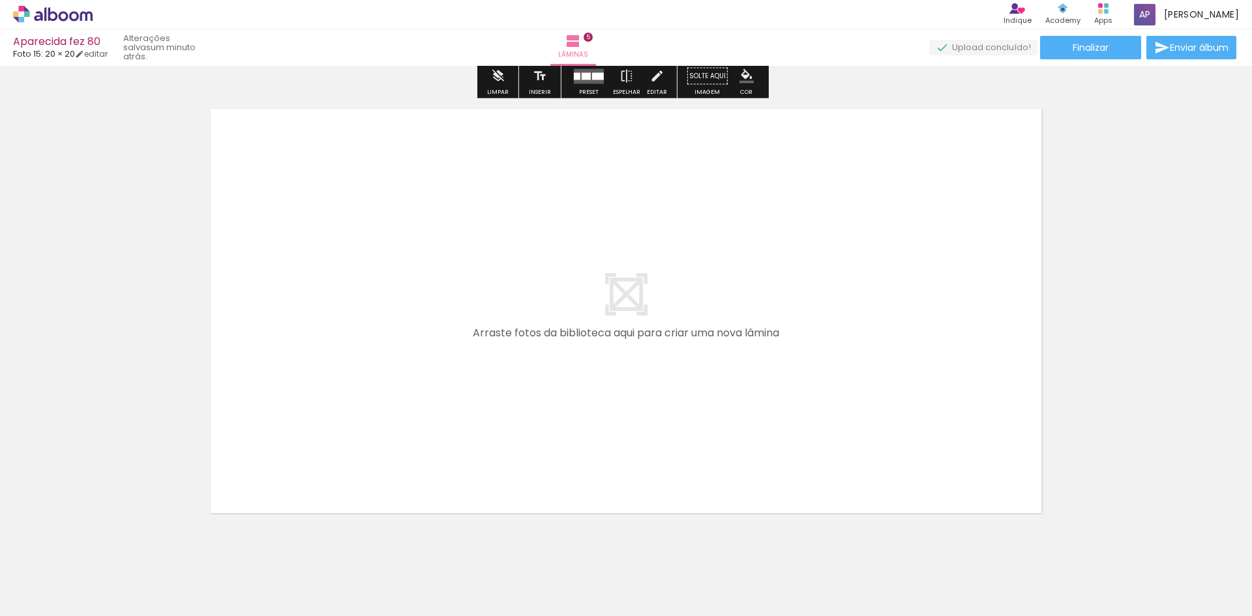
scroll to position [2310, 0]
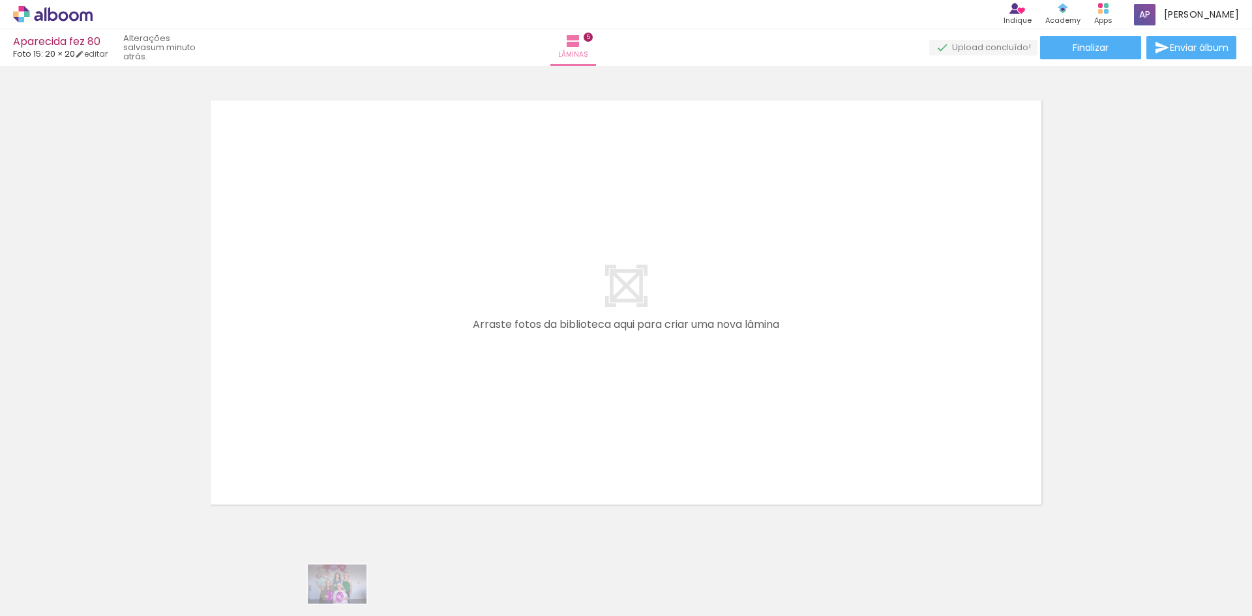
drag, startPoint x: 393, startPoint y: 604, endPoint x: 388, endPoint y: 600, distance: 6.9
click at [356, 605] on quentale-thumb at bounding box center [367, 572] width 73 height 75
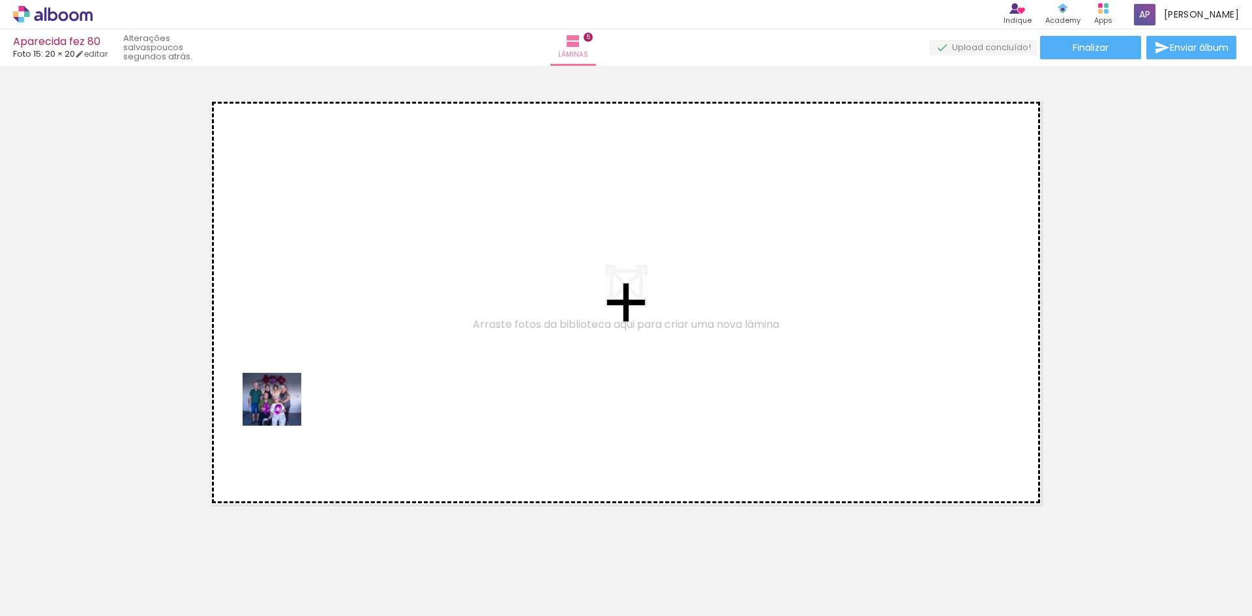
drag, startPoint x: 308, startPoint y: 580, endPoint x: 489, endPoint y: 540, distance: 185.7
click at [278, 399] on quentale-workspace at bounding box center [626, 308] width 1252 height 616
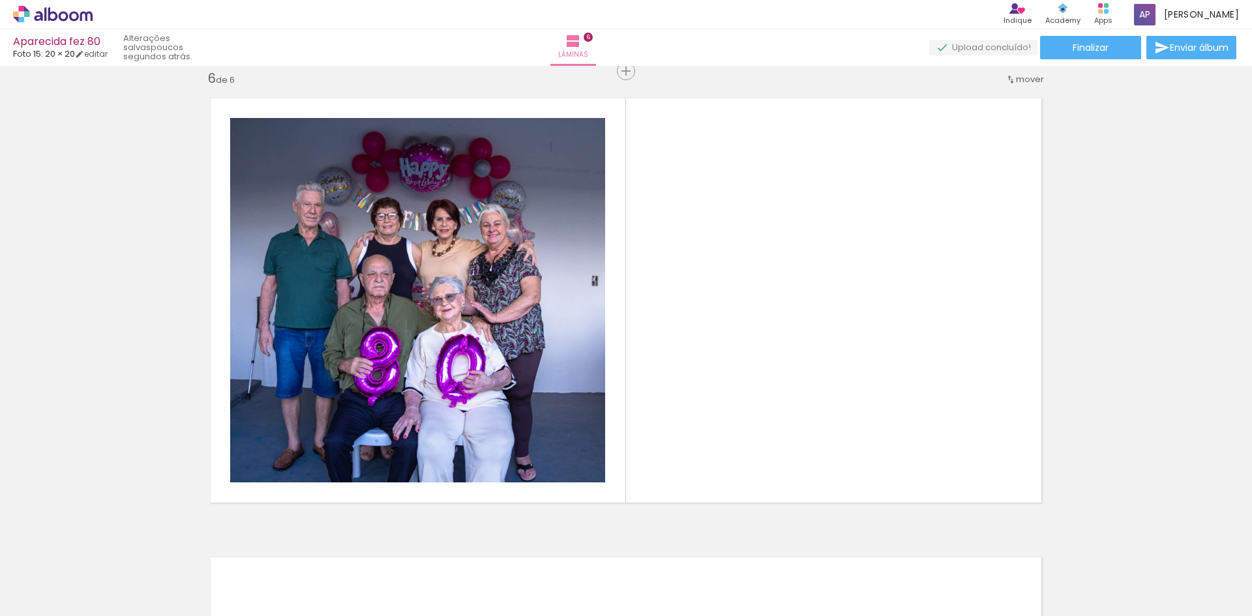
scroll to position [2312, 0]
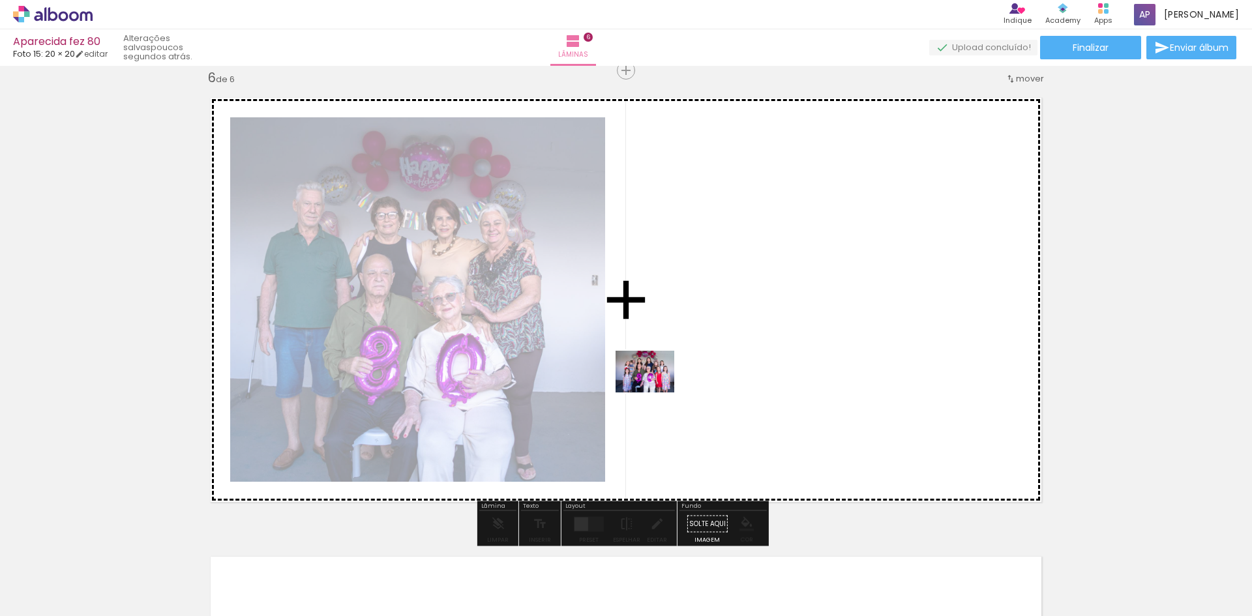
drag, startPoint x: 461, startPoint y: 576, endPoint x: 627, endPoint y: 491, distance: 186.6
click at [689, 336] on quentale-workspace at bounding box center [626, 308] width 1252 height 616
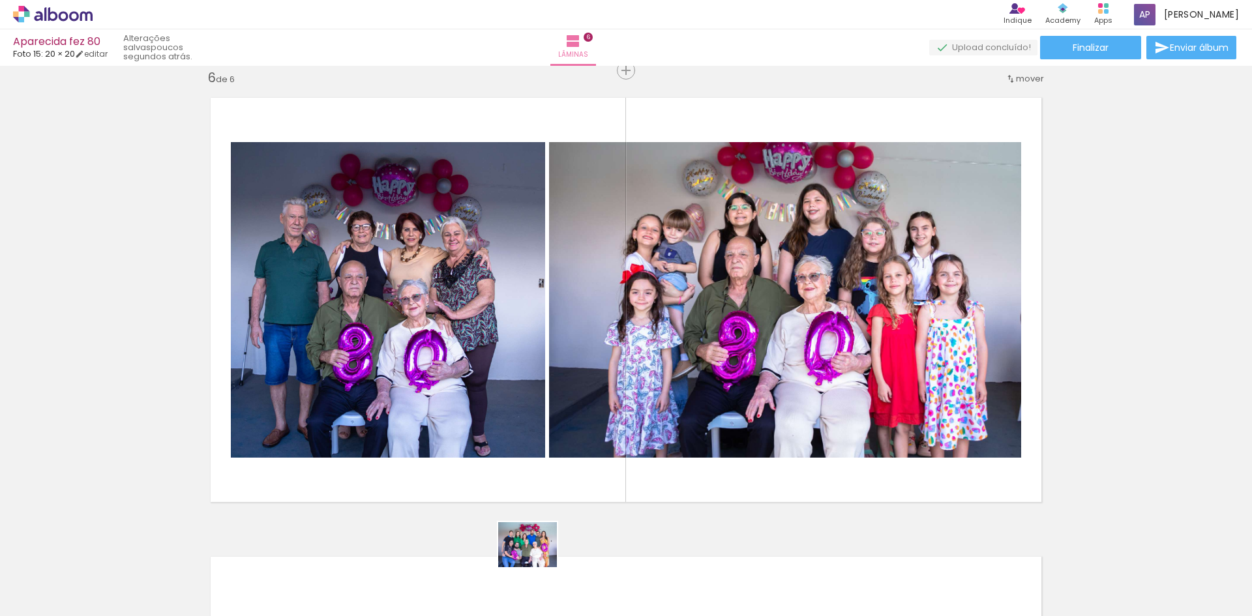
drag, startPoint x: 555, startPoint y: 550, endPoint x: 535, endPoint y: 561, distance: 22.7
click at [535, 561] on div at bounding box center [514, 572] width 65 height 50
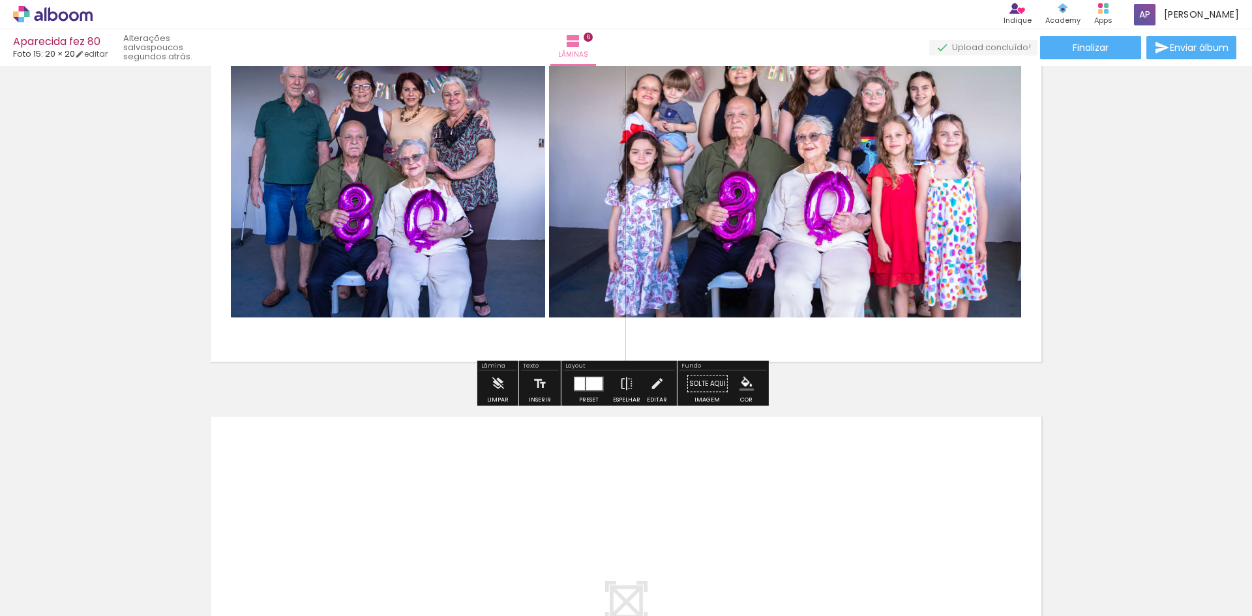
scroll to position [2508, 0]
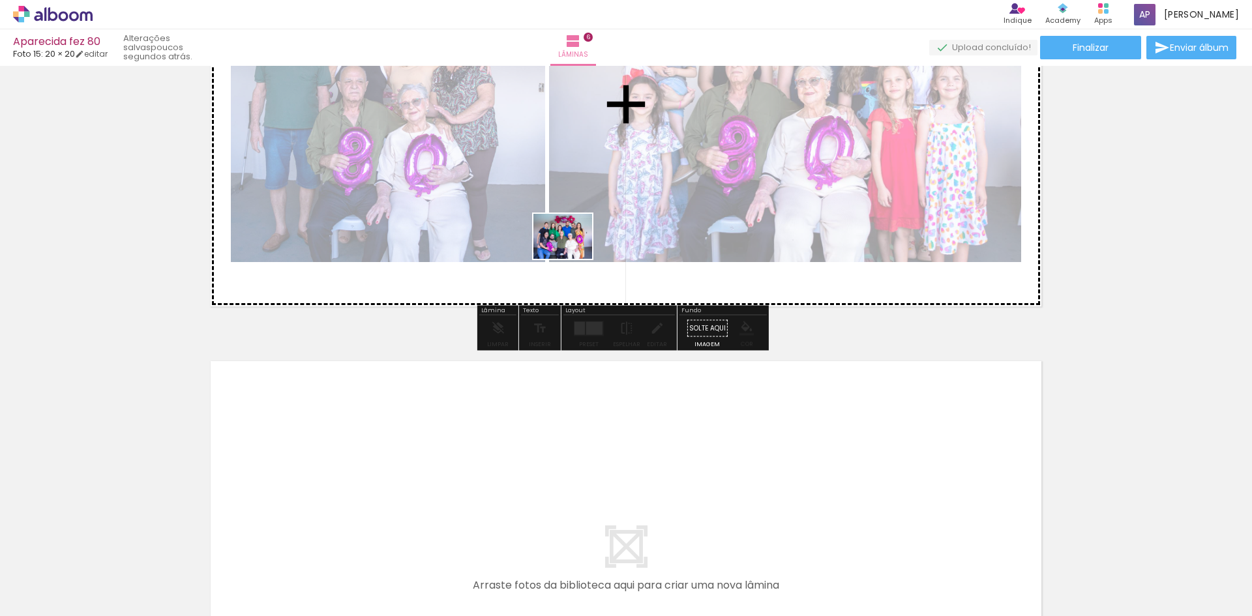
drag, startPoint x: 528, startPoint y: 580, endPoint x: 596, endPoint y: 306, distance: 282.9
click at [570, 254] on quentale-workspace at bounding box center [626, 308] width 1252 height 616
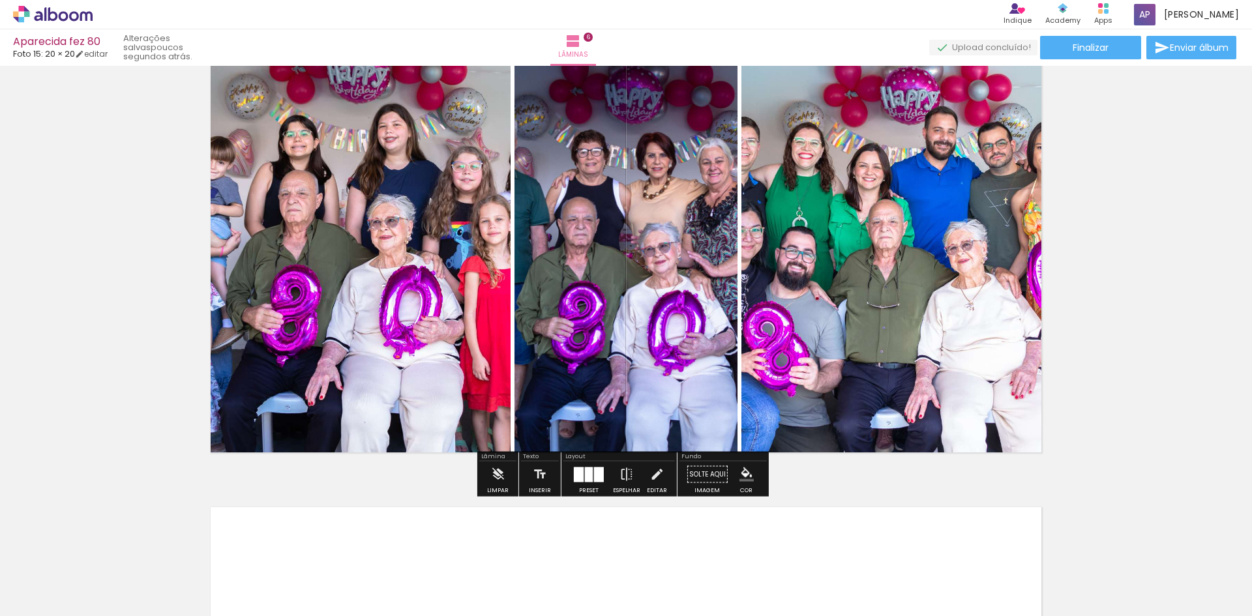
scroll to position [2443, 0]
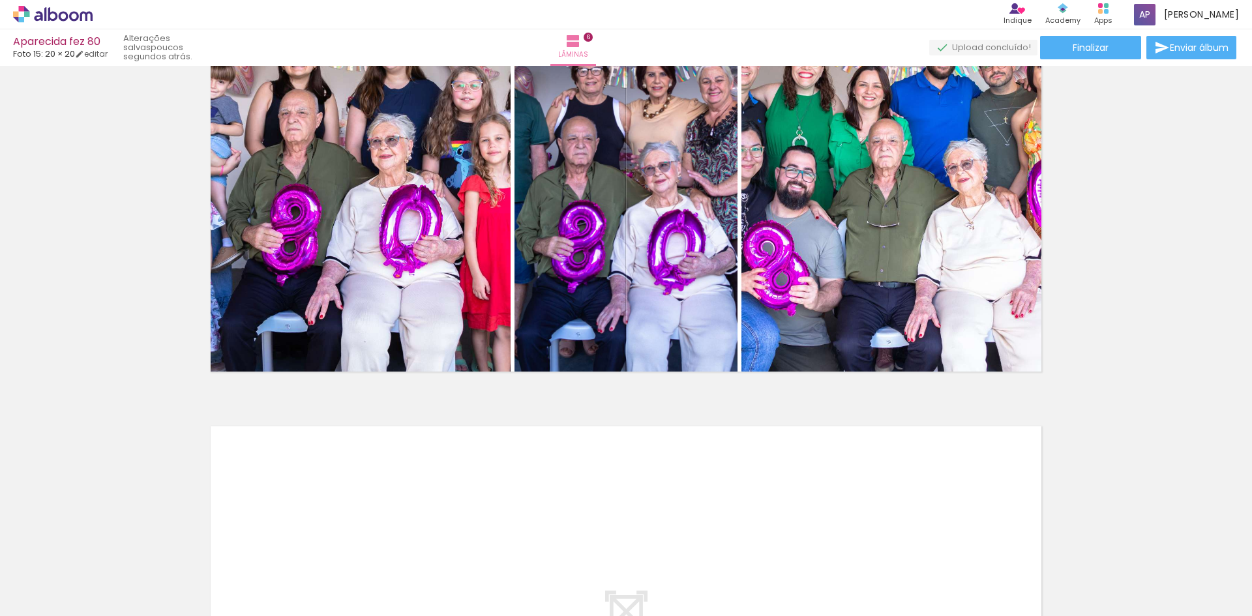
drag, startPoint x: 605, startPoint y: 453, endPoint x: 602, endPoint y: 443, distance: 9.7
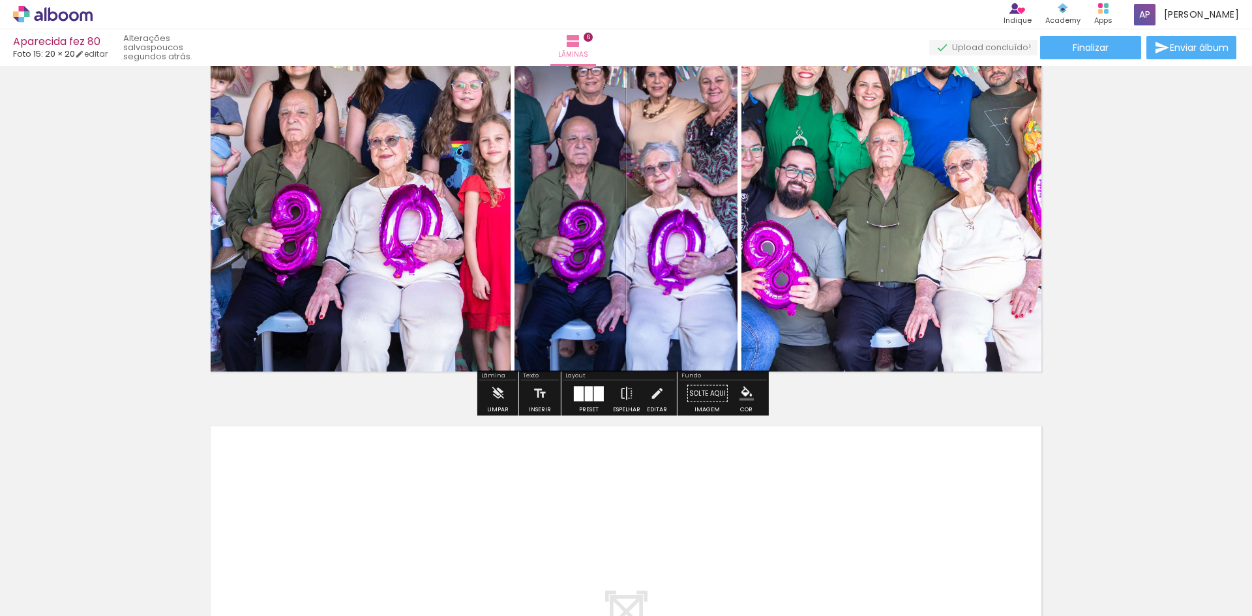
click at [586, 393] on div at bounding box center [589, 393] width 8 height 15
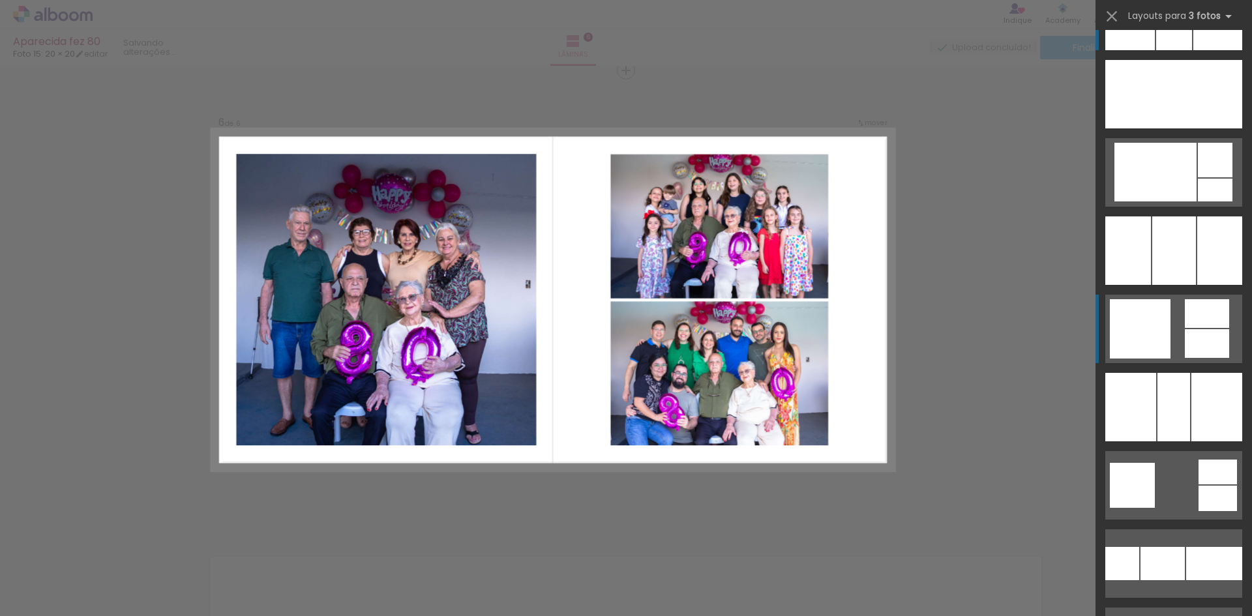
scroll to position [130, 0]
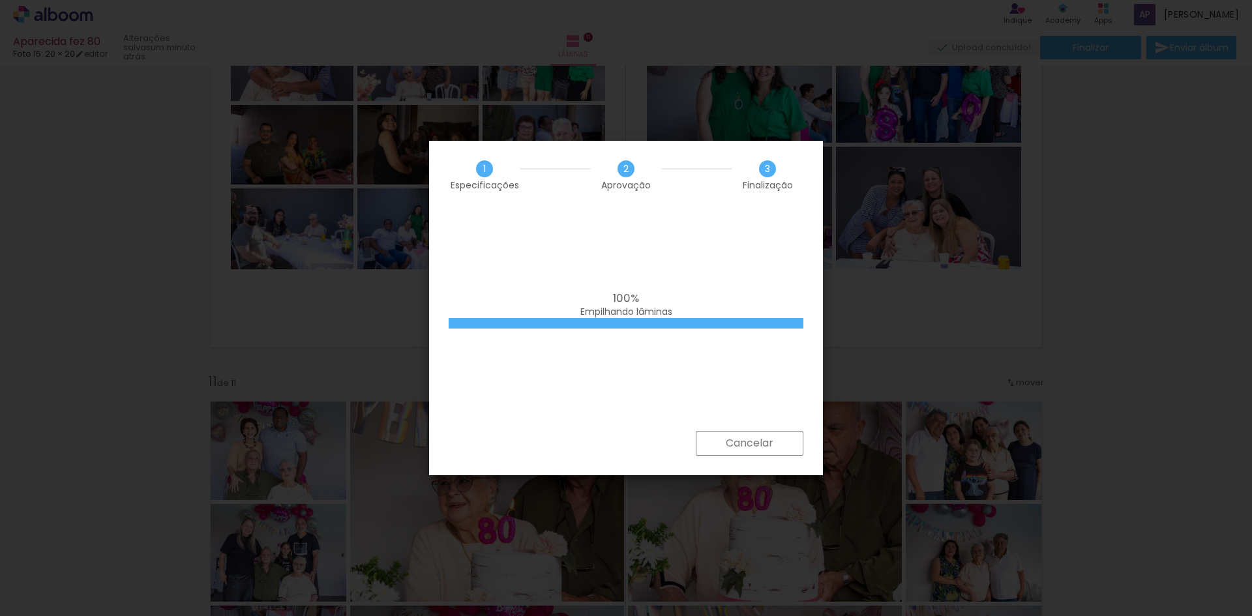
scroll to position [0, 1851]
